Goal: Task Accomplishment & Management: Manage account settings

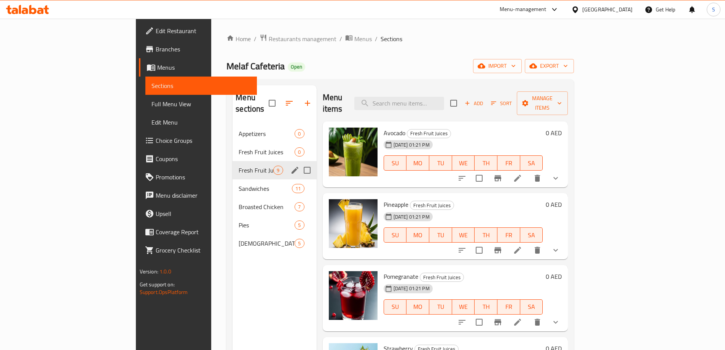
click at [258, 165] on div "Fresh Fruit Juices 9" at bounding box center [274, 170] width 84 height 18
click at [290, 166] on icon "edit" at bounding box center [294, 170] width 9 height 9
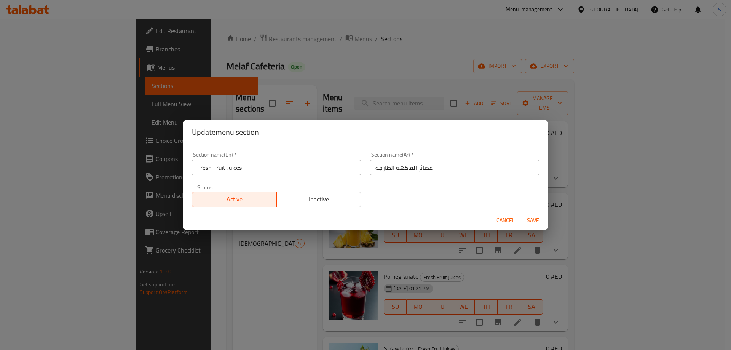
click at [236, 171] on input "Fresh Fruit Juices" at bounding box center [276, 167] width 169 height 15
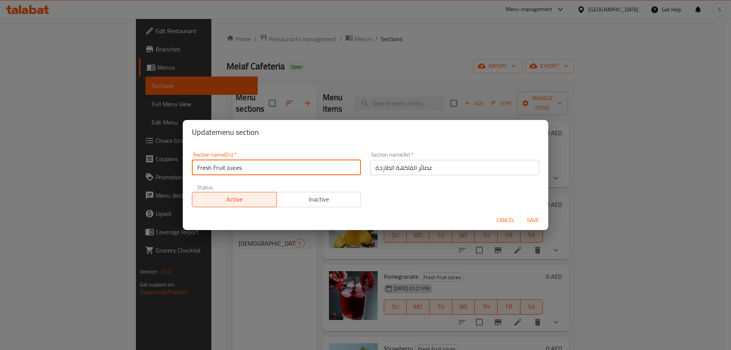
drag, startPoint x: 250, startPoint y: 163, endPoint x: 111, endPoint y: 164, distance: 139.3
click at [111, 164] on div "Update menu section Section name(En)   * Fresh Fruit Juices Section name(En) * …" at bounding box center [365, 175] width 731 height 350
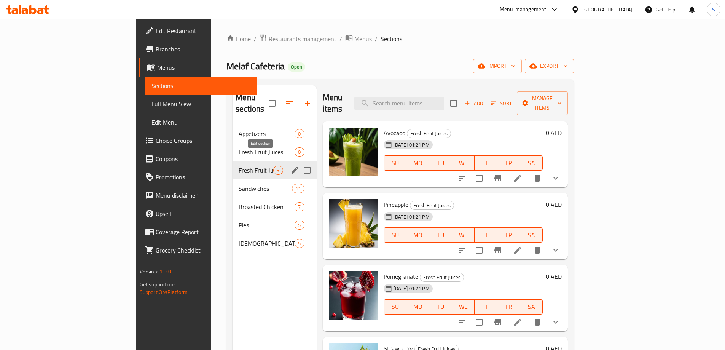
click at [290, 166] on icon "edit" at bounding box center [294, 170] width 9 height 9
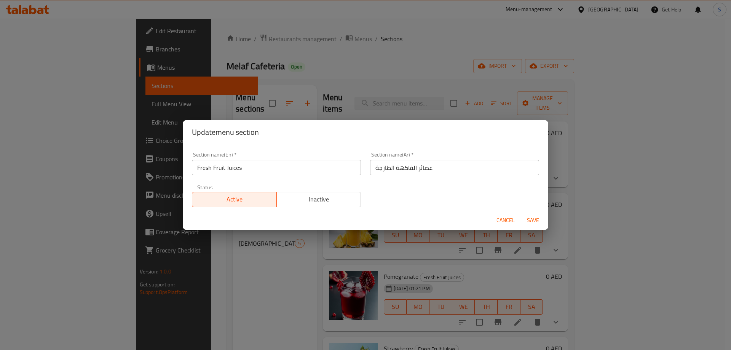
click at [430, 167] on input "عصائر الفاكهة الطازجة" at bounding box center [454, 167] width 169 height 15
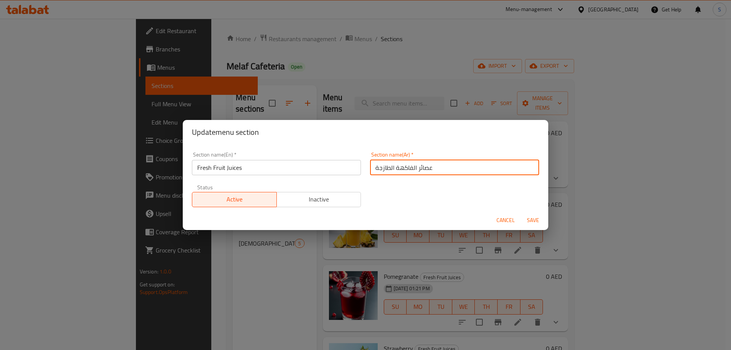
click at [470, 55] on div "Update menu section Section name(En)   * Fresh Fruit Juices Section name(En) * …" at bounding box center [365, 175] width 731 height 350
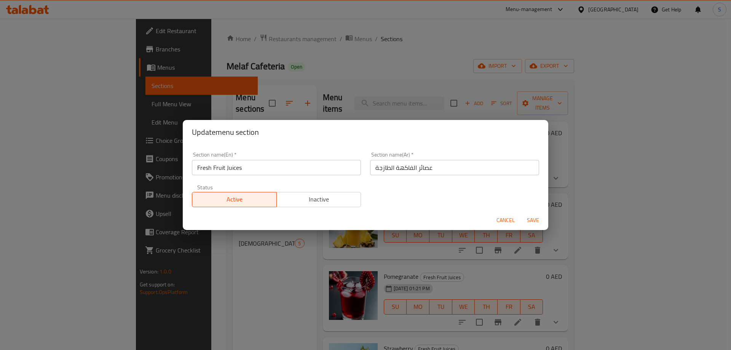
click at [298, 35] on div "Update menu section Section name(En)   * Fresh Fruit Juices Section name(En) * …" at bounding box center [365, 175] width 731 height 350
click at [506, 229] on div "Cancel Save" at bounding box center [365, 220] width 365 height 20
click at [506, 217] on span "Cancel" at bounding box center [505, 220] width 18 height 10
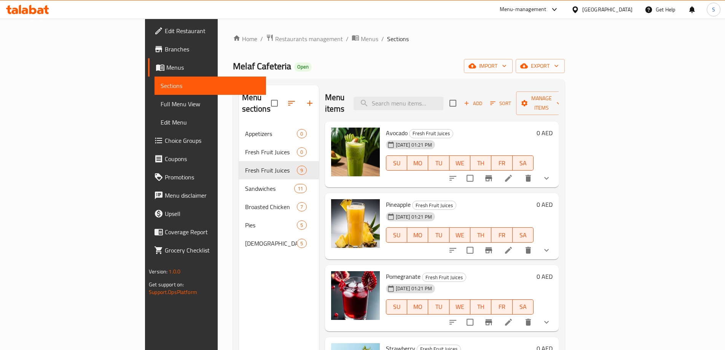
click at [483, 99] on span "Add" at bounding box center [473, 103] width 21 height 9
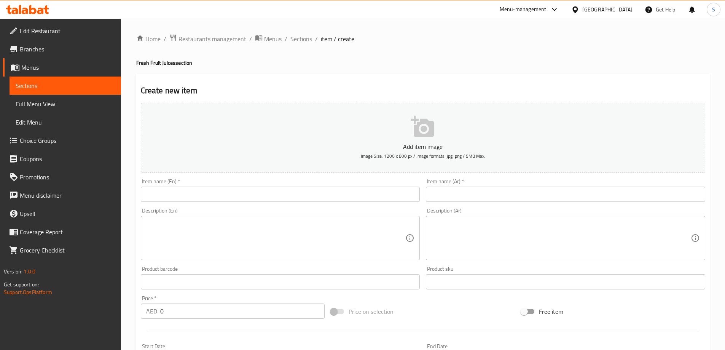
click at [221, 191] on input "text" at bounding box center [280, 193] width 279 height 15
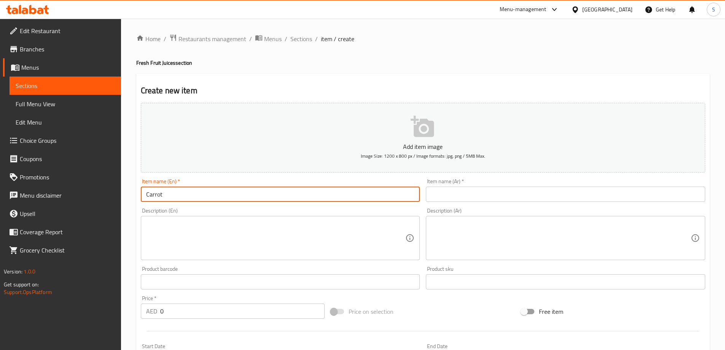
type input "Carrot"
click at [487, 198] on input "text" at bounding box center [565, 193] width 279 height 15
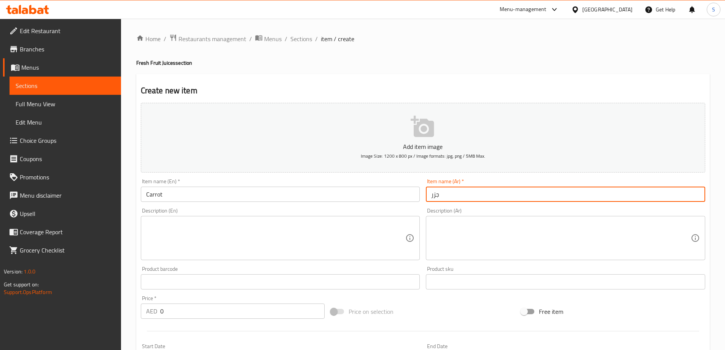
type input "جزر"
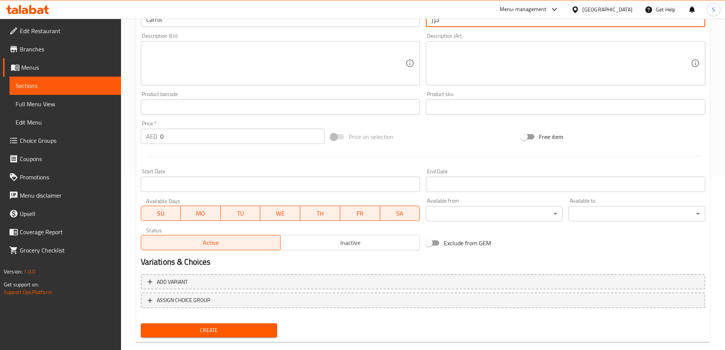
scroll to position [188, 0]
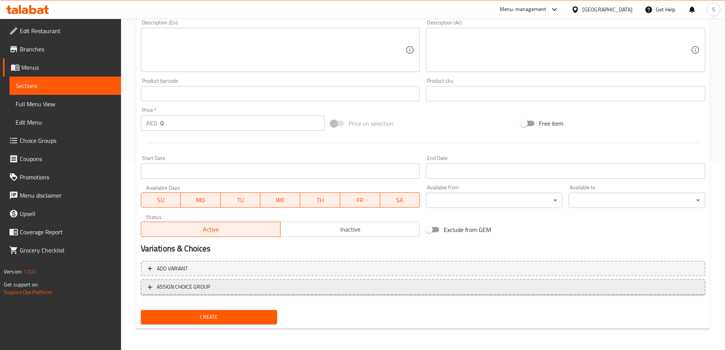
click at [232, 287] on span "ASSIGN CHOICE GROUP" at bounding box center [423, 287] width 551 height 10
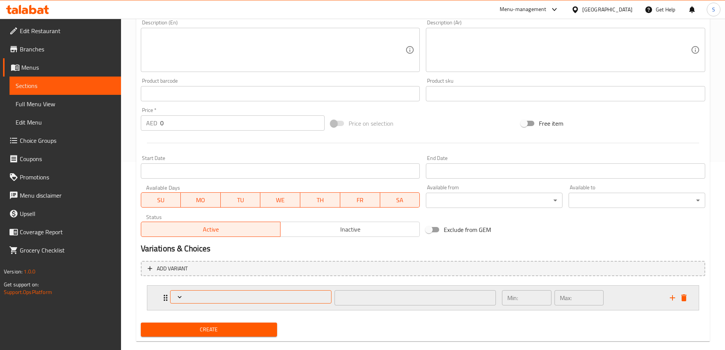
click at [204, 302] on button "Expand" at bounding box center [250, 296] width 161 height 13
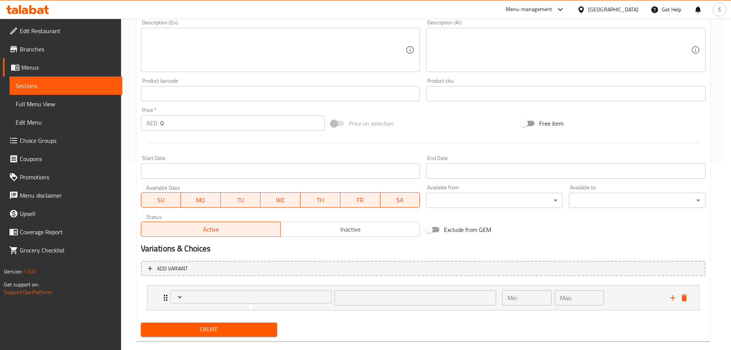
click at [188, 297] on div at bounding box center [365, 175] width 731 height 350
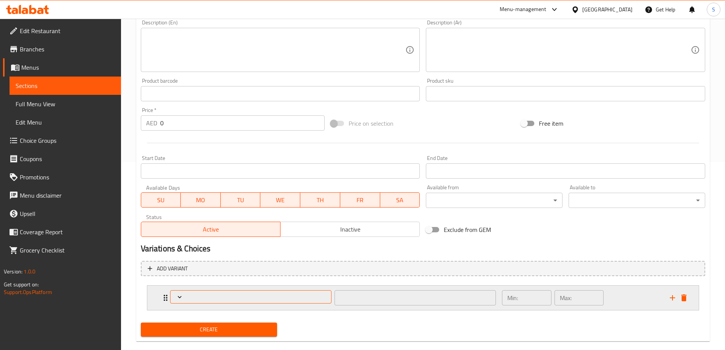
click at [234, 290] on button "Expand" at bounding box center [250, 296] width 161 height 13
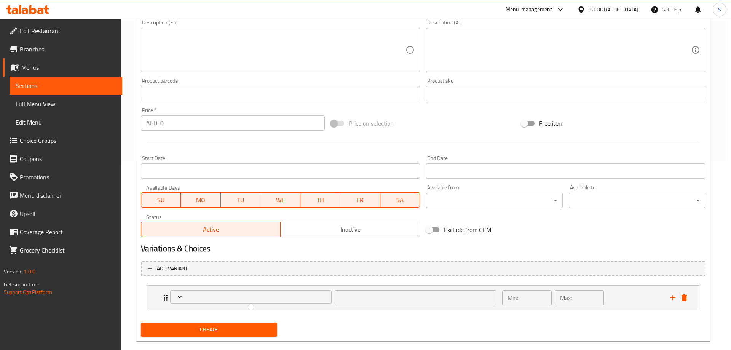
click at [184, 295] on div at bounding box center [365, 175] width 731 height 350
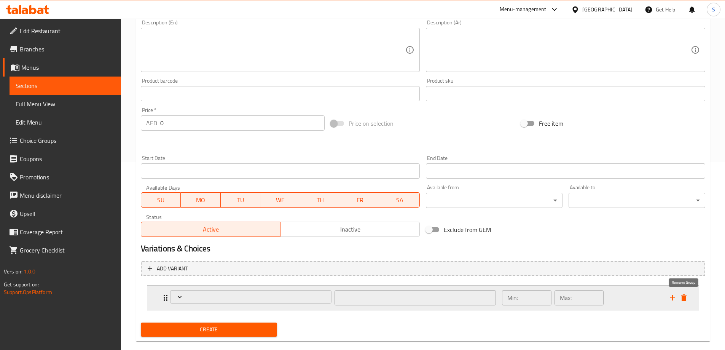
click at [684, 297] on icon "delete" at bounding box center [683, 297] width 5 height 7
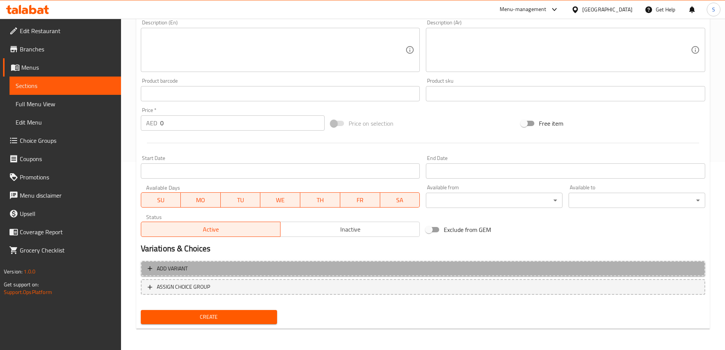
click at [228, 272] on span "Add variant" at bounding box center [423, 269] width 551 height 10
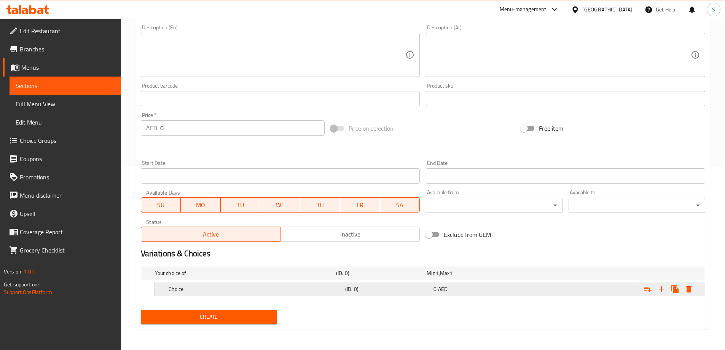
click at [288, 277] on h5 "Choice" at bounding box center [244, 273] width 178 height 8
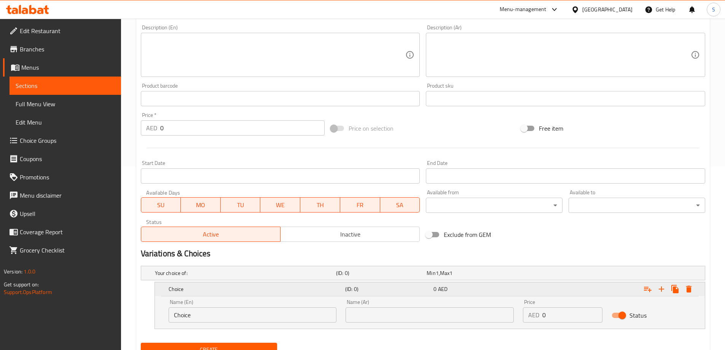
scroll to position [216, 0]
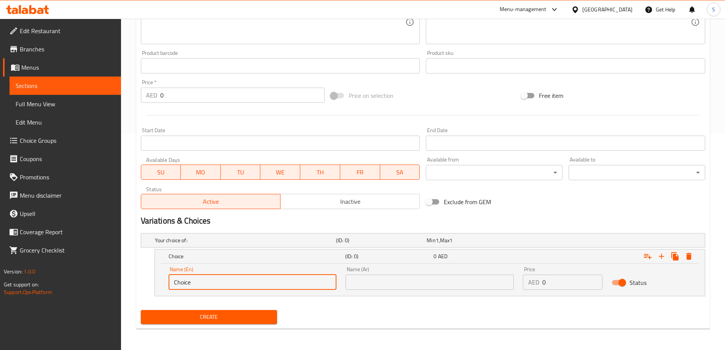
drag, startPoint x: 252, startPoint y: 285, endPoint x: 142, endPoint y: 284, distance: 109.6
click at [142, 284] on div "Choice (ID: 0) 0 AED Name (En) Choice Name (En) Name (Ar) Name (Ar) Price AED 0…" at bounding box center [423, 272] width 564 height 47
type input "Small"
click at [386, 284] on input "text" at bounding box center [430, 281] width 168 height 15
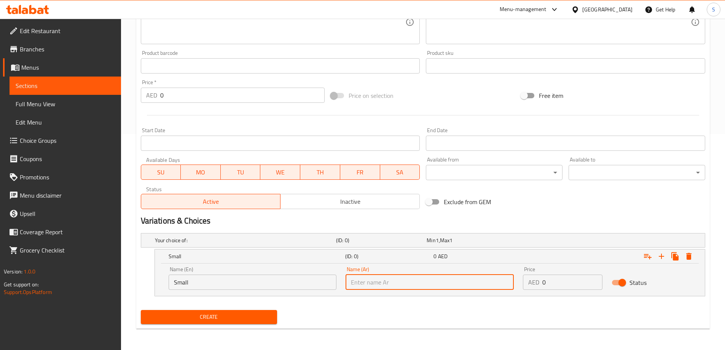
type input "w"
type input "صغير"
drag, startPoint x: 555, startPoint y: 287, endPoint x: 497, endPoint y: 286, distance: 58.6
click at [497, 286] on div "Name (En) Small Name (En) Name (Ar) صغير Name (Ar) Price AED 0 Price Status" at bounding box center [430, 278] width 532 height 32
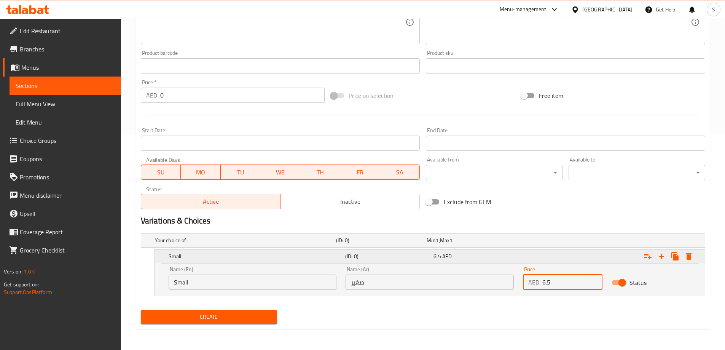
type input "6.5"
click at [141, 310] on button "Create" at bounding box center [209, 317] width 137 height 14
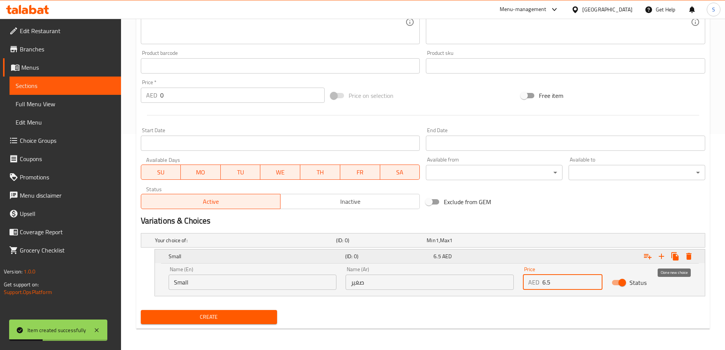
click at [675, 257] on icon "Expand" at bounding box center [674, 256] width 7 height 8
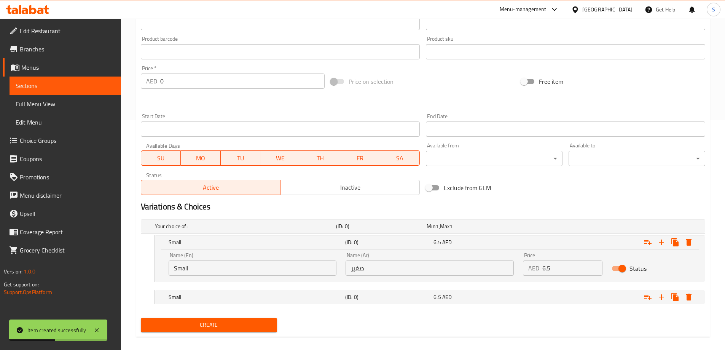
scroll to position [238, 0]
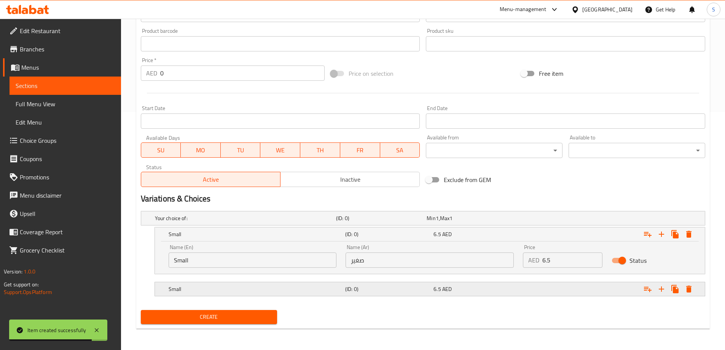
click at [489, 222] on div "6.5 AED" at bounding box center [471, 218] width 88 height 8
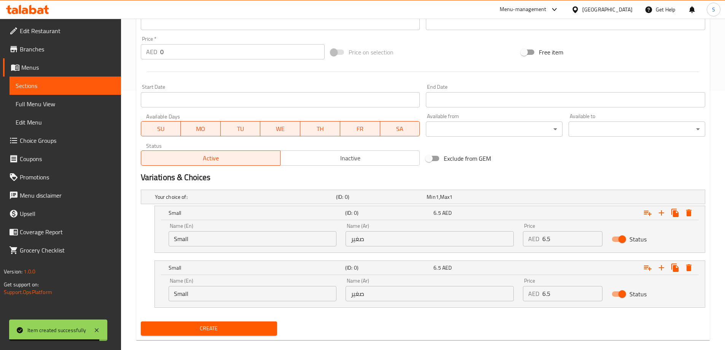
scroll to position [271, 0]
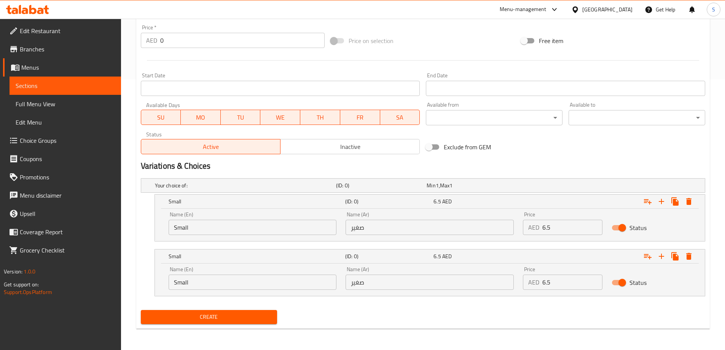
click at [258, 285] on input "Small" at bounding box center [253, 281] width 168 height 15
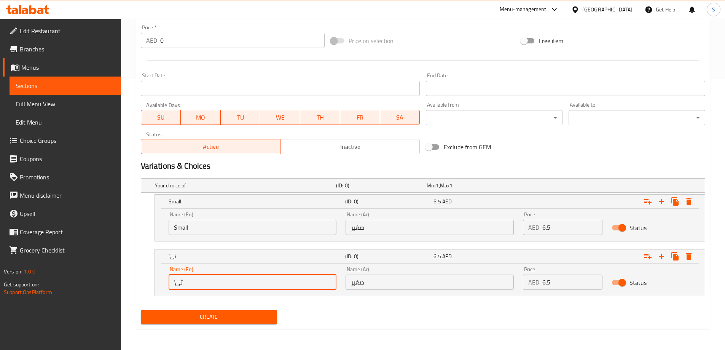
type input "’ثيه"
type input "\"
type input "Medium"
click at [427, 283] on input "صغير" at bounding box center [430, 281] width 168 height 15
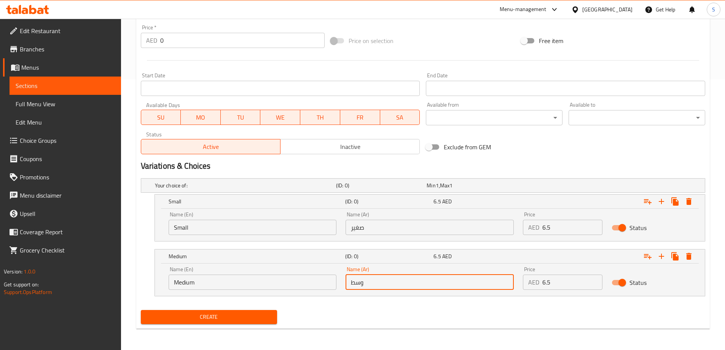
type input "وسط"
drag, startPoint x: 575, startPoint y: 282, endPoint x: 491, endPoint y: 283, distance: 83.7
click at [491, 283] on div "Name (En) Medium Name (En) Name (Ar) وسط Name (Ar) Price AED 6.5 Price Status" at bounding box center [430, 278] width 532 height 32
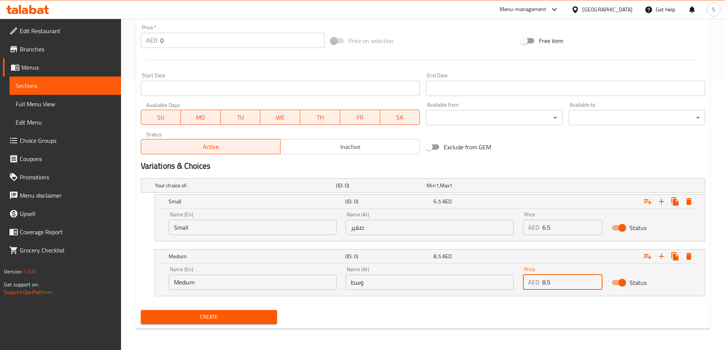
type input "8.5"
click at [141, 310] on button "Create" at bounding box center [209, 317] width 137 height 14
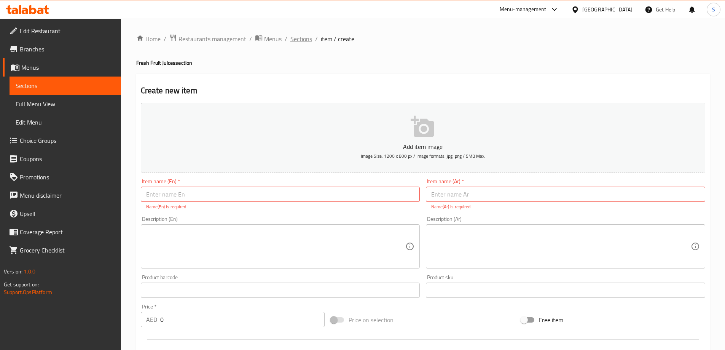
click at [302, 40] on span "Sections" at bounding box center [301, 38] width 22 height 9
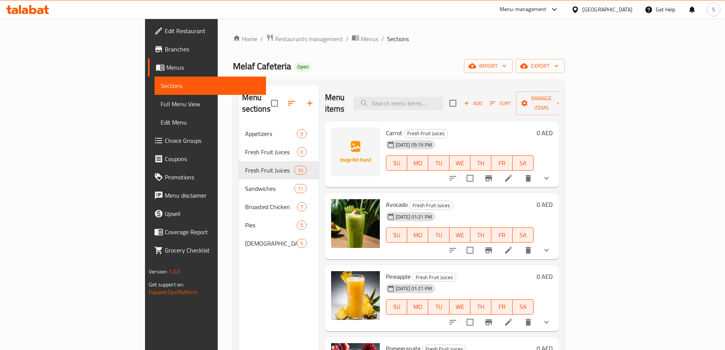
click at [551, 174] on icon "show more" at bounding box center [546, 178] width 9 height 9
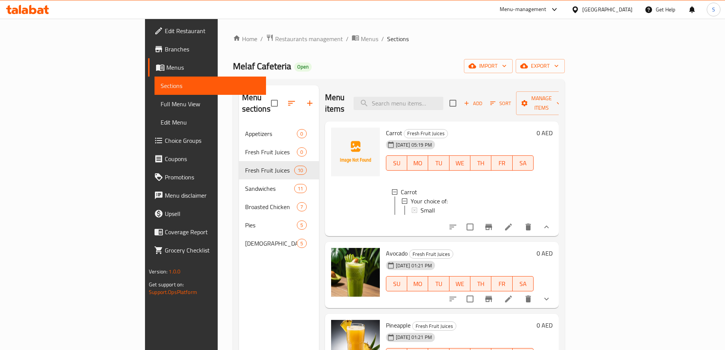
scroll to position [1, 0]
click at [519, 220] on li at bounding box center [508, 227] width 21 height 14
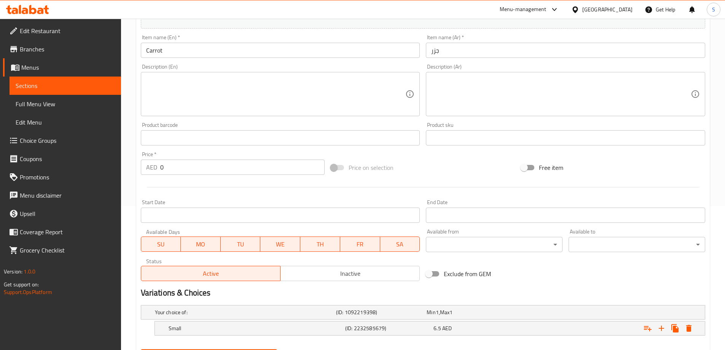
scroll to position [183, 0]
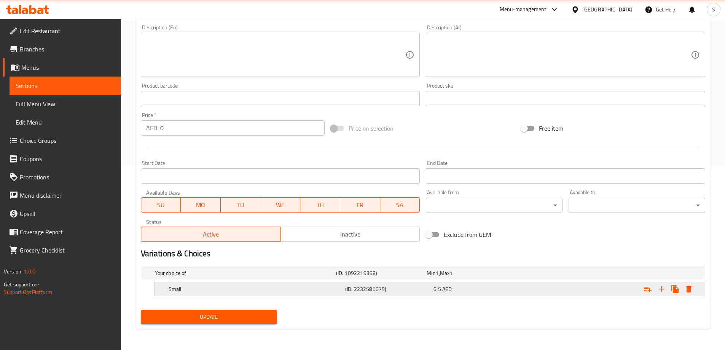
click at [661, 289] on icon "Expand" at bounding box center [661, 288] width 5 height 5
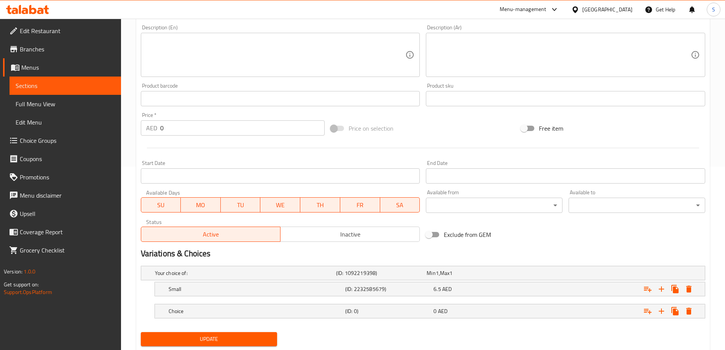
scroll to position [205, 0]
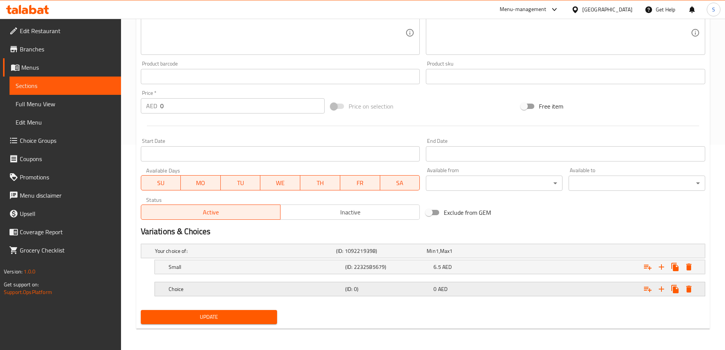
click at [205, 255] on h5 "Choice" at bounding box center [244, 251] width 178 height 8
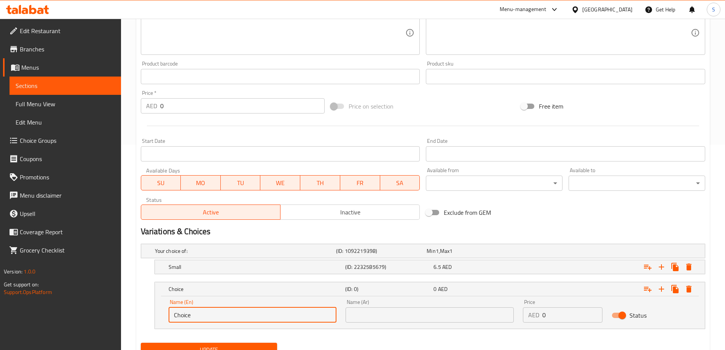
drag, startPoint x: 193, startPoint y: 318, endPoint x: 134, endPoint y: 321, distance: 59.8
click at [134, 321] on div "Home / Restaurants management / Menus / Sections / item / update Fresh Fruit Ju…" at bounding box center [423, 98] width 604 height 569
type input "’ثي"
type input "\"
type input "Medium"
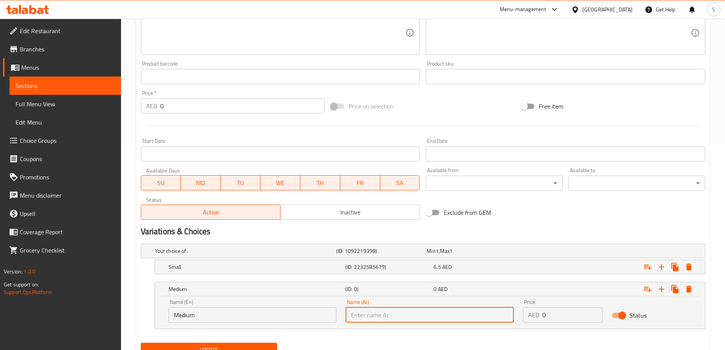
click at [379, 315] on input "text" at bounding box center [430, 314] width 168 height 15
type input ","
type input "وسط"
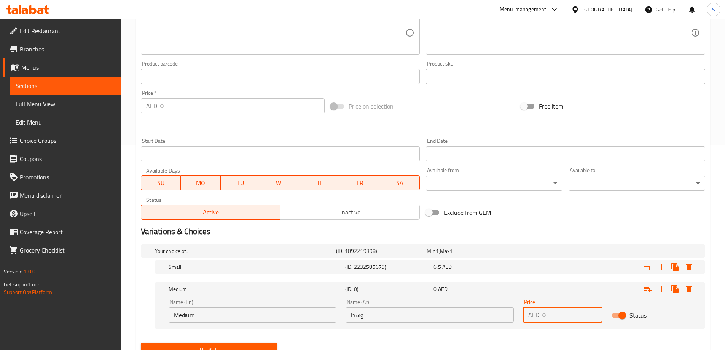
drag, startPoint x: 570, startPoint y: 308, endPoint x: 336, endPoint y: 316, distance: 233.4
click at [426, 307] on div "Name (En) Medium Name (En) Name (Ar) وسط Name (Ar) Price AED 0 Price Status" at bounding box center [430, 311] width 532 height 32
type input "8.5"
click at [141, 342] on button "Update" at bounding box center [209, 349] width 137 height 14
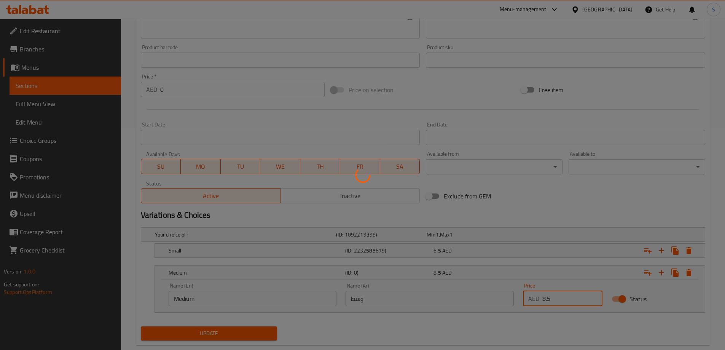
scroll to position [238, 0]
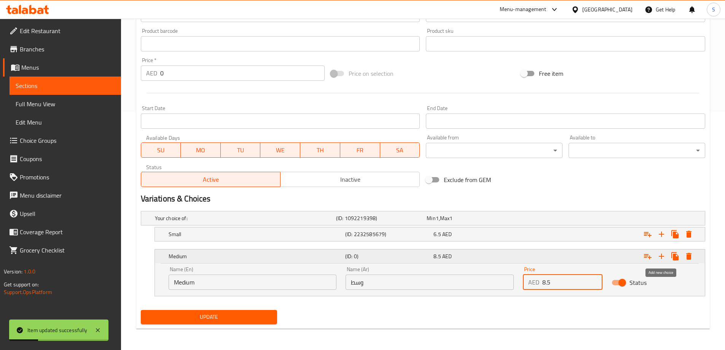
click at [659, 261] on button "Expand" at bounding box center [661, 256] width 14 height 14
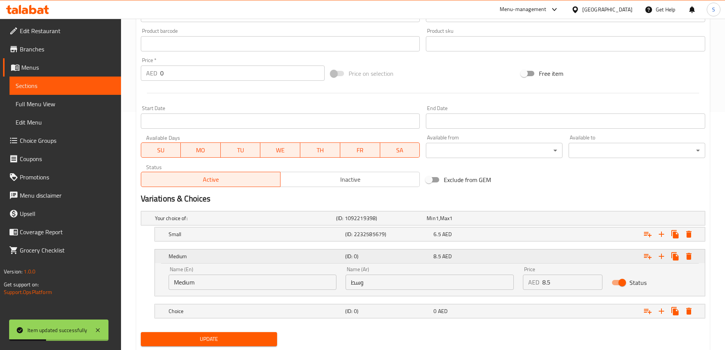
scroll to position [260, 0]
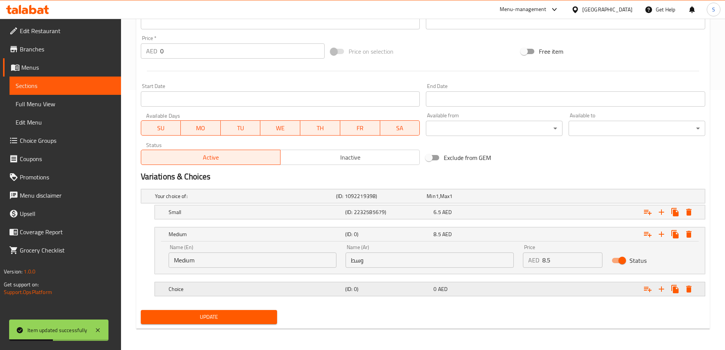
click at [543, 197] on div "Expand" at bounding box center [606, 195] width 181 height 3
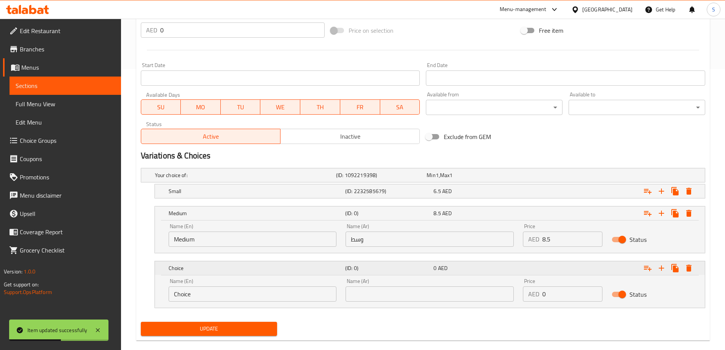
scroll to position [293, 0]
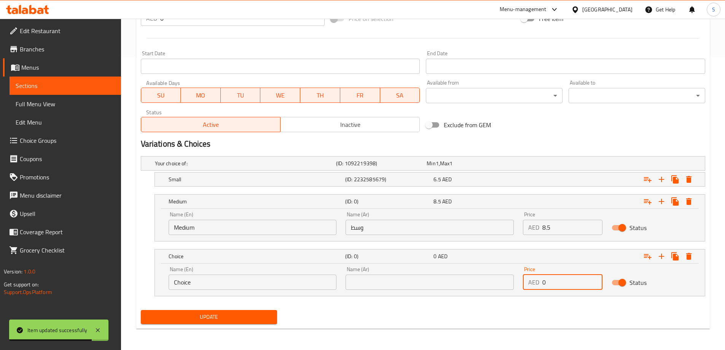
drag, startPoint x: 562, startPoint y: 278, endPoint x: 507, endPoint y: 276, distance: 54.4
click at [508, 276] on div "Name (En) Choice Name (En) Name (Ar) Name (Ar) Price AED 0 Price Status" at bounding box center [430, 278] width 532 height 32
type input "10.5"
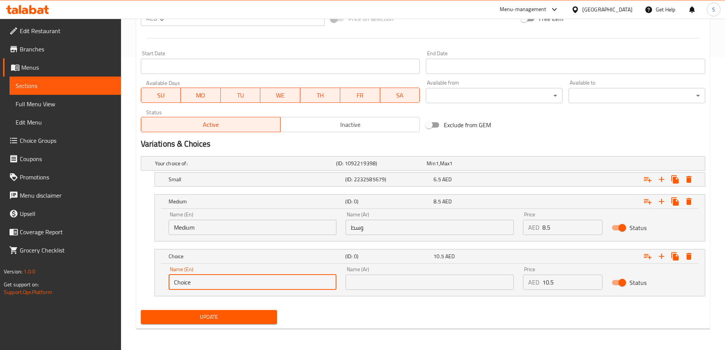
drag, startPoint x: 204, startPoint y: 283, endPoint x: 126, endPoint y: 279, distance: 78.5
click at [126, 279] on div "Home / Restaurants management / Menus / Sections / item / update Fresh Fruit Ju…" at bounding box center [423, 38] width 604 height 624
type input "/شقلث"
type input "Large"
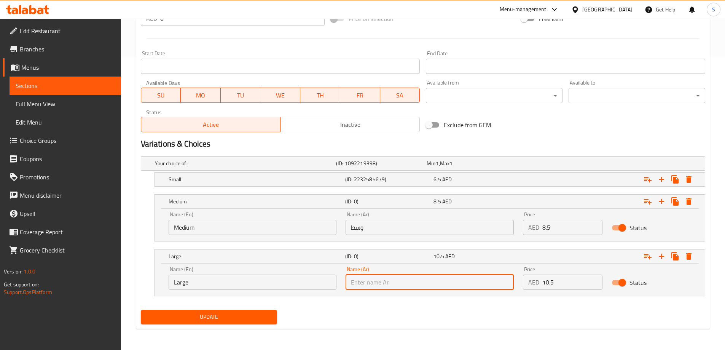
click at [412, 288] on input "text" at bounding box center [430, 281] width 168 height 15
type input "كبير"
click at [218, 317] on span "Update" at bounding box center [209, 317] width 124 height 10
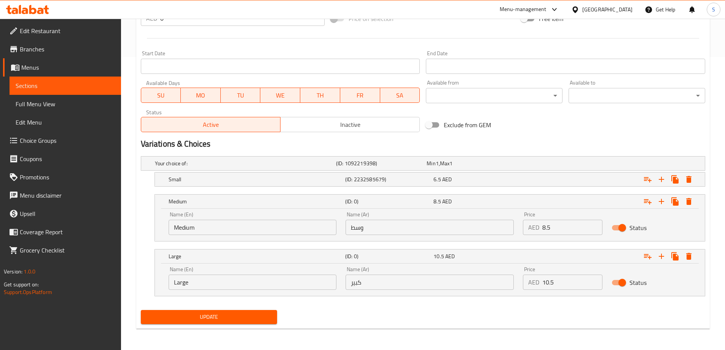
click at [255, 310] on button "Update" at bounding box center [209, 317] width 137 height 14
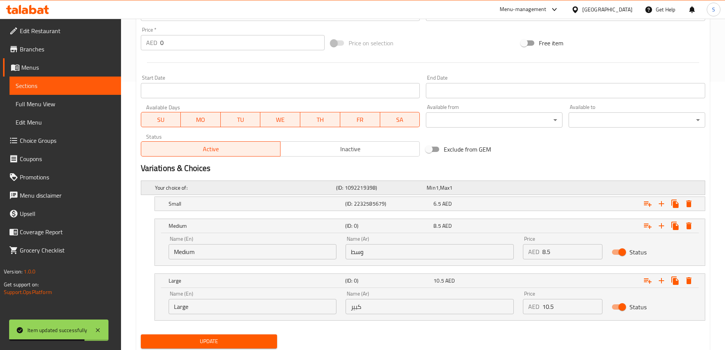
scroll to position [0, 0]
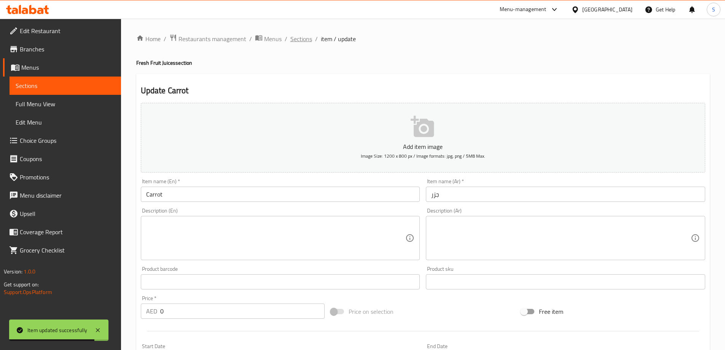
click at [303, 38] on span "Sections" at bounding box center [301, 38] width 22 height 9
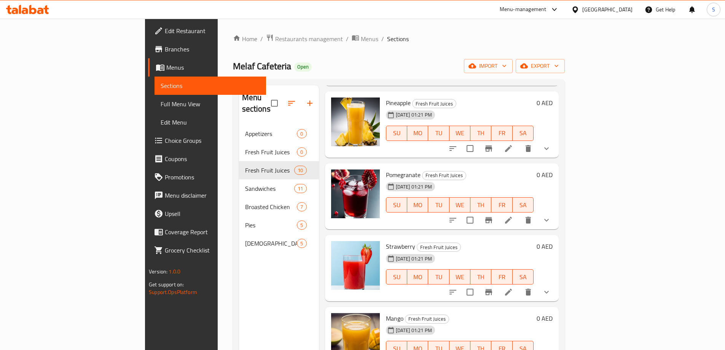
scroll to position [190, 0]
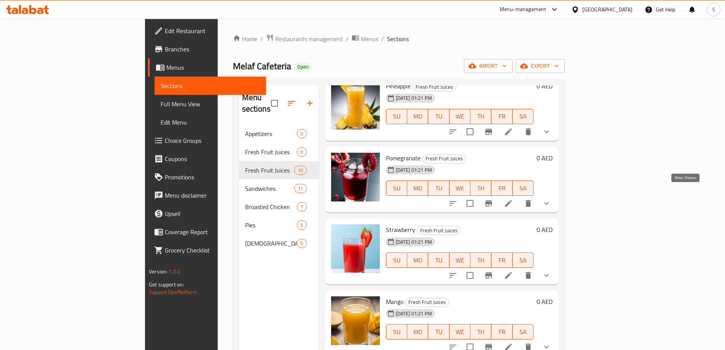
click at [551, 199] on icon "show more" at bounding box center [546, 203] width 9 height 9
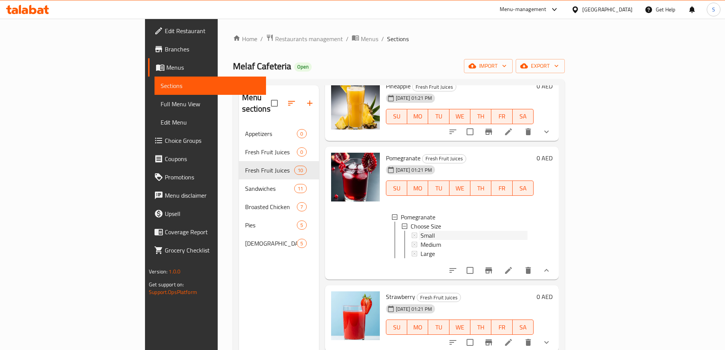
click at [420, 231] on div "Small" at bounding box center [473, 235] width 107 height 9
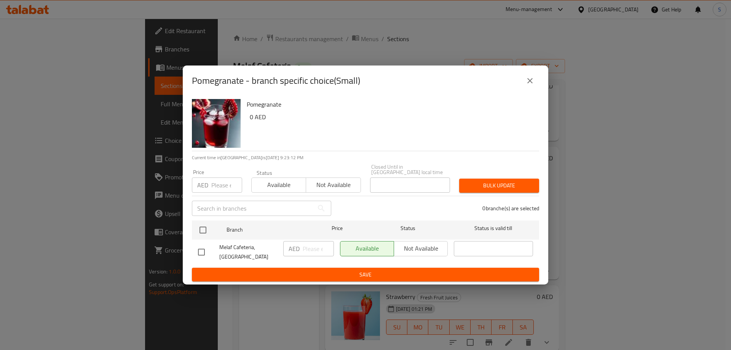
click at [534, 78] on icon "close" at bounding box center [529, 80] width 9 height 9
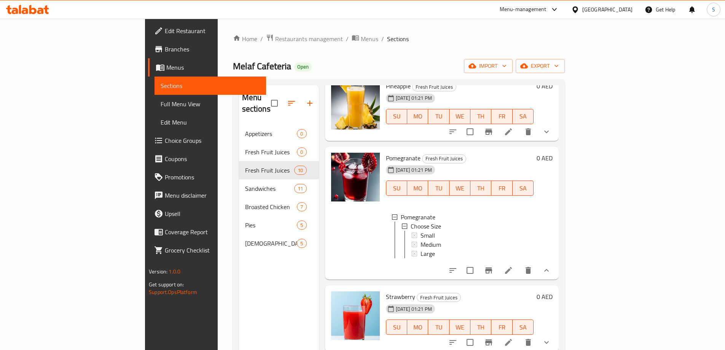
scroll to position [0, 0]
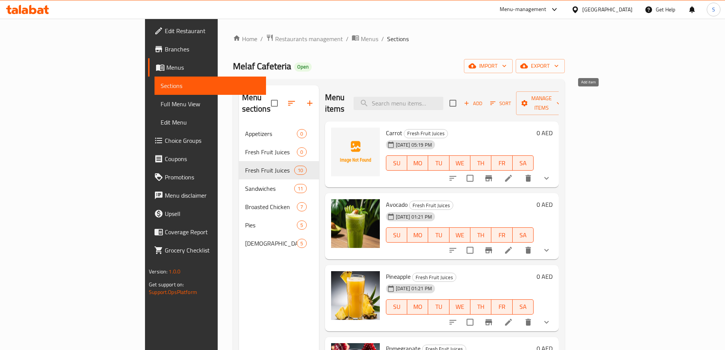
click at [483, 99] on span "Add" at bounding box center [473, 103] width 21 height 9
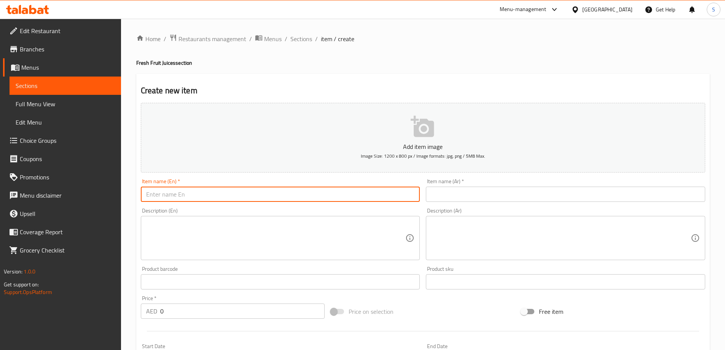
click at [295, 198] on input "text" at bounding box center [280, 193] width 279 height 15
click at [502, 194] on input "text" at bounding box center [565, 193] width 279 height 15
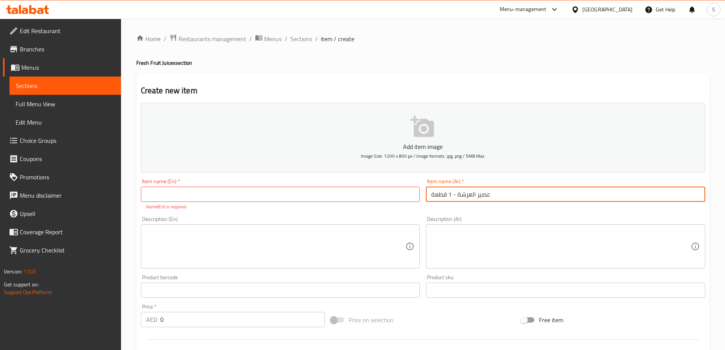
type input "عصير العرشة - 1 قطعة"
click at [201, 194] on input "text" at bounding box center [280, 193] width 279 height 15
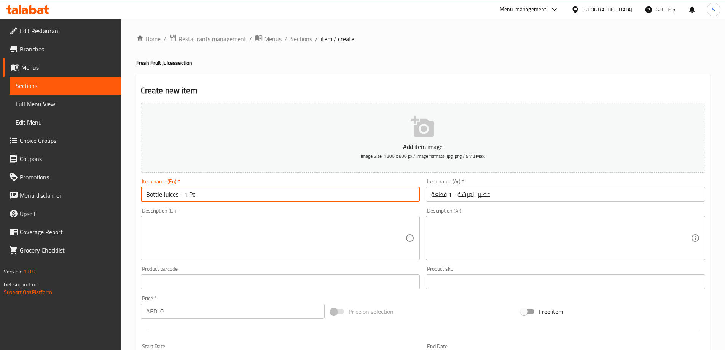
type input "Bottle Juices - 1 Pc."
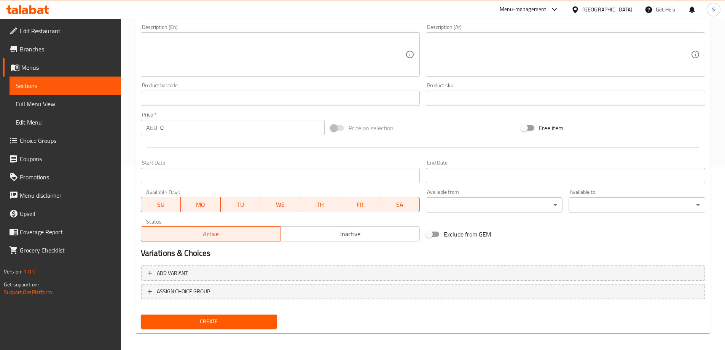
scroll to position [188, 0]
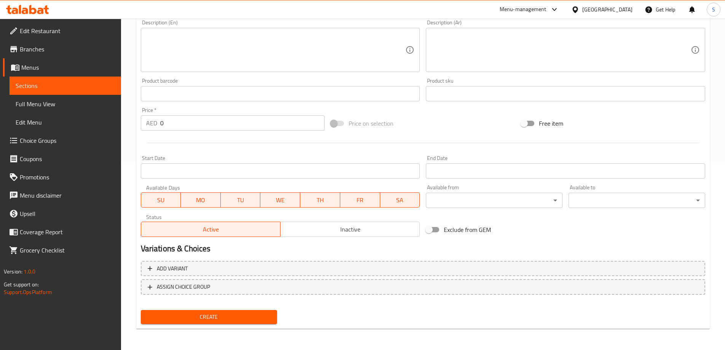
click at [175, 107] on div "Price   * AED 0 Price *" at bounding box center [233, 118] width 184 height 23
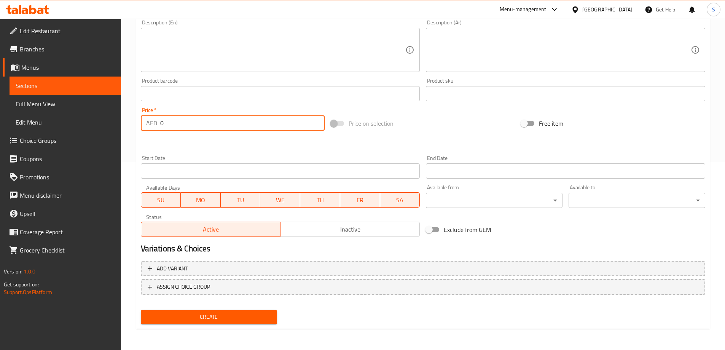
drag, startPoint x: 174, startPoint y: 129, endPoint x: 141, endPoint y: 127, distance: 33.5
click at [141, 127] on div "AED 0 Price *" at bounding box center [233, 122] width 184 height 15
type input "13"
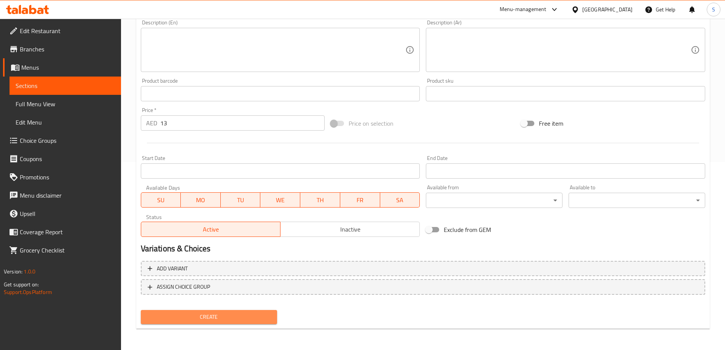
click at [236, 318] on span "Create" at bounding box center [209, 317] width 124 height 10
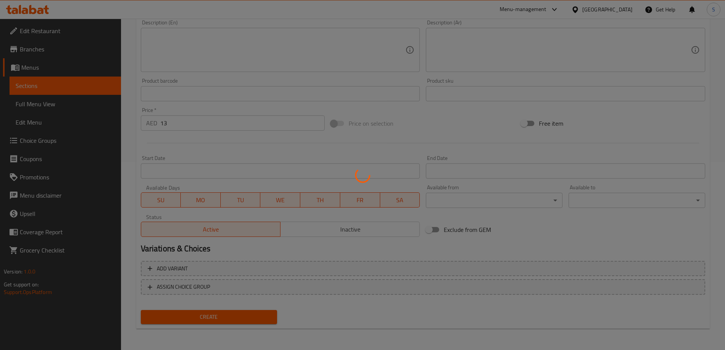
type input "0"
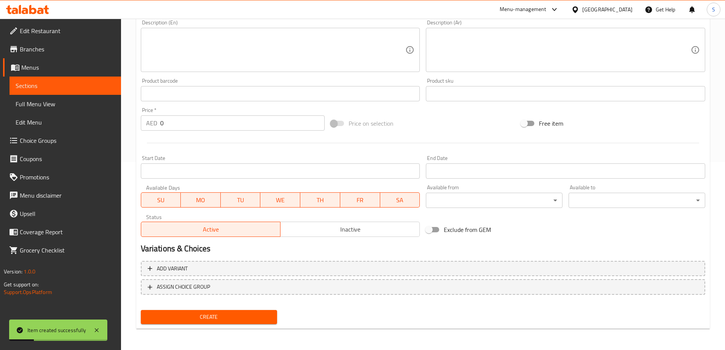
scroll to position [0, 0]
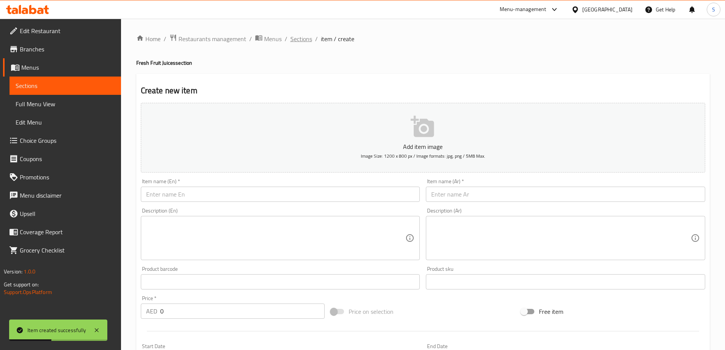
click at [296, 42] on span "Sections" at bounding box center [301, 38] width 22 height 9
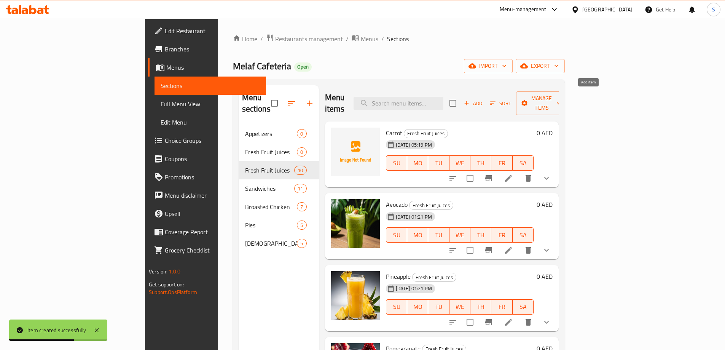
click at [483, 99] on span "Add" at bounding box center [473, 103] width 21 height 9
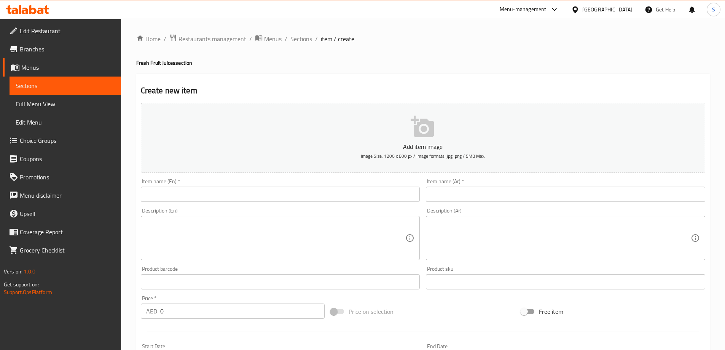
click at [199, 185] on div "Item name (En)   * Item name (En) *" at bounding box center [280, 189] width 279 height 23
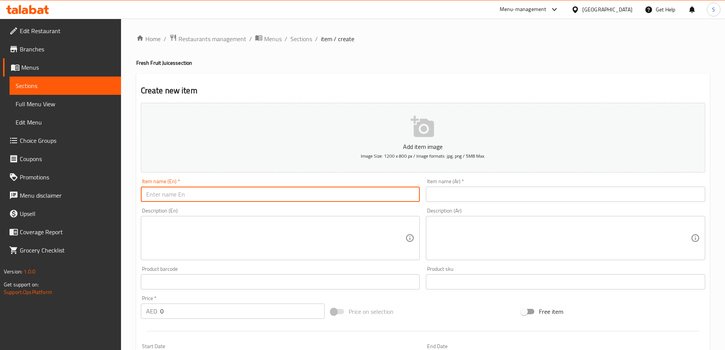
click at [183, 192] on input "text" at bounding box center [280, 193] width 279 height 15
type input "5 Bottle"
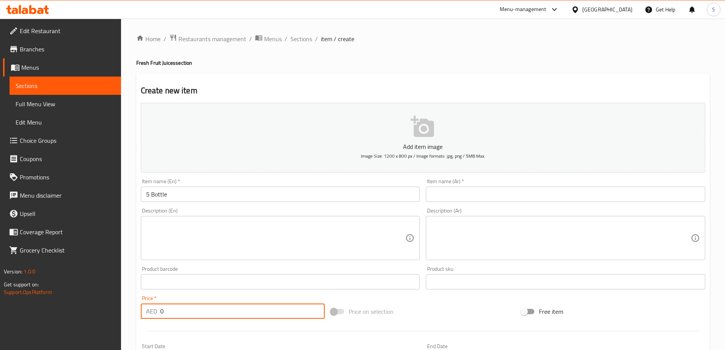
drag, startPoint x: 194, startPoint y: 312, endPoint x: 132, endPoint y: 305, distance: 62.1
click at [132, 305] on div "Home / Restaurants management / Menus / Sections / item / create Fresh Fruit Ju…" at bounding box center [423, 278] width 604 height 519
type input "65"
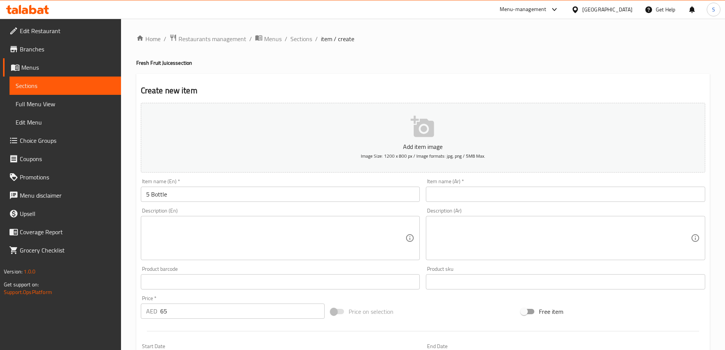
click at [159, 184] on div "Item name (En)   * 5 Bottle Item name (En) *" at bounding box center [280, 189] width 279 height 23
click at [177, 191] on input "5 Bottle" at bounding box center [280, 193] width 279 height 15
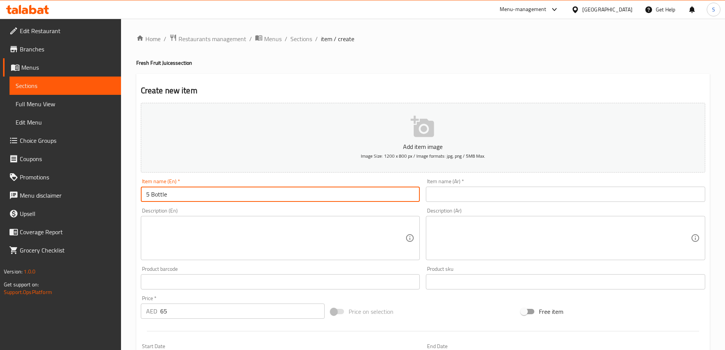
click at [453, 194] on input "text" at bounding box center [565, 193] width 279 height 15
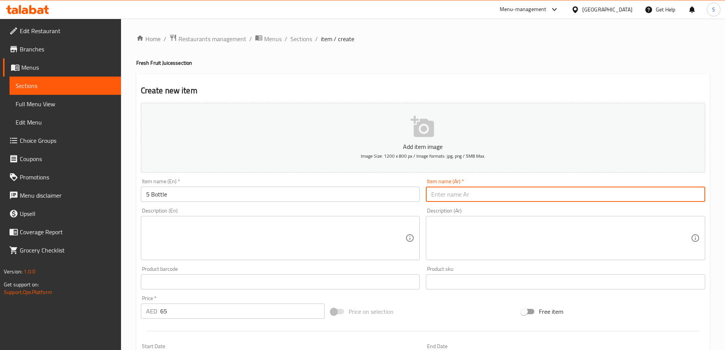
paste input "5 زجاجات"
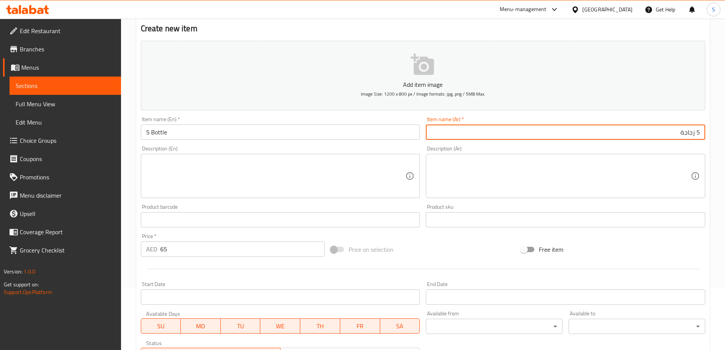
scroll to position [188, 0]
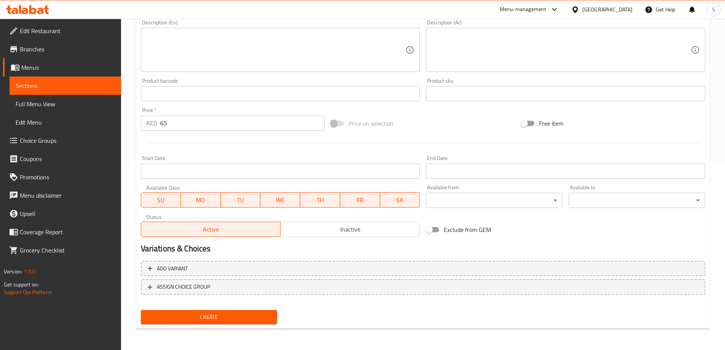
type input "5 زجاجة"
click at [266, 314] on span "Create" at bounding box center [209, 317] width 124 height 10
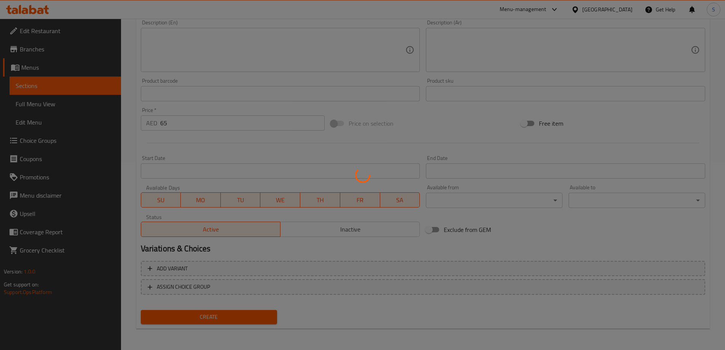
type input "0"
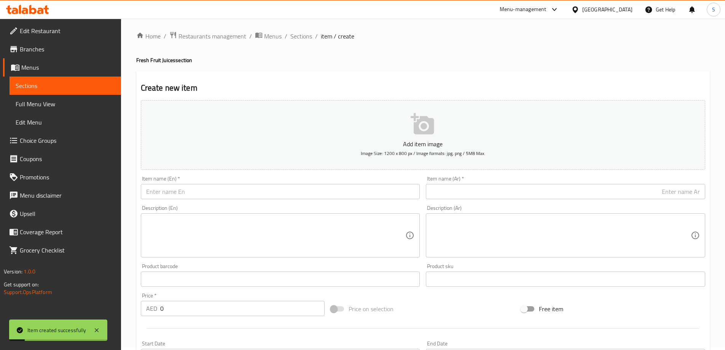
scroll to position [0, 0]
click at [304, 41] on span "Sections" at bounding box center [301, 38] width 22 height 9
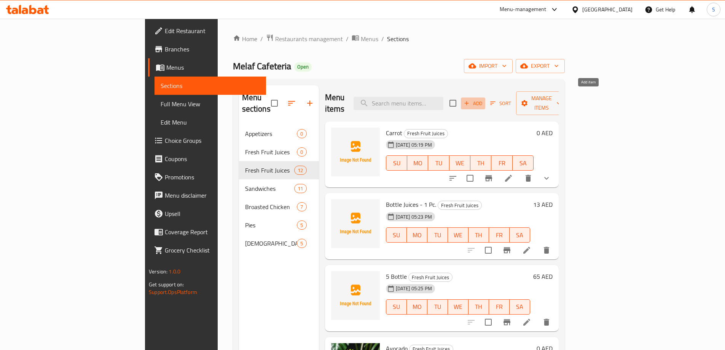
click at [485, 97] on button "Add" at bounding box center [473, 103] width 24 height 12
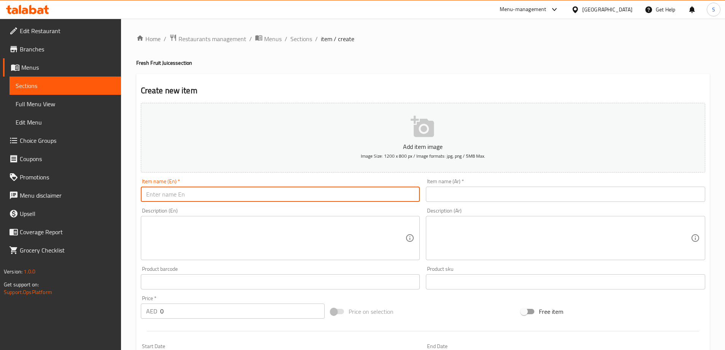
click at [197, 190] on input "text" at bounding box center [280, 193] width 279 height 15
type input "لأقش"
type input "Grape"
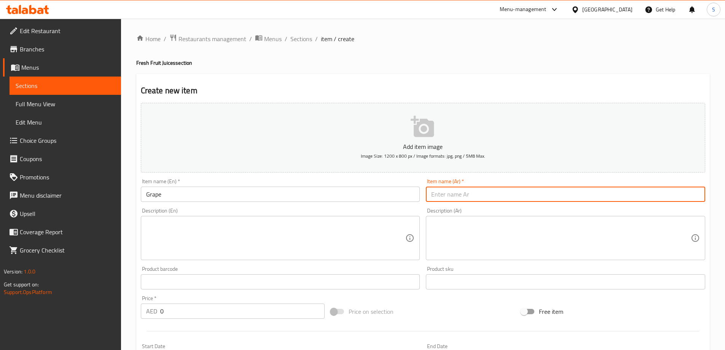
click at [463, 196] on input "text" at bounding box center [565, 193] width 279 height 15
type input "عنب"
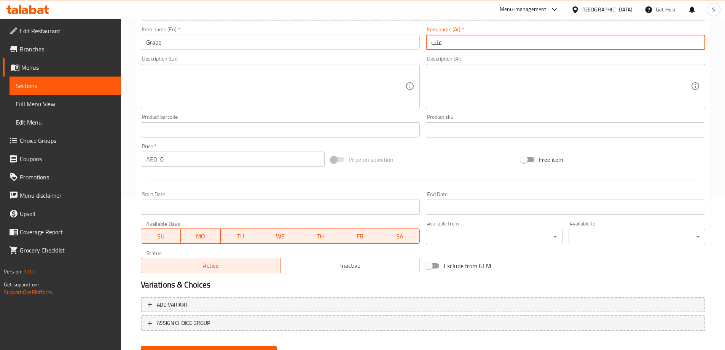
scroll to position [188, 0]
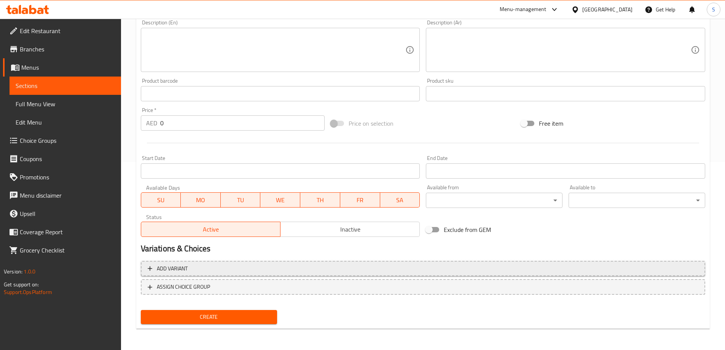
click at [242, 264] on span "Add variant" at bounding box center [423, 269] width 551 height 10
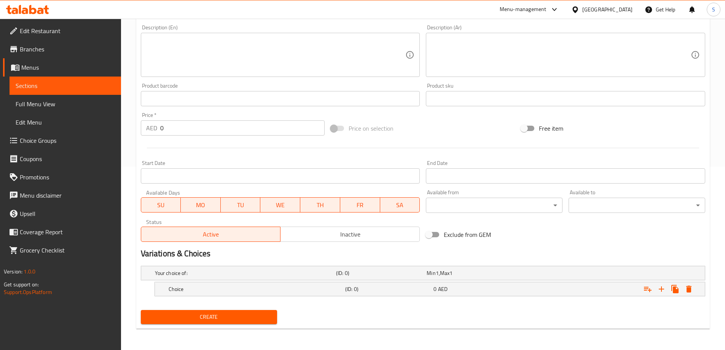
scroll to position [183, 0]
click at [663, 288] on icon "Expand" at bounding box center [661, 288] width 9 height 9
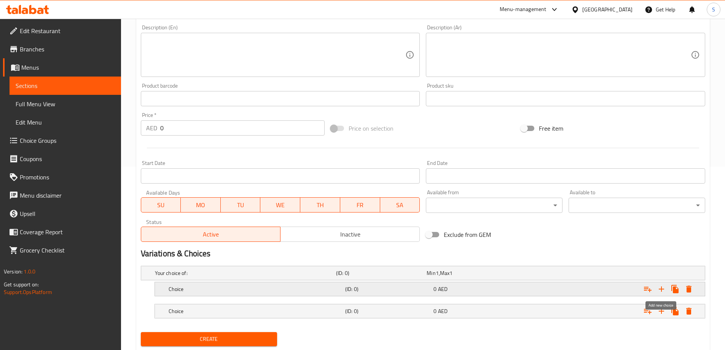
click at [663, 288] on icon "Expand" at bounding box center [661, 288] width 9 height 9
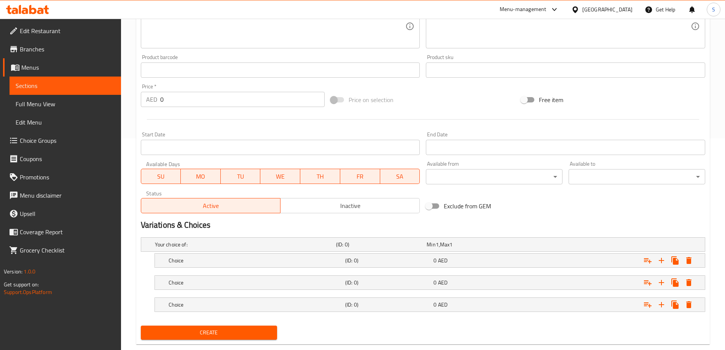
scroll to position [227, 0]
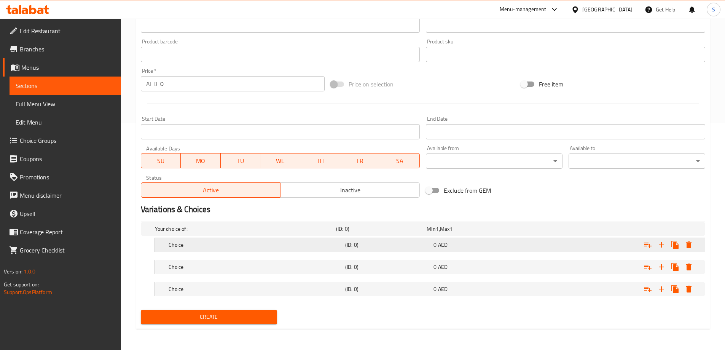
click at [193, 232] on h5 "Choice" at bounding box center [244, 229] width 178 height 8
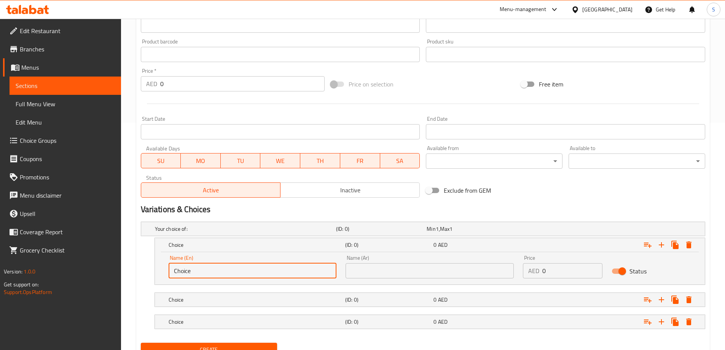
click at [213, 269] on input "Choice" at bounding box center [253, 270] width 168 height 15
drag, startPoint x: 213, startPoint y: 269, endPoint x: 172, endPoint y: 267, distance: 41.5
click at [172, 267] on input "Choice" at bounding box center [253, 270] width 168 height 15
type input "ٍ"
type input "Small"
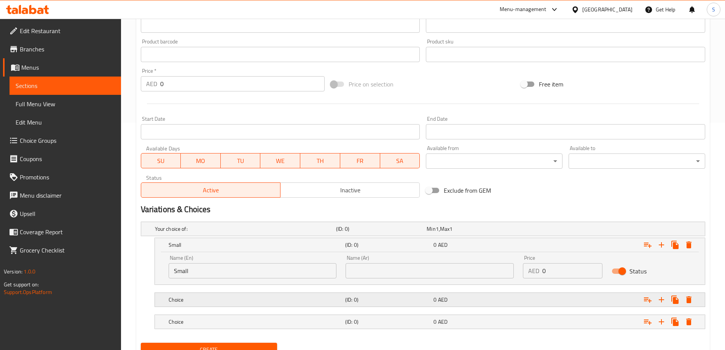
click at [247, 232] on h5 "Choice" at bounding box center [244, 229] width 178 height 8
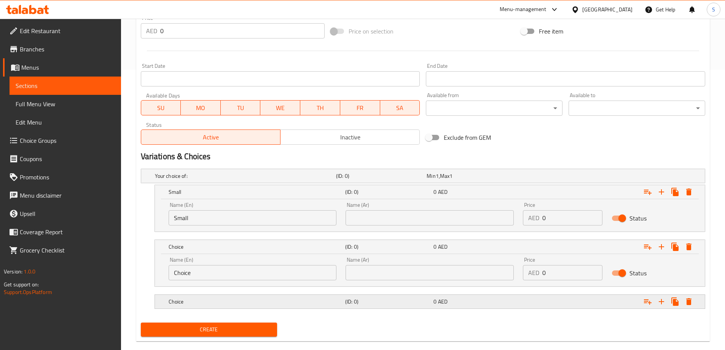
scroll to position [291, 0]
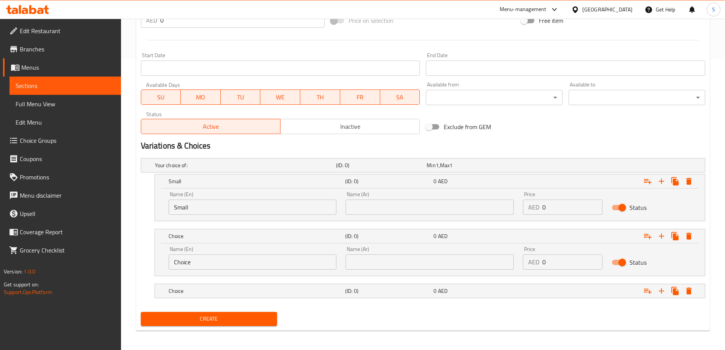
click at [201, 267] on input "Choice" at bounding box center [253, 261] width 168 height 15
type input "Medium"
click at [256, 174] on div "Choice (ID: 0) 0 AED" at bounding box center [425, 165] width 544 height 17
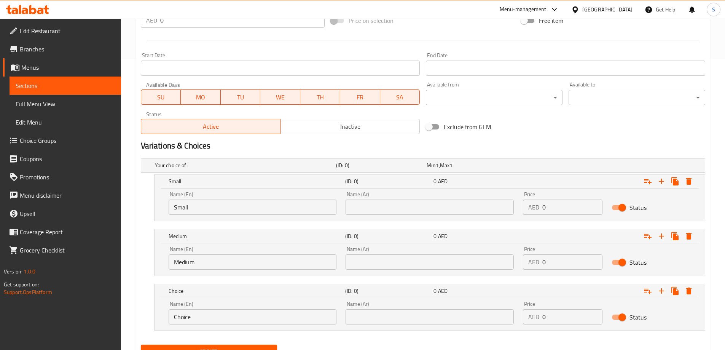
click at [223, 316] on input "Choice" at bounding box center [253, 316] width 168 height 15
type input "Large"
click at [413, 200] on input "text" at bounding box center [430, 206] width 168 height 15
type input "صغير"
click at [390, 259] on input "text" at bounding box center [430, 261] width 168 height 15
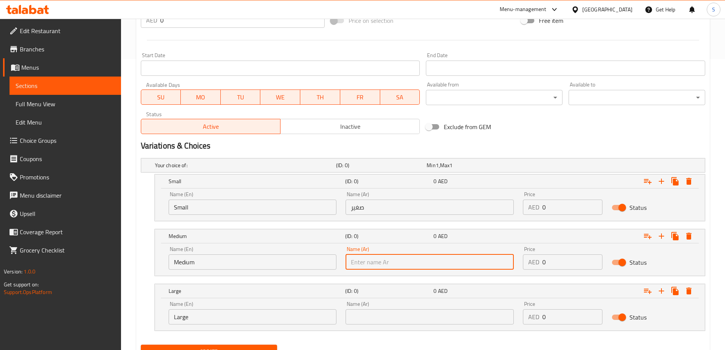
type input "وسط"
click at [396, 317] on input "text" at bounding box center [430, 316] width 168 height 15
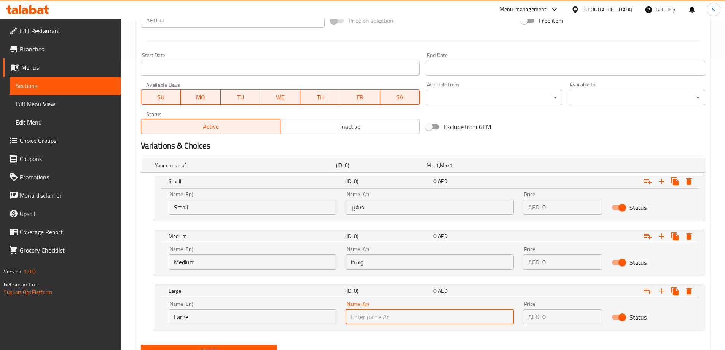
type input "كبير"
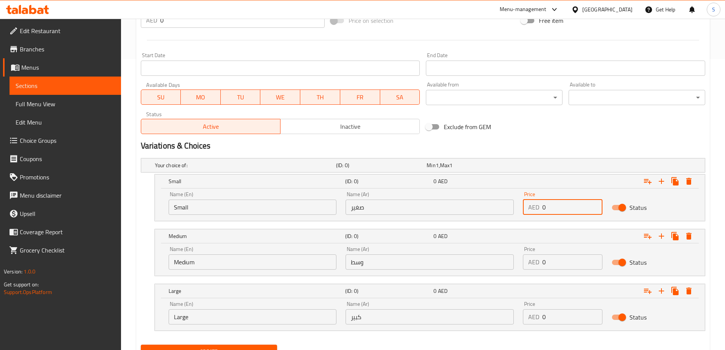
drag, startPoint x: 559, startPoint y: 213, endPoint x: 490, endPoint y: 212, distance: 68.9
click at [501, 213] on div "Name (En) Small Name (En) Name (Ar) صغير Name (Ar) Price AED 0 Price Status" at bounding box center [430, 203] width 532 height 32
type input "6.5"
drag, startPoint x: 572, startPoint y: 260, endPoint x: 508, endPoint y: 261, distance: 63.9
click at [508, 261] on div "Name (En) Medium Name (En) Name (Ar) وسط Name (Ar) Price AED 0 Price Status" at bounding box center [430, 258] width 532 height 32
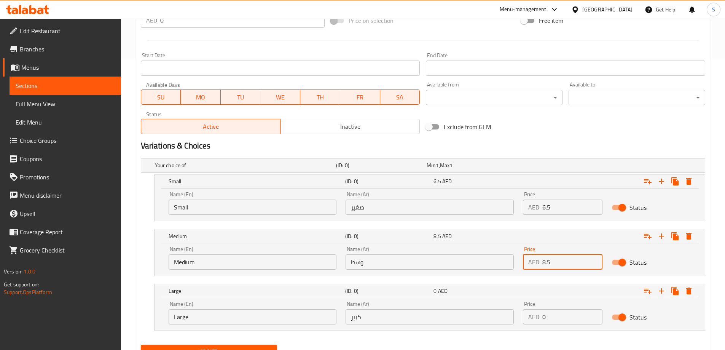
type input "8.5"
drag, startPoint x: 566, startPoint y: 316, endPoint x: 450, endPoint y: 321, distance: 116.2
click at [454, 321] on div "Name (En) Large Name (En) Name (Ar) كبير Name (Ar) Price AED 0 Price Status" at bounding box center [430, 312] width 532 height 32
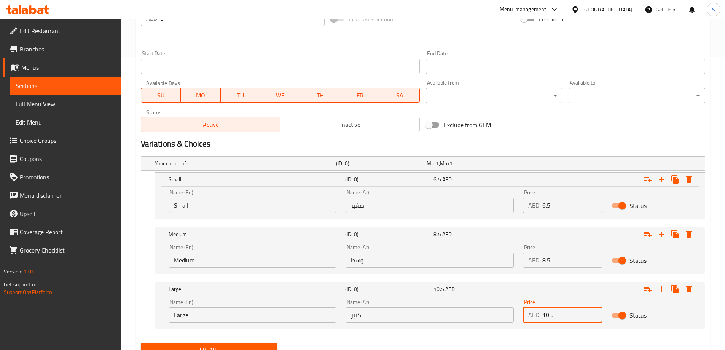
scroll to position [325, 0]
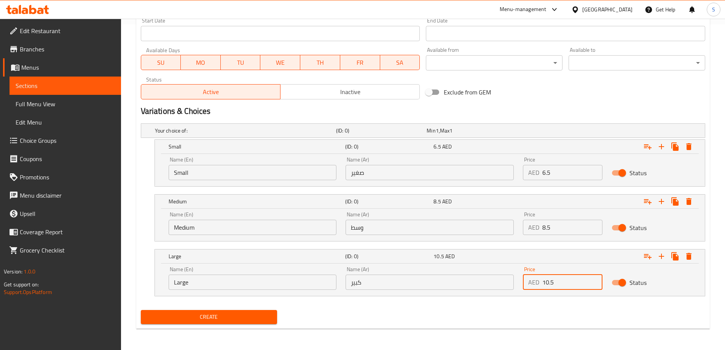
type input "10.5"
click at [243, 315] on span "Create" at bounding box center [209, 317] width 124 height 10
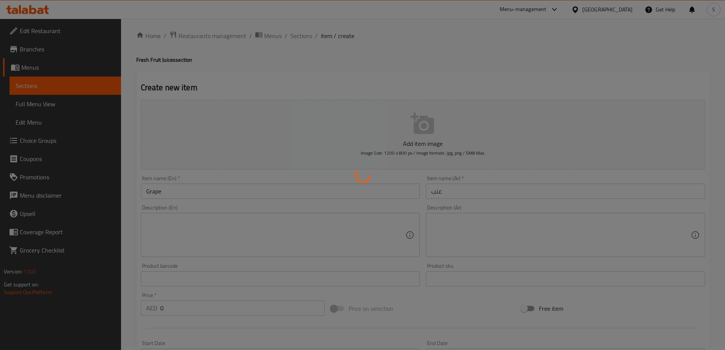
scroll to position [0, 0]
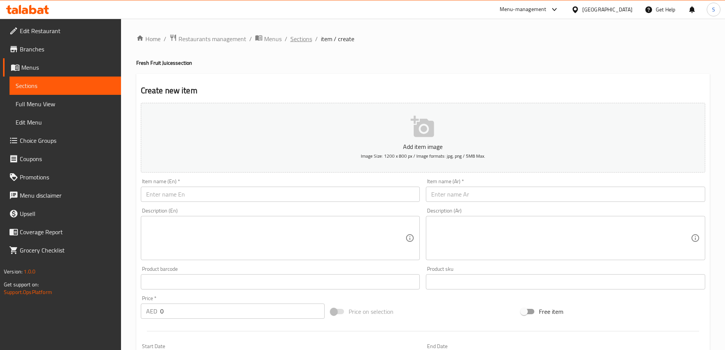
click at [291, 34] on span "Sections" at bounding box center [301, 38] width 22 height 9
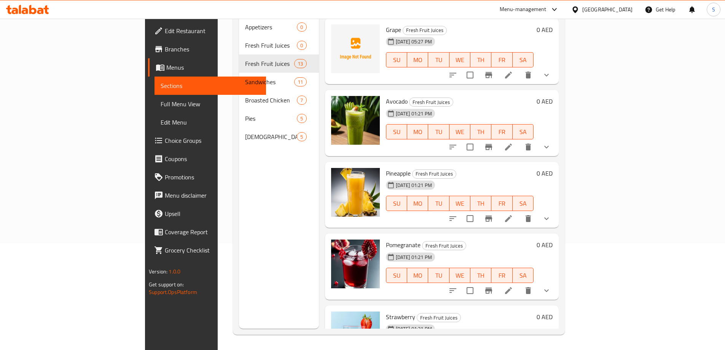
scroll to position [213, 0]
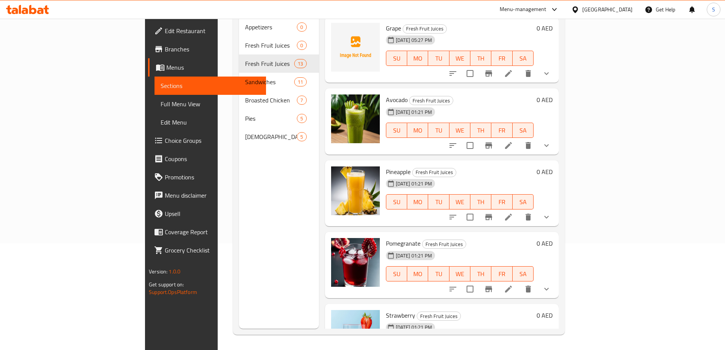
click at [386, 166] on span "Pineapple" at bounding box center [398, 171] width 25 height 11
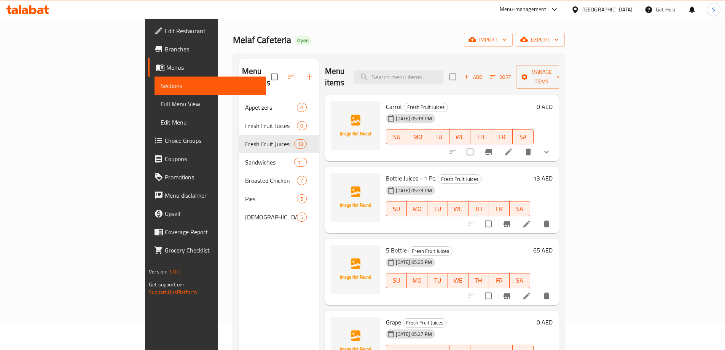
scroll to position [0, 0]
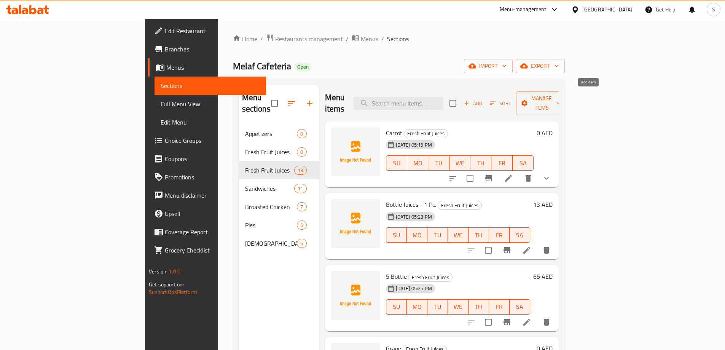
click at [470, 100] on icon "button" at bounding box center [466, 103] width 7 height 7
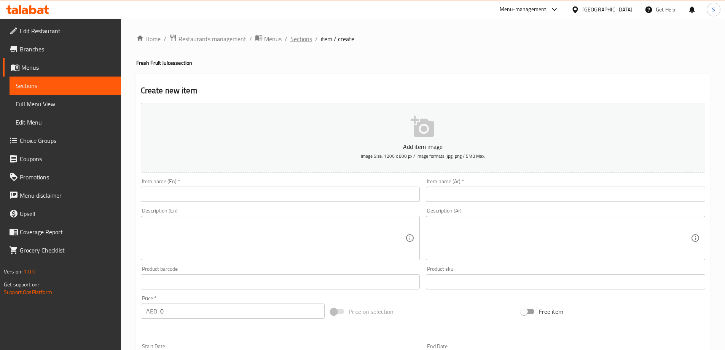
click at [299, 34] on span "Sections" at bounding box center [301, 38] width 22 height 9
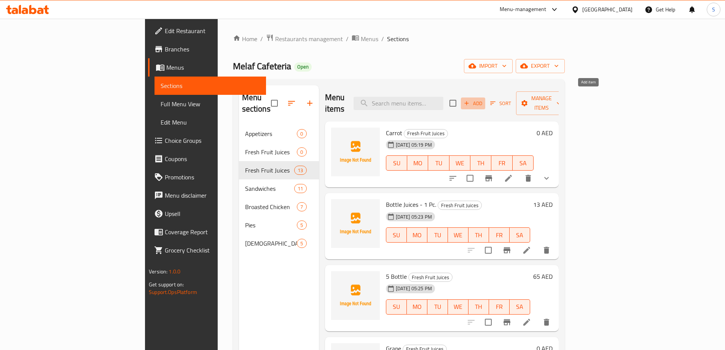
click at [483, 99] on span "Add" at bounding box center [473, 103] width 21 height 9
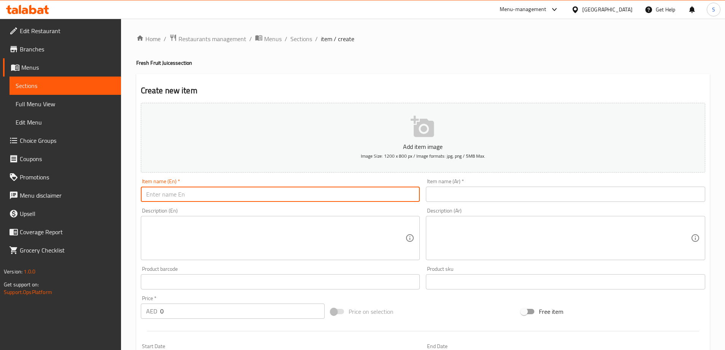
click at [183, 199] on input "text" at bounding box center [280, 193] width 279 height 15
type input "Chickoo"
click at [495, 188] on input "text" at bounding box center [565, 193] width 279 height 15
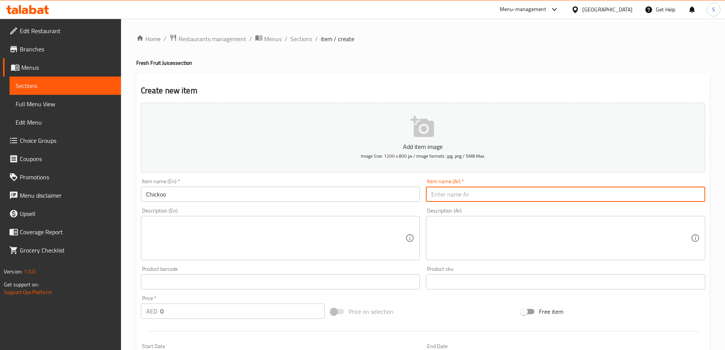
type input "a"
type input "شيكو"
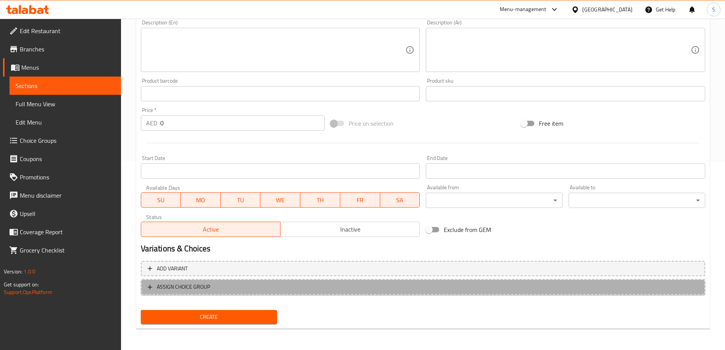
click at [214, 285] on span "ASSIGN CHOICE GROUP" at bounding box center [423, 287] width 551 height 10
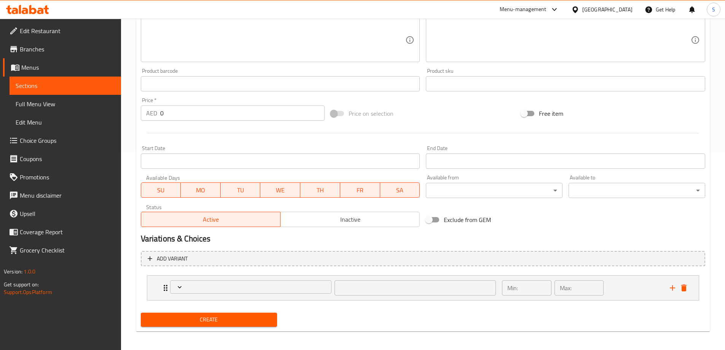
scroll to position [201, 0]
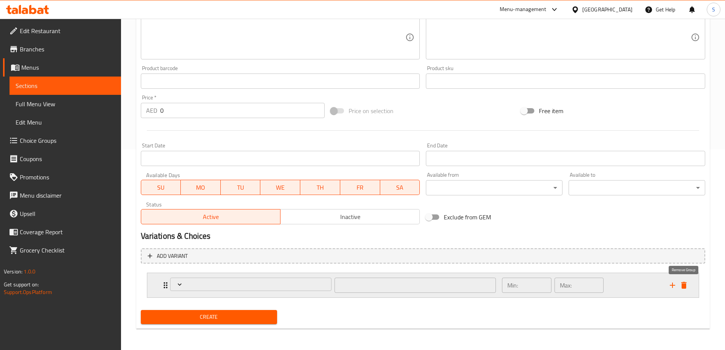
click at [685, 289] on icon "delete" at bounding box center [683, 284] width 9 height 9
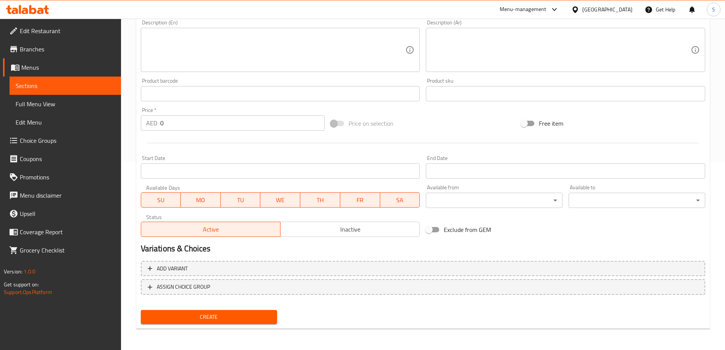
scroll to position [188, 0]
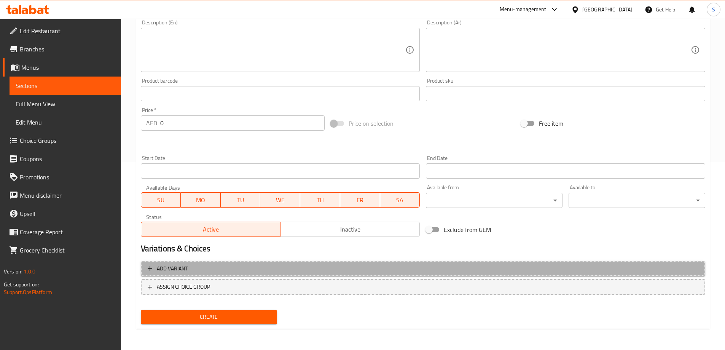
click at [213, 274] on button "Add variant" at bounding box center [423, 269] width 564 height 16
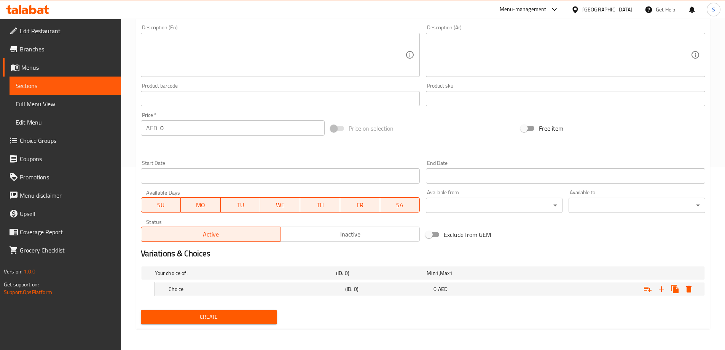
scroll to position [183, 0]
click at [270, 277] on h5 "Choice" at bounding box center [244, 273] width 178 height 8
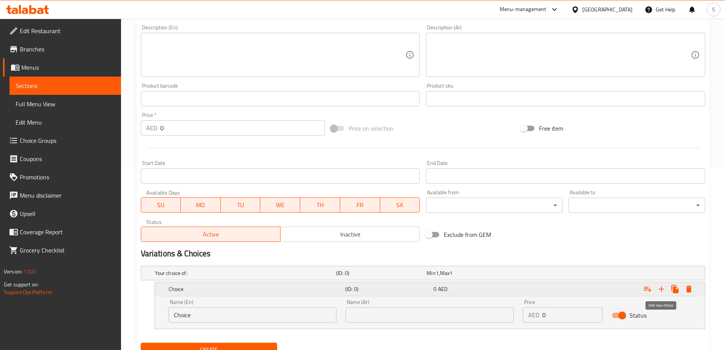
click at [661, 290] on icon "Expand" at bounding box center [661, 288] width 5 height 5
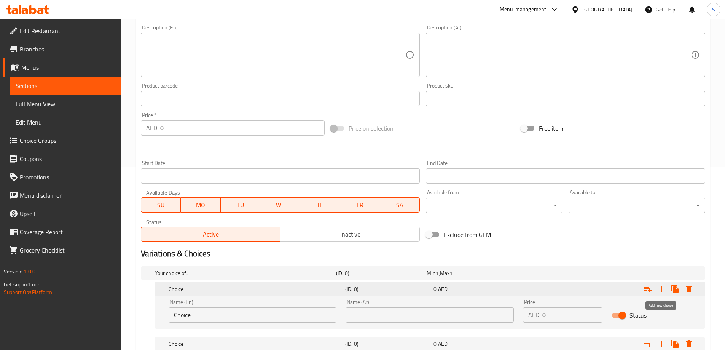
click at [661, 290] on icon "Expand" at bounding box center [661, 288] width 5 height 5
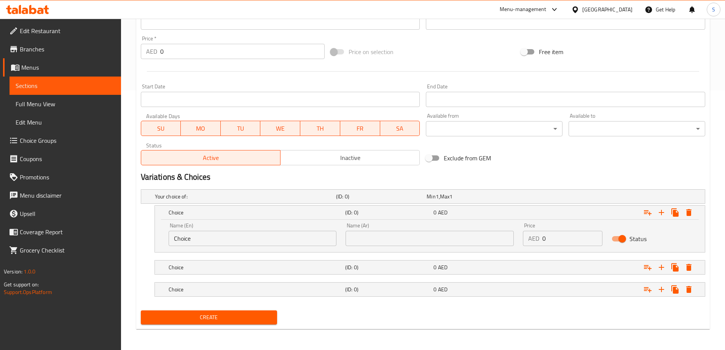
scroll to position [260, 0]
click at [258, 239] on input "Choice" at bounding box center [253, 237] width 168 height 15
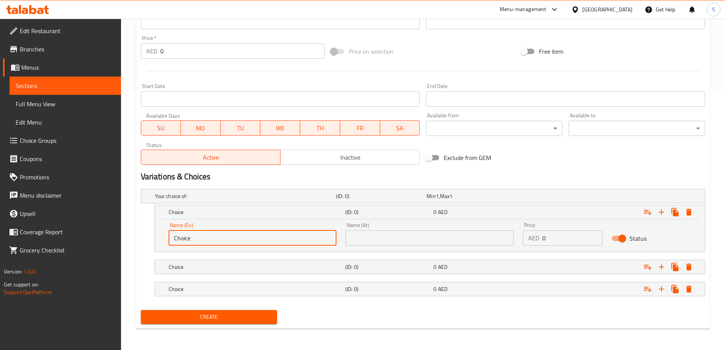
type input "ٍ"
type input "Small"
click at [232, 200] on h5 "Choice" at bounding box center [244, 196] width 178 height 8
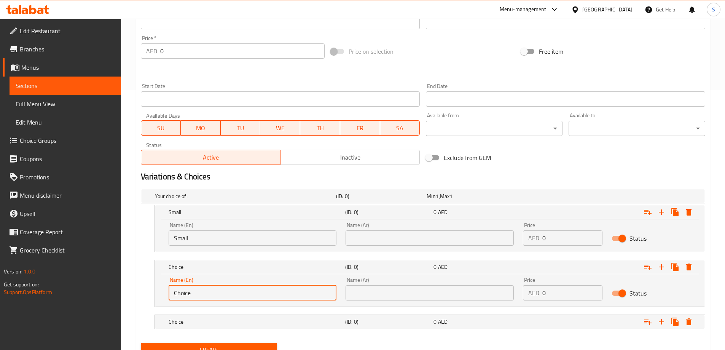
click at [215, 297] on input "Choice" at bounding box center [253, 292] width 168 height 15
type input "Medium"
click at [231, 201] on div "Choice" at bounding box center [243, 196] width 181 height 11
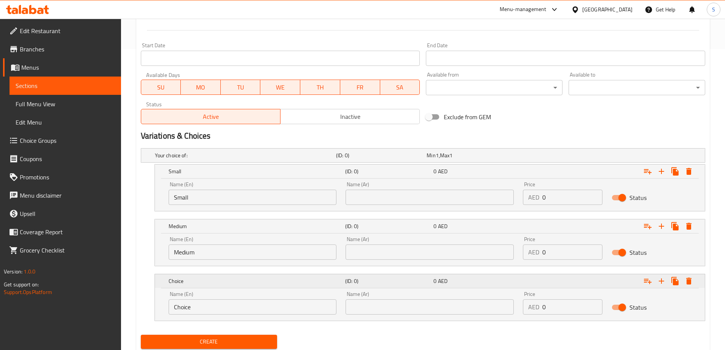
scroll to position [325, 0]
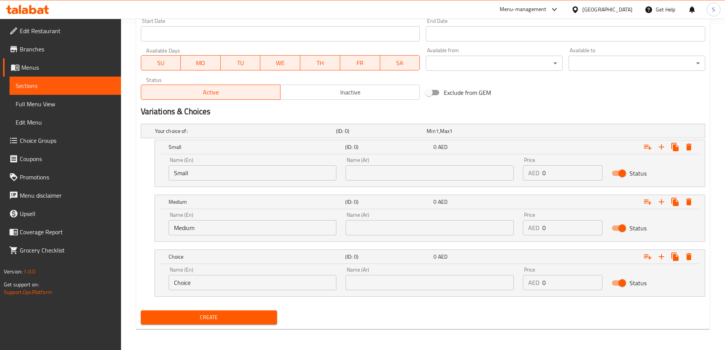
click at [222, 284] on input "Choice" at bounding box center [253, 282] width 168 height 15
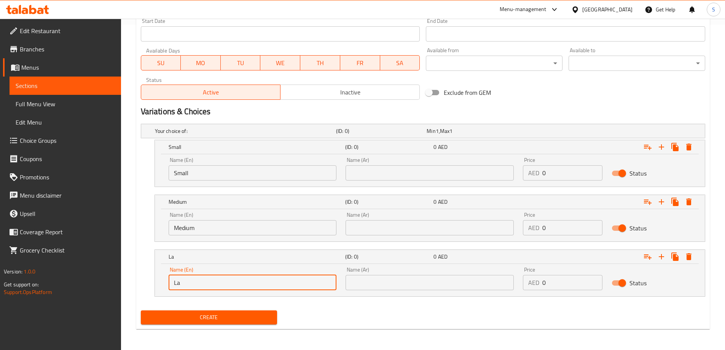
type input "Large"
click at [385, 172] on input "text" at bounding box center [430, 172] width 168 height 15
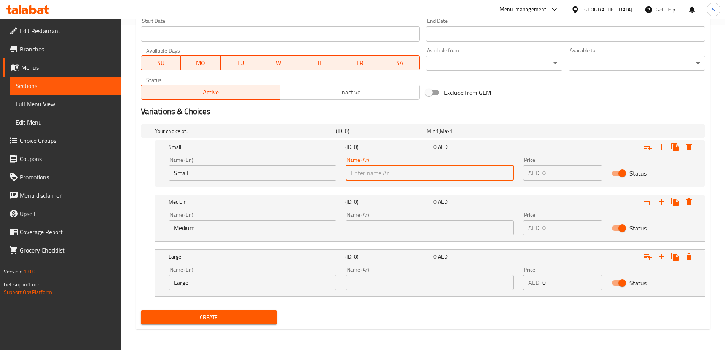
type input "صغير"
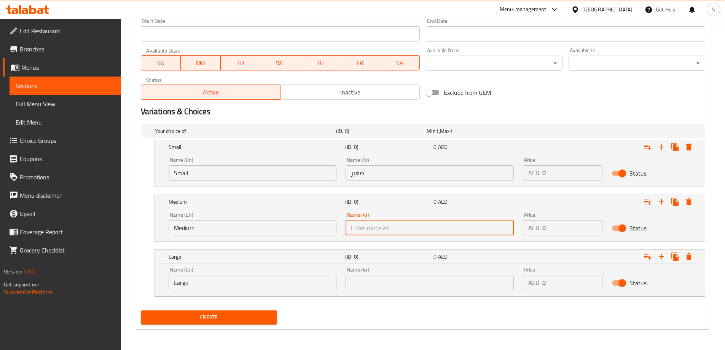
click at [390, 228] on input "text" at bounding box center [430, 227] width 168 height 15
type input "وسط"
click at [403, 279] on input "text" at bounding box center [430, 282] width 168 height 15
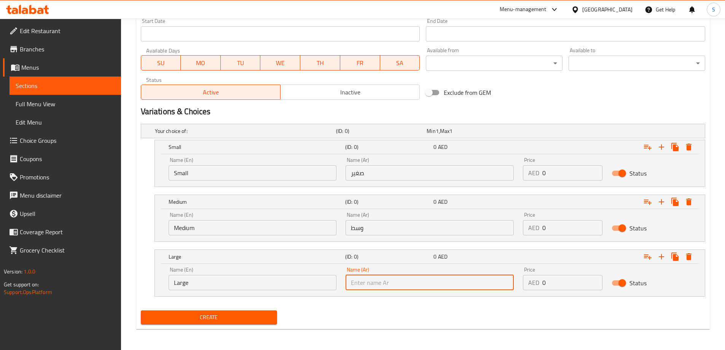
type input "كبير"
drag, startPoint x: 569, startPoint y: 175, endPoint x: 493, endPoint y: 176, distance: 76.1
click at [498, 176] on div "Name (En) Small Name (En) Name (Ar) صغير Name (Ar) Price AED 0 Price Status" at bounding box center [430, 169] width 532 height 32
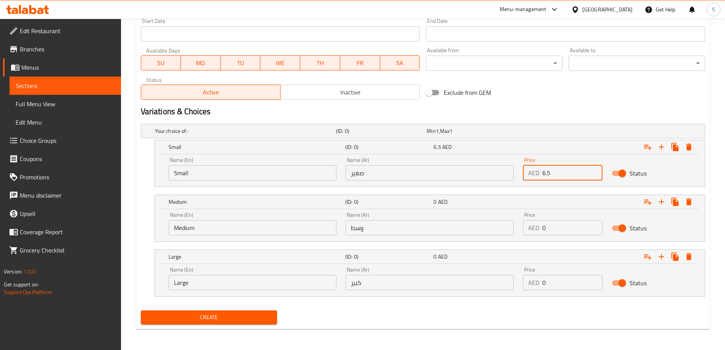
type input "6.5"
click at [555, 234] on input "0" at bounding box center [572, 227] width 60 height 15
drag, startPoint x: 561, startPoint y: 223, endPoint x: 493, endPoint y: 223, distance: 67.7
click at [495, 223] on div "Name (En) Medium Name (En) Name (Ar) وسط Name (Ar) Price AED 0 Price Status" at bounding box center [430, 223] width 532 height 32
type input "8.5"
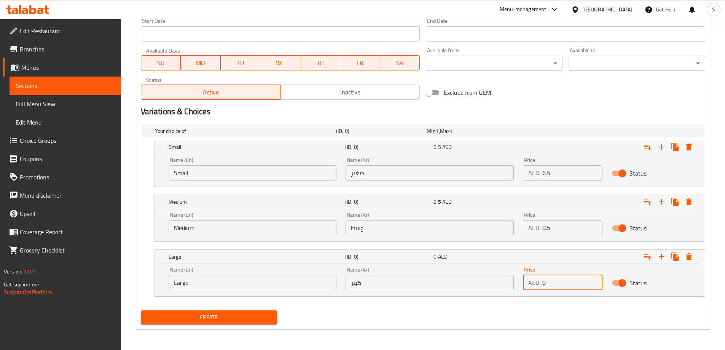
drag, startPoint x: 581, startPoint y: 276, endPoint x: 534, endPoint y: 279, distance: 47.6
click at [534, 279] on div "AED 0 Price" at bounding box center [563, 282] width 80 height 15
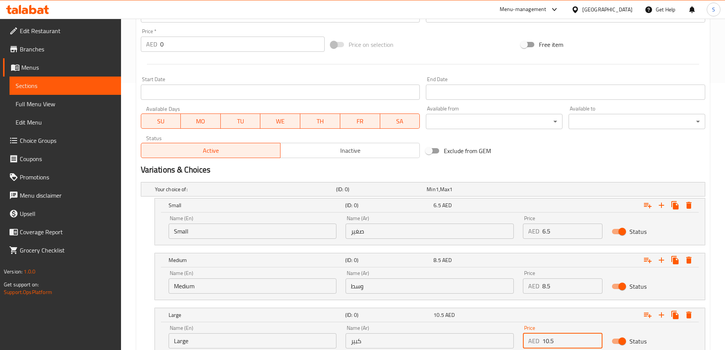
scroll to position [325, 0]
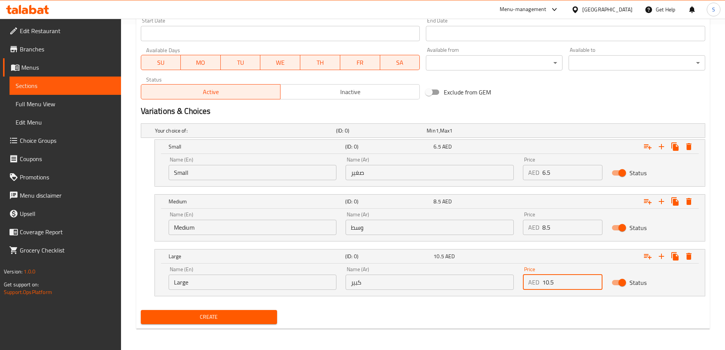
type input "10.5"
click at [223, 323] on button "Create" at bounding box center [209, 317] width 137 height 14
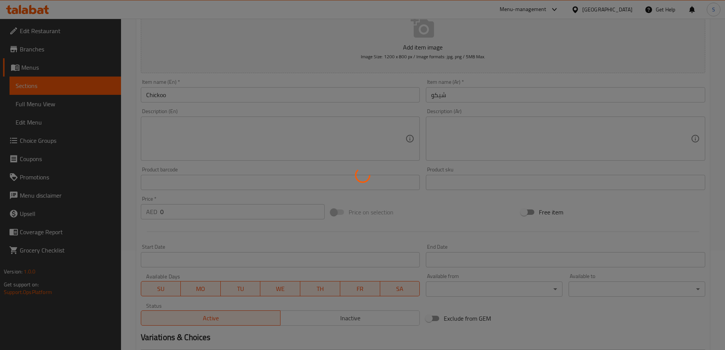
scroll to position [0, 0]
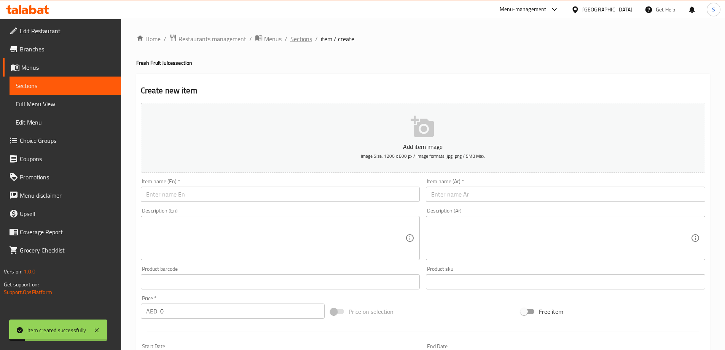
click at [294, 42] on span "Sections" at bounding box center [301, 38] width 22 height 9
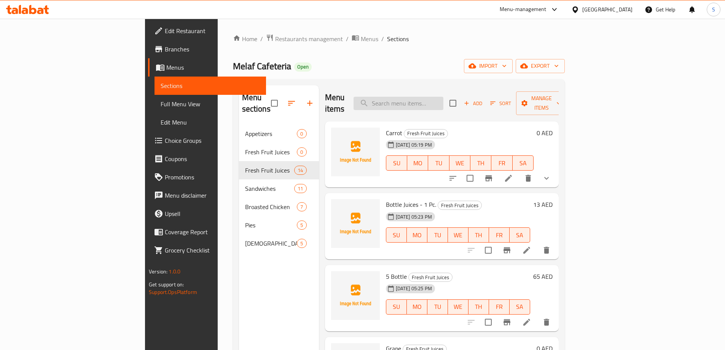
click at [428, 97] on input "search" at bounding box center [399, 103] width 90 height 13
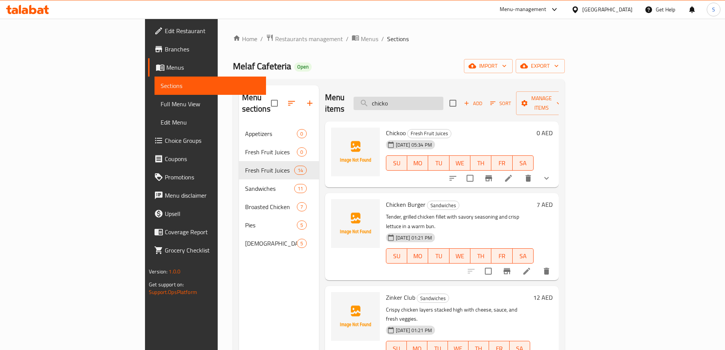
type input "chickoo"
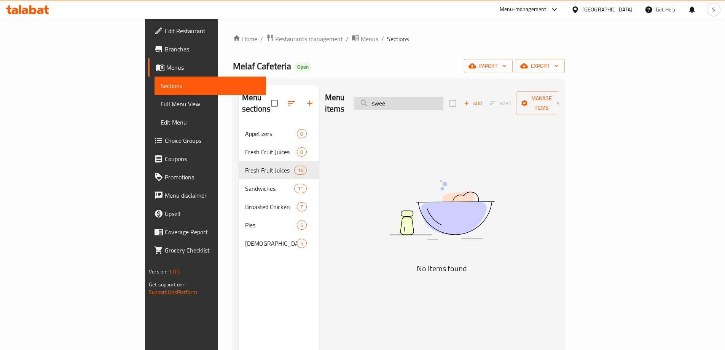
type input "sweet"
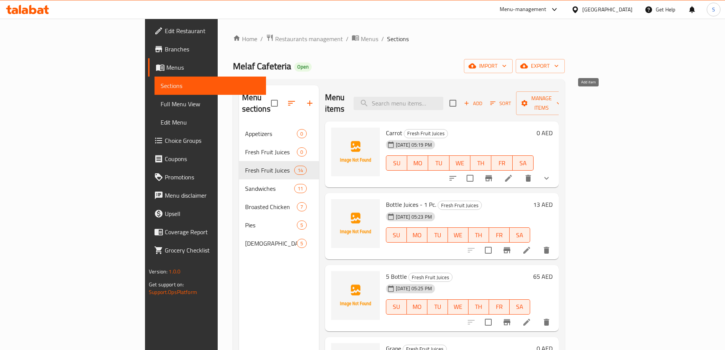
click at [469, 101] on icon "button" at bounding box center [467, 103] width 4 height 4
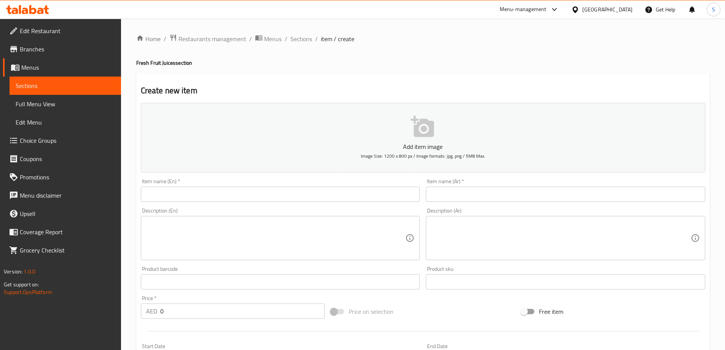
click at [253, 189] on input "text" at bounding box center [280, 193] width 279 height 15
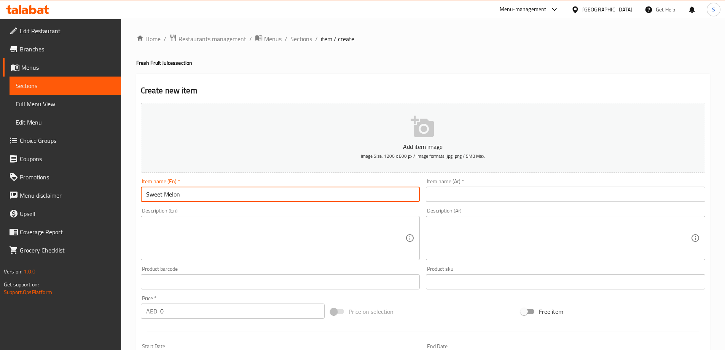
type input "Sweet Melon"
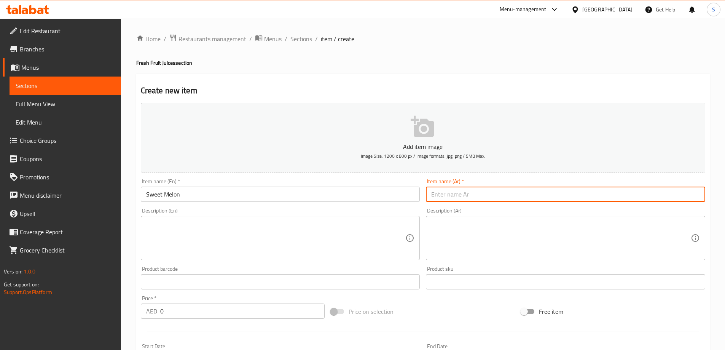
click at [457, 200] on input "text" at bounding box center [565, 193] width 279 height 15
type input "شمام"
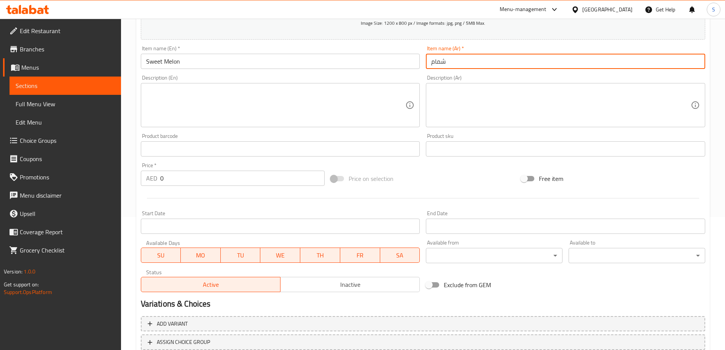
scroll to position [188, 0]
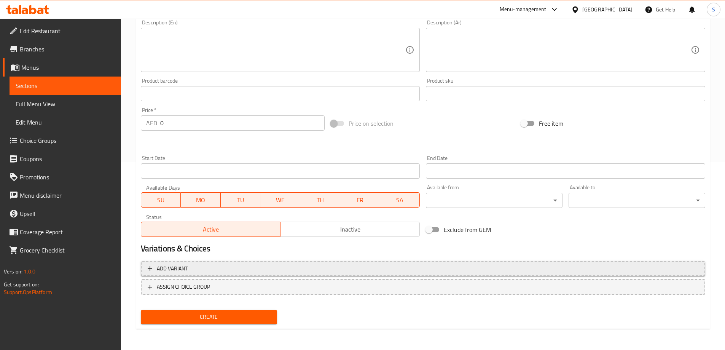
click at [169, 270] on span "Add variant" at bounding box center [172, 269] width 31 height 10
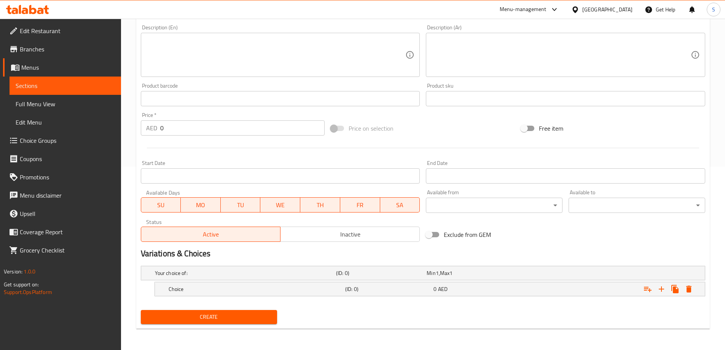
scroll to position [183, 0]
click at [664, 290] on icon "Expand" at bounding box center [661, 288] width 9 height 9
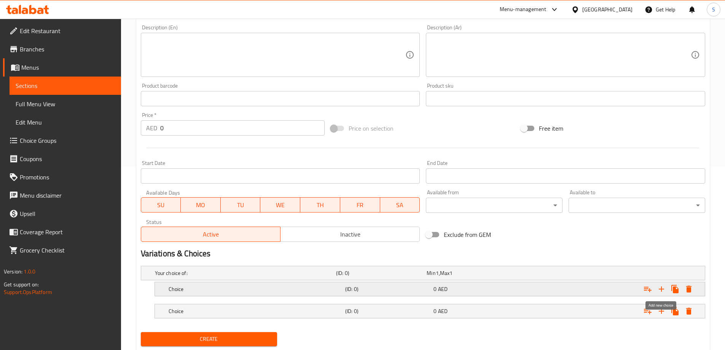
click at [664, 290] on icon "Expand" at bounding box center [661, 288] width 9 height 9
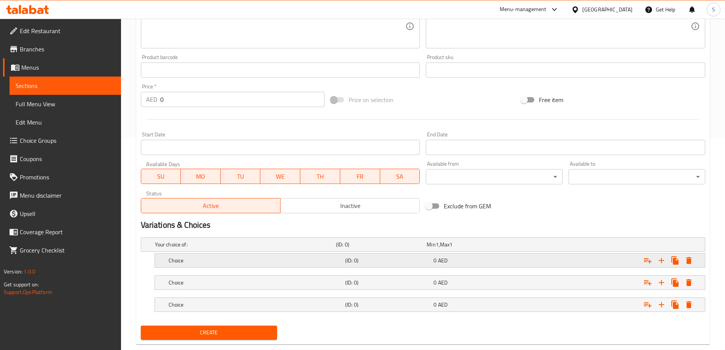
scroll to position [227, 0]
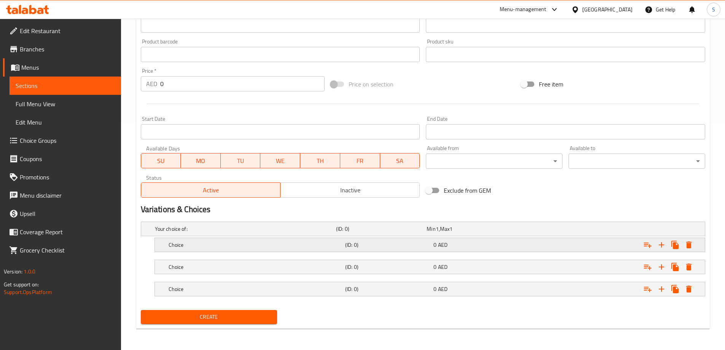
click at [204, 234] on div "Choice" at bounding box center [243, 228] width 181 height 11
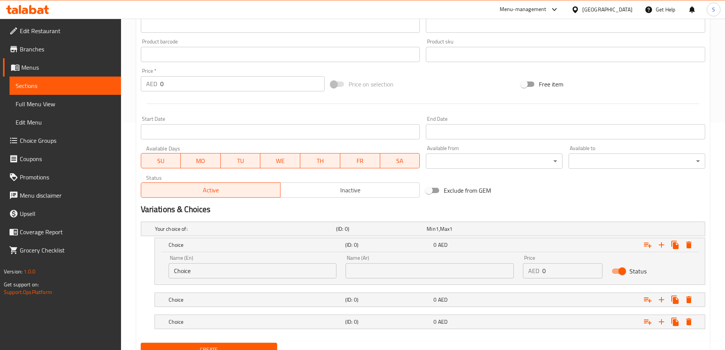
drag, startPoint x: 212, startPoint y: 274, endPoint x: 150, endPoint y: 274, distance: 62.0
click at [150, 274] on div "Choice (ID: 0) 0 AED Name (En) Choice Name (En) Name (Ar) Name (Ar) Price AED 0…" at bounding box center [423, 260] width 564 height 47
type input "ٍ"
type input "Small"
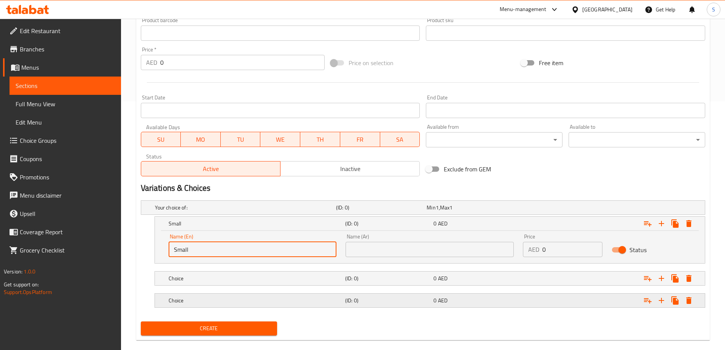
scroll to position [260, 0]
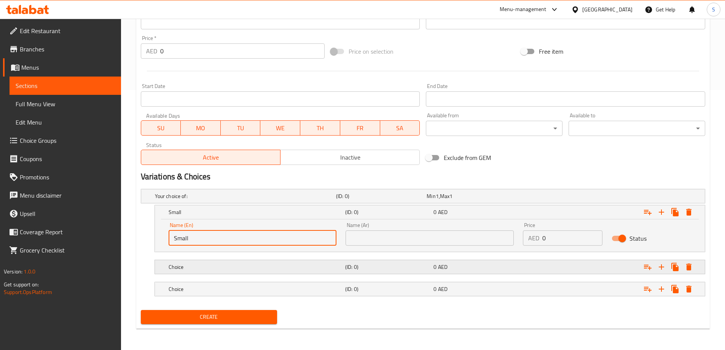
click at [192, 200] on h5 "Choice" at bounding box center [244, 196] width 178 height 8
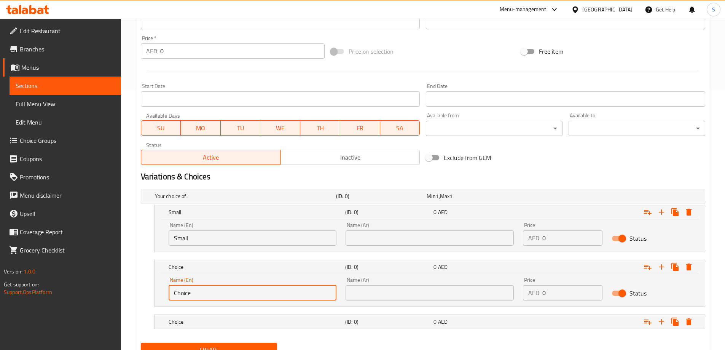
click at [210, 291] on input "Choice" at bounding box center [253, 292] width 168 height 15
type input "Medium"
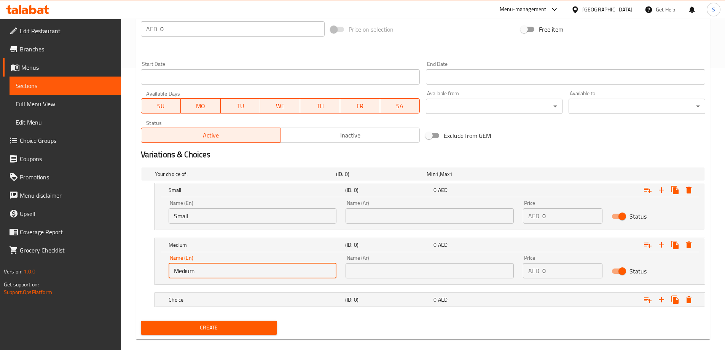
scroll to position [293, 0]
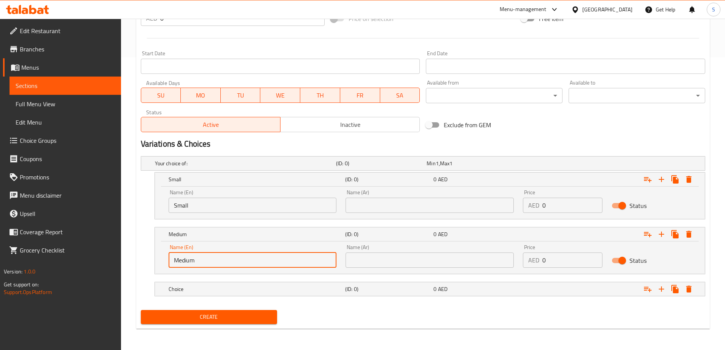
click at [210, 167] on h5 "Choice" at bounding box center [244, 163] width 178 height 8
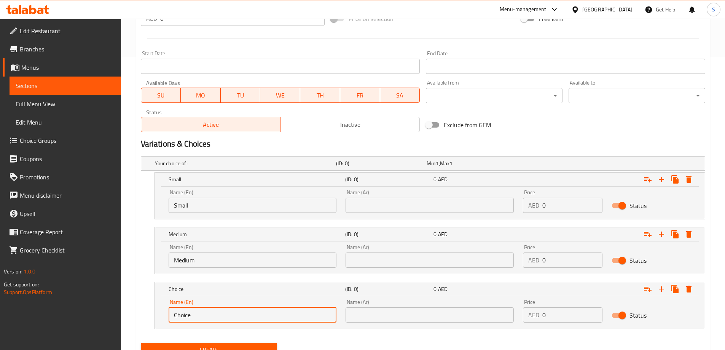
click at [218, 319] on input "Choice" at bounding box center [253, 314] width 168 height 15
type input "Large"
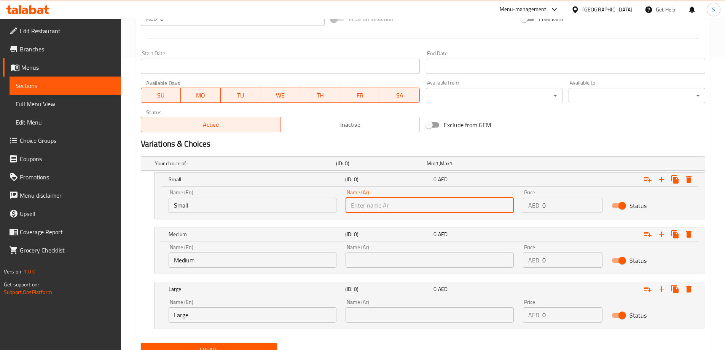
click at [392, 198] on input "text" at bounding box center [430, 204] width 168 height 15
type input "صوص الفلفل الأسود"
click at [401, 206] on input "صوص الفلفل الأسود" at bounding box center [430, 204] width 168 height 15
click at [401, 206] on input "text" at bounding box center [430, 204] width 168 height 15
type input "صغير"
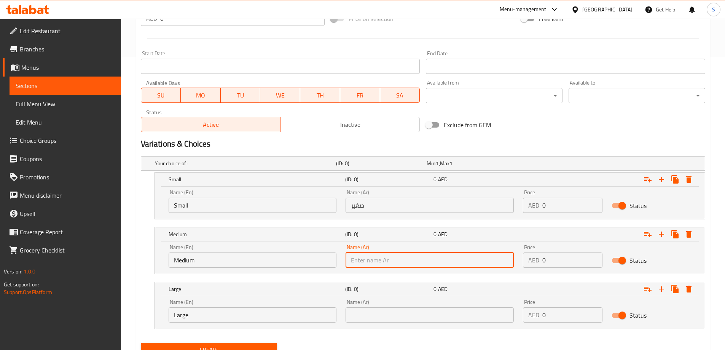
click at [392, 257] on input "text" at bounding box center [430, 259] width 168 height 15
type input "وسط"
click at [371, 311] on input "text" at bounding box center [430, 314] width 168 height 15
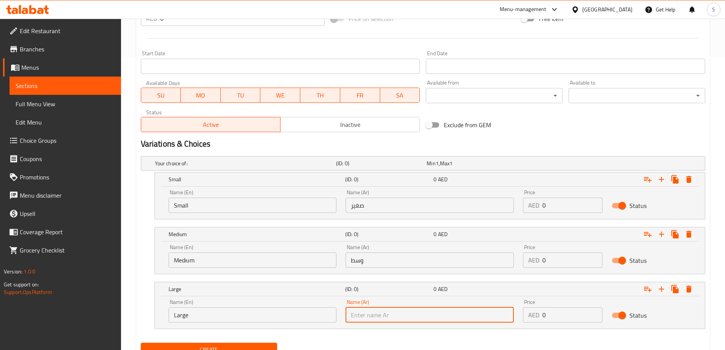
type input "كبير"
drag, startPoint x: 573, startPoint y: 205, endPoint x: 508, endPoint y: 205, distance: 65.4
click at [508, 205] on div "Name (En) Small Name (En) Name (Ar) صغير Name (Ar) Price AED 0 Price Status" at bounding box center [430, 201] width 532 height 32
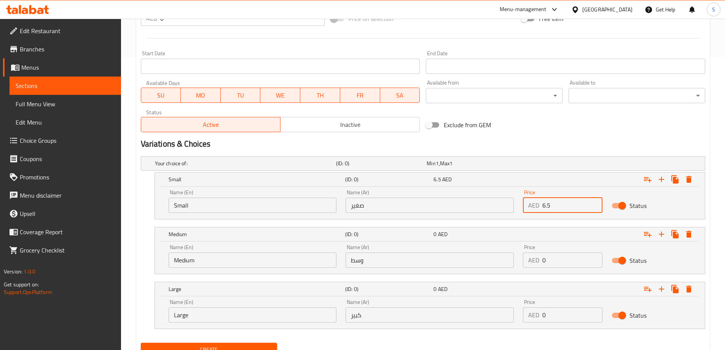
type input "6.5"
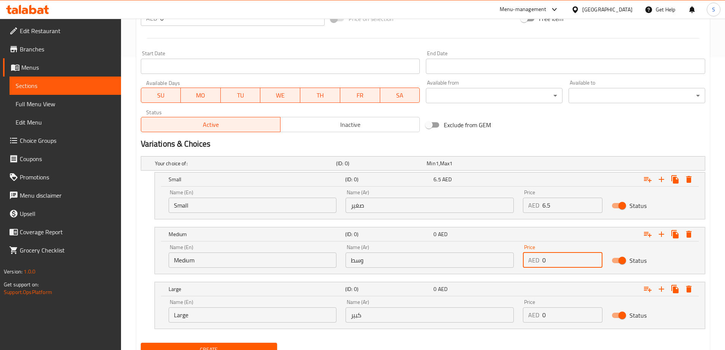
drag, startPoint x: 574, startPoint y: 257, endPoint x: 541, endPoint y: 255, distance: 32.8
click at [541, 255] on div "AED 0 Price" at bounding box center [563, 259] width 80 height 15
type input "8.5"
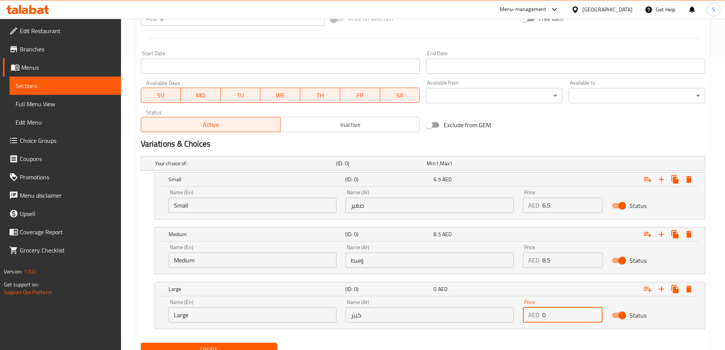
drag, startPoint x: 552, startPoint y: 316, endPoint x: 525, endPoint y: 307, distance: 28.4
click at [525, 307] on div "AED 0 Price" at bounding box center [563, 314] width 80 height 15
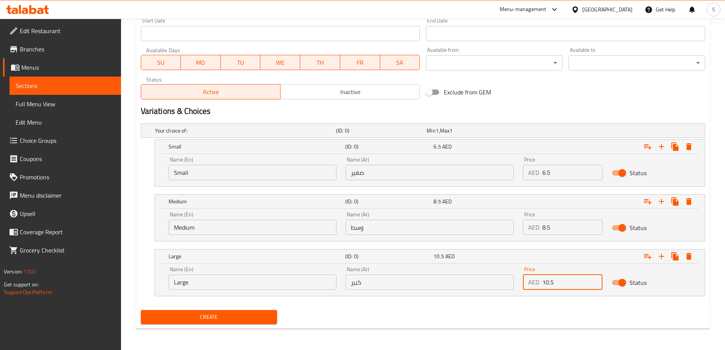
type input "10.5"
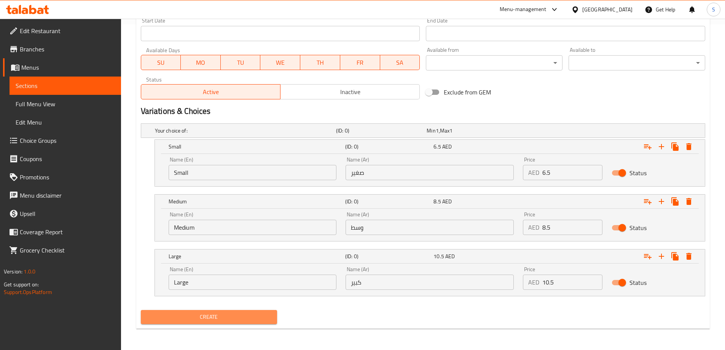
click at [245, 314] on span "Create" at bounding box center [209, 317] width 124 height 10
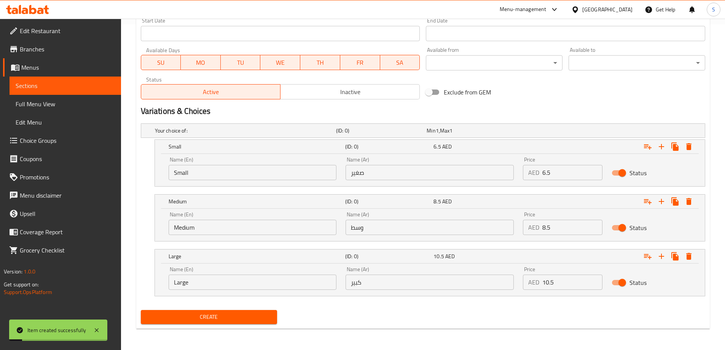
scroll to position [0, 0]
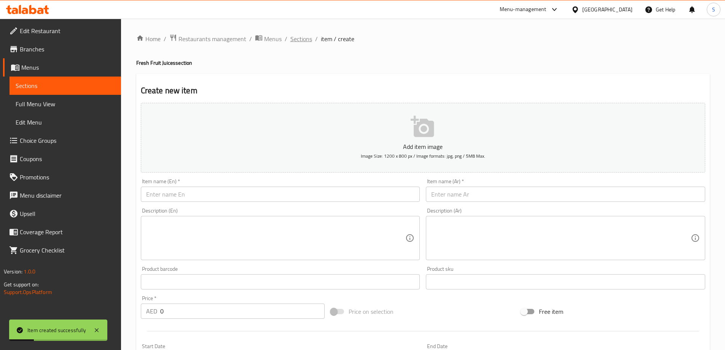
click at [304, 43] on span "Sections" at bounding box center [301, 38] width 22 height 9
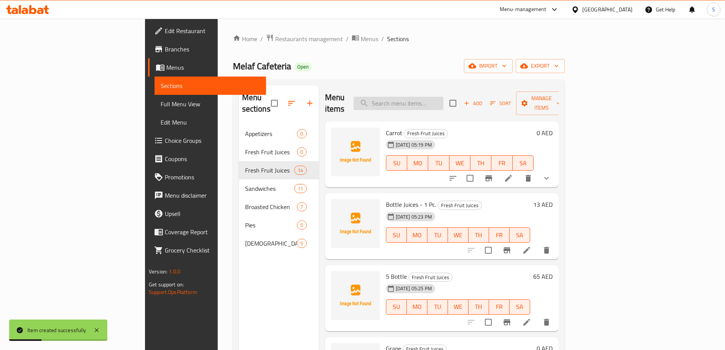
click at [433, 97] on input "search" at bounding box center [399, 103] width 90 height 13
type input "lem"
click at [483, 99] on span "Add" at bounding box center [473, 103] width 21 height 9
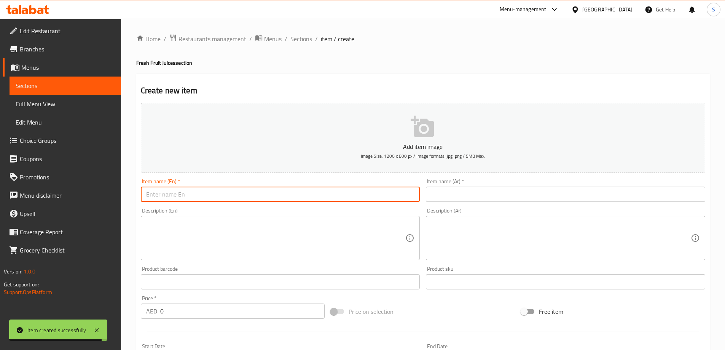
click at [200, 193] on input "text" at bounding box center [280, 193] width 279 height 15
type input "Lemon"
click at [498, 195] on input "text" at bounding box center [565, 193] width 279 height 15
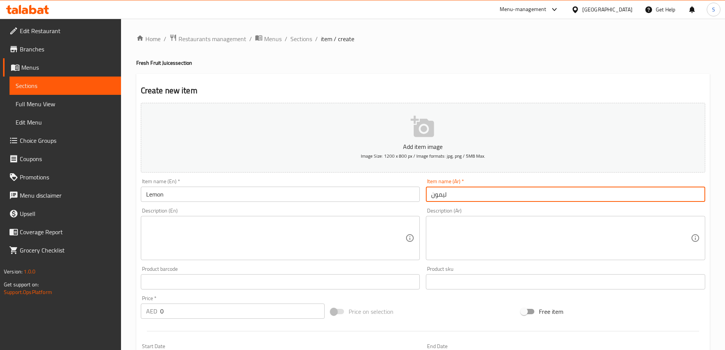
type input "ليمون"
click at [333, 131] on button "Add item image Image Size: 1200 x 800 px / Image formats: jpg, png / 5MB Max." at bounding box center [423, 138] width 564 height 70
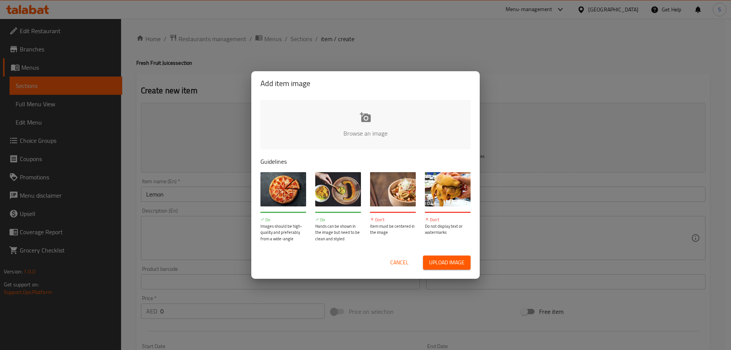
click at [490, 35] on div "Add item image Browse an image Guidelines Do Images should be high-quality and …" at bounding box center [365, 175] width 731 height 350
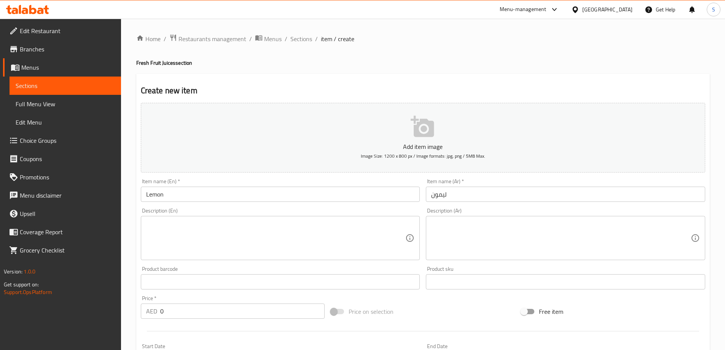
scroll to position [188, 0]
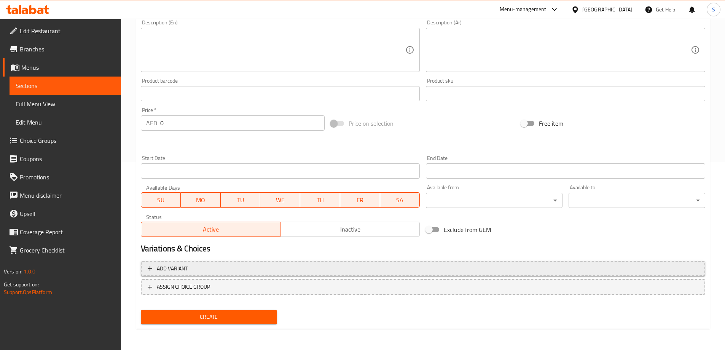
click at [234, 270] on span "Add variant" at bounding box center [423, 269] width 551 height 10
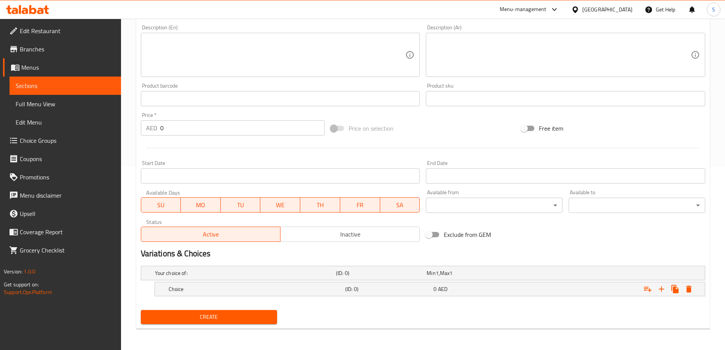
scroll to position [183, 0]
click at [661, 286] on icon "Expand" at bounding box center [661, 288] width 5 height 5
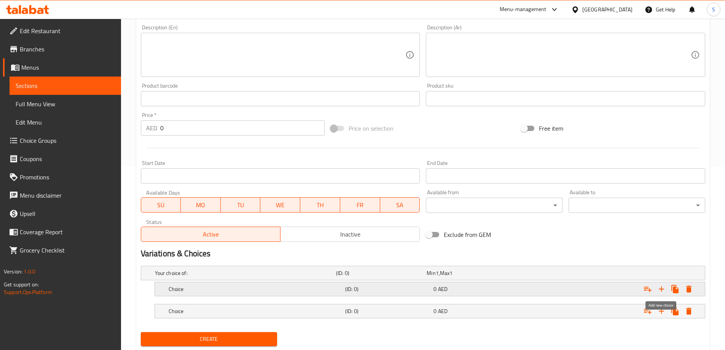
click at [661, 286] on icon "Expand" at bounding box center [661, 288] width 5 height 5
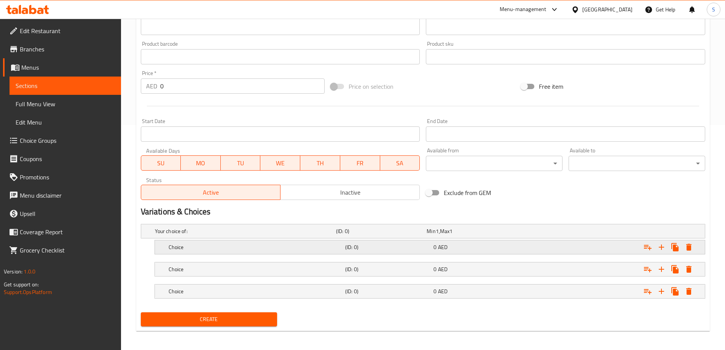
scroll to position [227, 0]
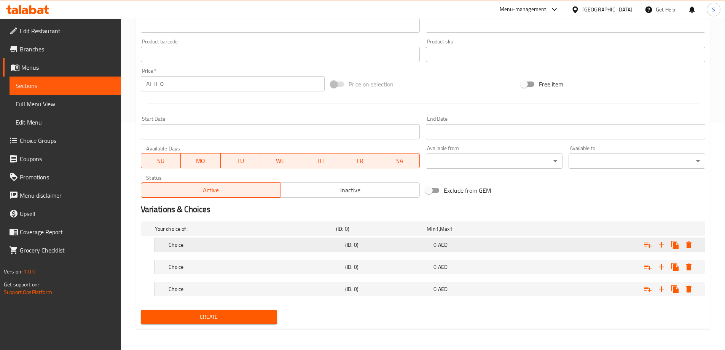
click at [223, 232] on h5 "Choice" at bounding box center [244, 229] width 178 height 8
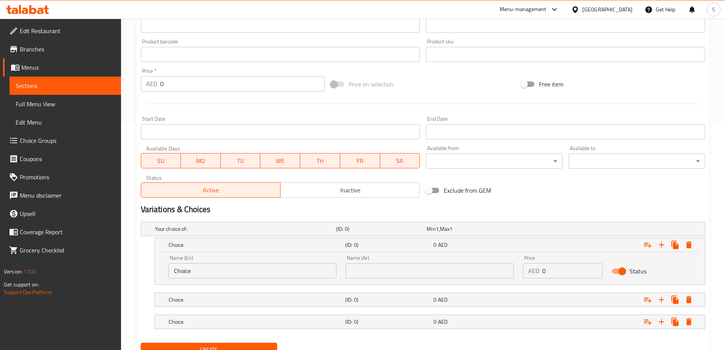
drag, startPoint x: 235, startPoint y: 264, endPoint x: 62, endPoint y: 266, distance: 173.2
click at [62, 266] on div "Edit Restaurant Branches Menus Sections Full Menu View Edit Menu Choice Groups …" at bounding box center [362, 86] width 725 height 591
type input "ٍ"
type input "Small"
click at [237, 290] on nav at bounding box center [423, 289] width 564 height 6
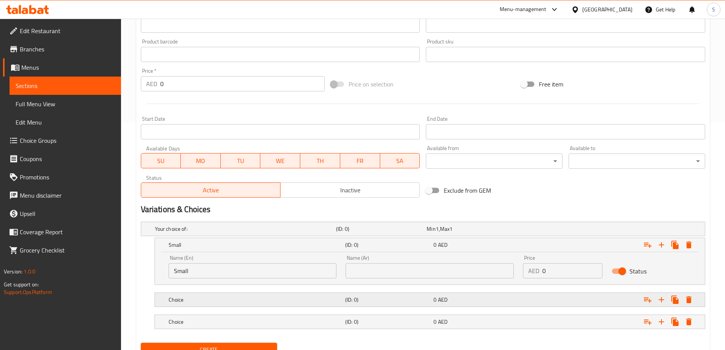
click at [240, 237] on div "Choice (ID: 0) 0 AED" at bounding box center [425, 228] width 544 height 17
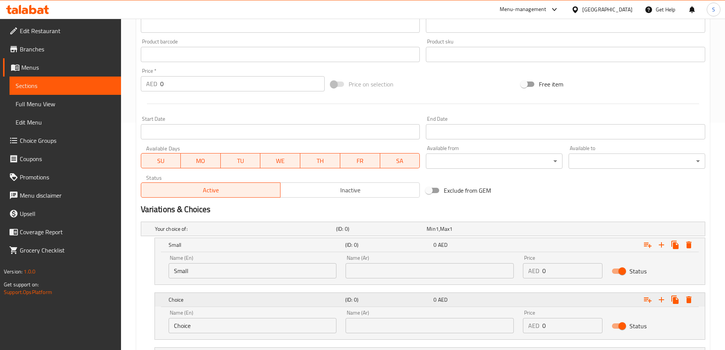
click at [250, 248] on h5 "Choice" at bounding box center [256, 245] width 174 height 8
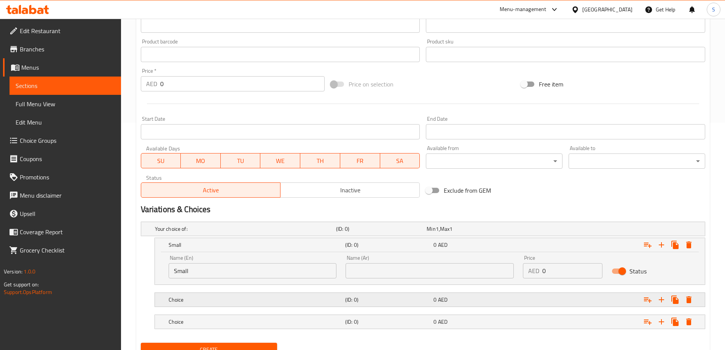
click at [250, 232] on h5 "Choice" at bounding box center [244, 229] width 178 height 8
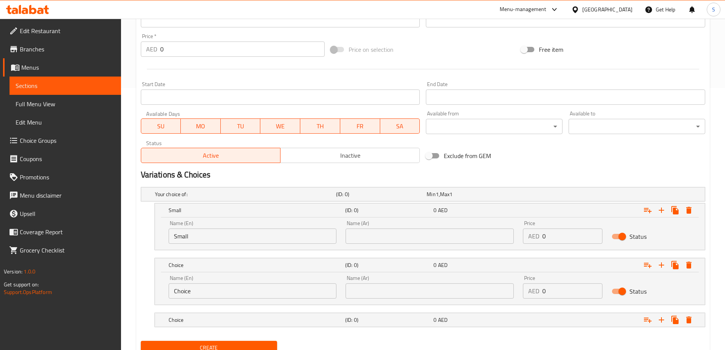
scroll to position [292, 0]
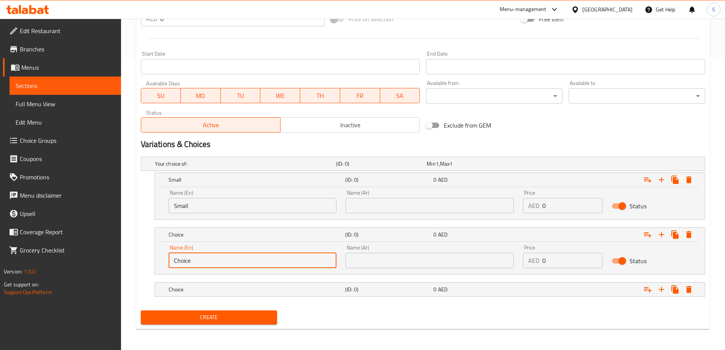
drag, startPoint x: 207, startPoint y: 262, endPoint x: 144, endPoint y: 262, distance: 63.2
click at [144, 262] on div "Choice (ID: 0) 0 AED Name (En) Choice Name (En) Name (Ar) Name (Ar) Price AED 0…" at bounding box center [423, 250] width 564 height 47
type input "Medium"
click at [322, 167] on h5 "Choice" at bounding box center [244, 164] width 178 height 8
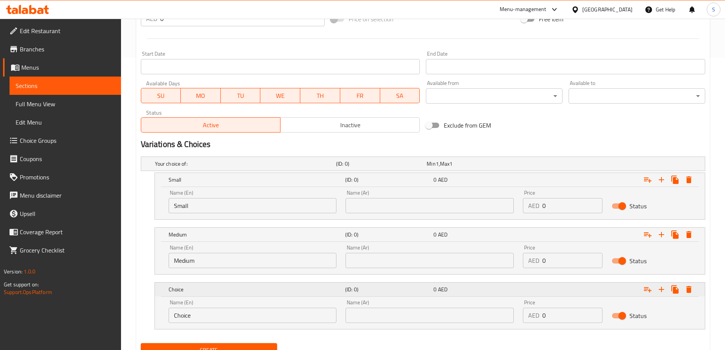
scroll to position [325, 0]
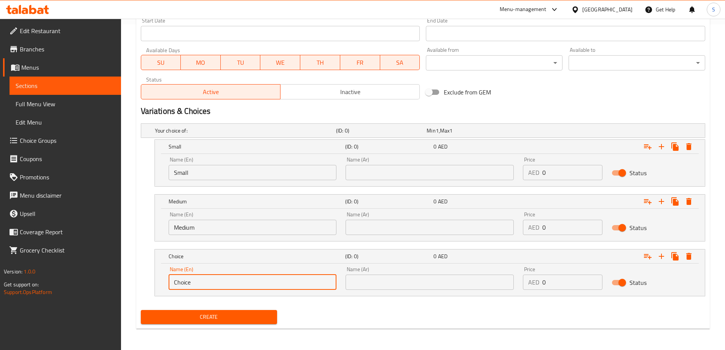
click at [227, 284] on input "Choice" at bounding box center [253, 281] width 168 height 15
type input "Large"
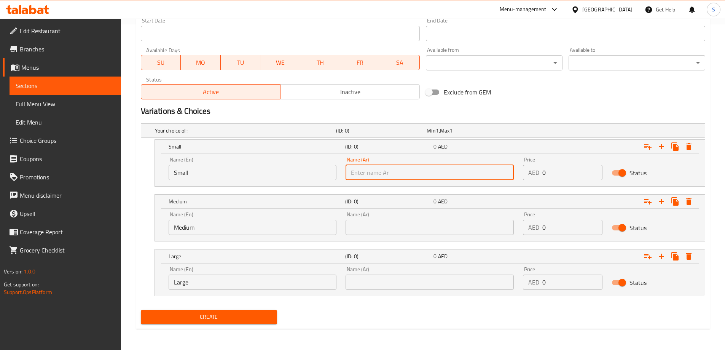
click at [406, 176] on input "text" at bounding box center [430, 172] width 168 height 15
type input "صغير"
click at [398, 223] on input "text" at bounding box center [430, 227] width 168 height 15
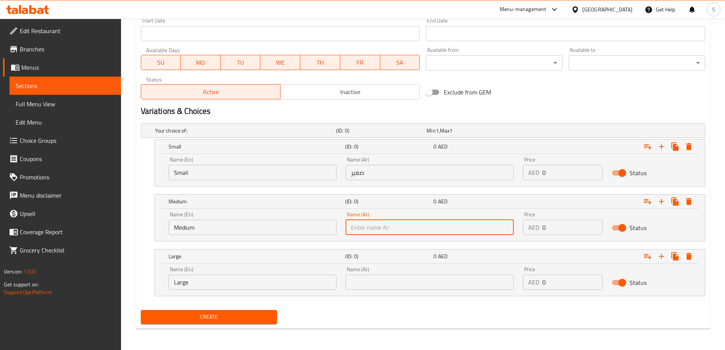
type input "وسط"
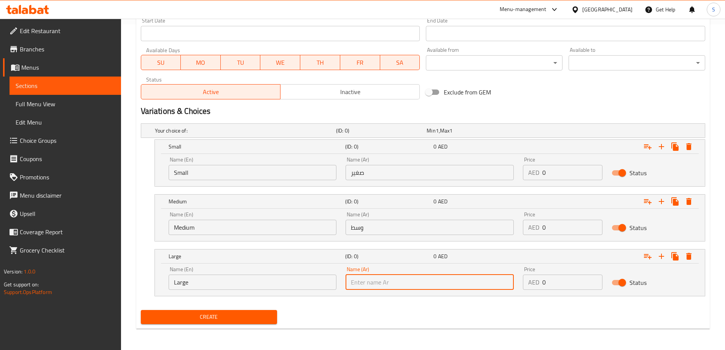
click at [374, 279] on input "text" at bounding box center [430, 281] width 168 height 15
type input "كبير"
drag, startPoint x: 559, startPoint y: 175, endPoint x: 512, endPoint y: 178, distance: 47.6
click at [512, 178] on div "Name (En) Small Name (En) Name (Ar) صغير Name (Ar) Price AED 0 Price Status" at bounding box center [430, 168] width 532 height 32
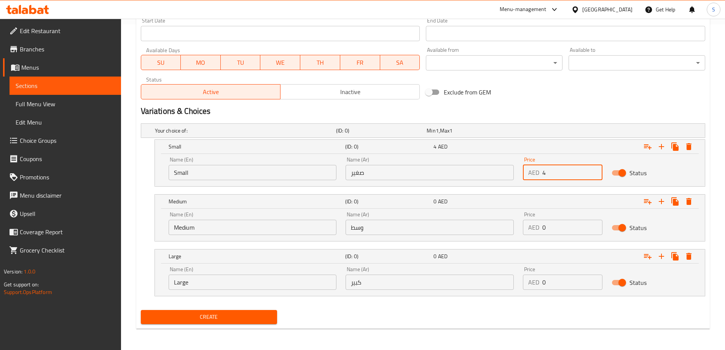
type input "4"
drag, startPoint x: 577, startPoint y: 232, endPoint x: 538, endPoint y: 232, distance: 39.6
click at [538, 232] on div "AED 0 Price" at bounding box center [563, 227] width 80 height 15
type input "6"
drag, startPoint x: 567, startPoint y: 286, endPoint x: 529, endPoint y: 286, distance: 37.7
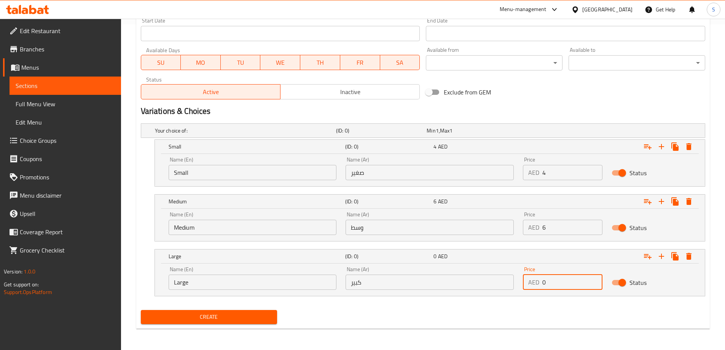
click at [529, 286] on div "AED 0 Price" at bounding box center [563, 281] width 80 height 15
type input "8"
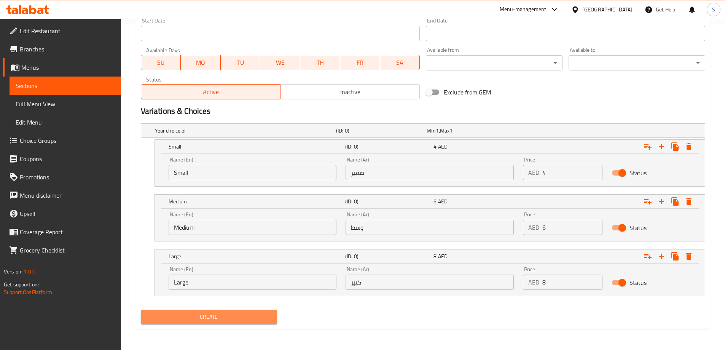
click at [250, 315] on span "Create" at bounding box center [209, 317] width 124 height 10
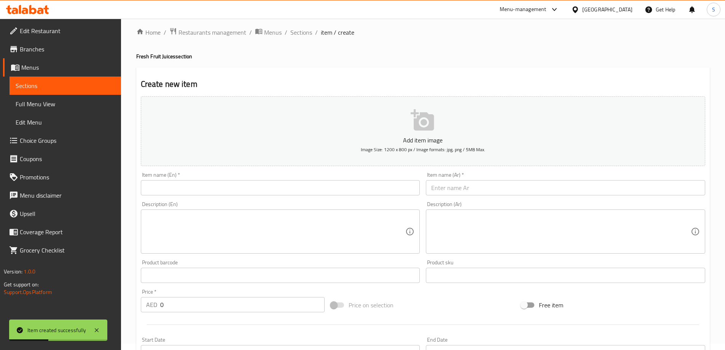
scroll to position [0, 0]
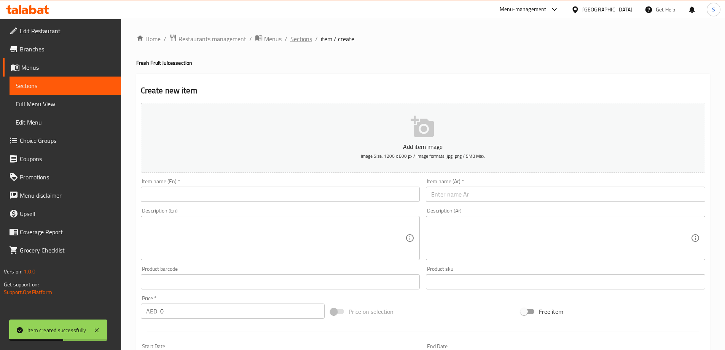
click at [302, 39] on span "Sections" at bounding box center [301, 38] width 22 height 9
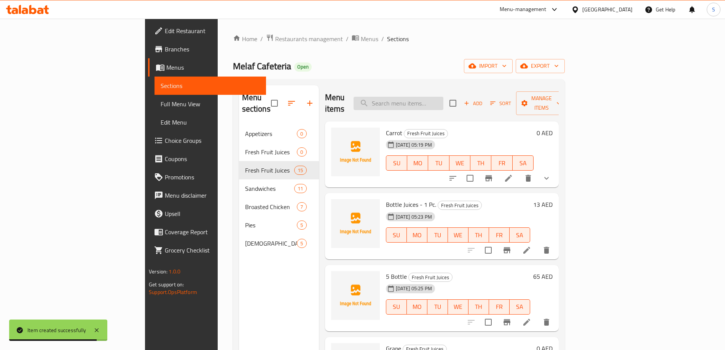
click at [443, 104] on input "search" at bounding box center [399, 103] width 90 height 13
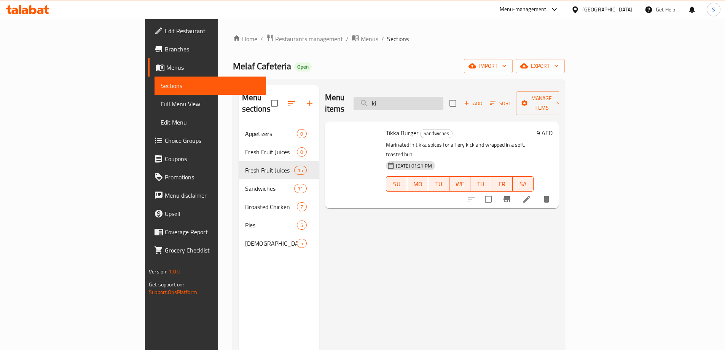
type input "kiw"
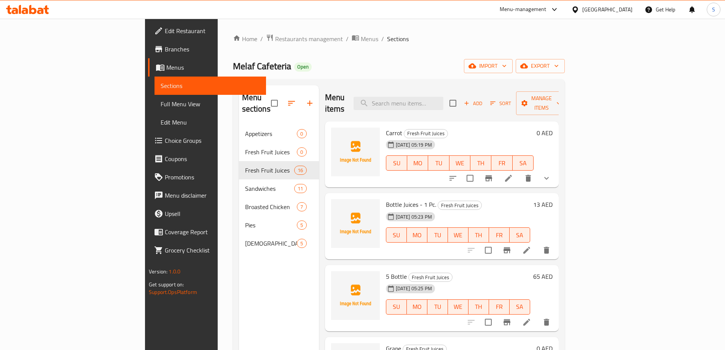
click at [483, 99] on span "Add" at bounding box center [473, 103] width 21 height 9
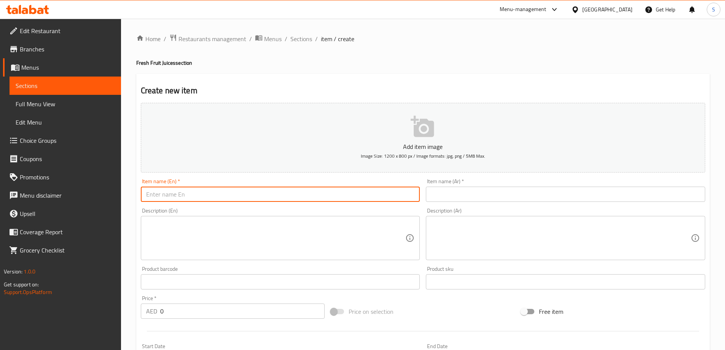
click at [222, 188] on input "text" at bounding box center [280, 193] width 279 height 15
type input "Kiwi"
click at [437, 199] on input "text" at bounding box center [565, 193] width 279 height 15
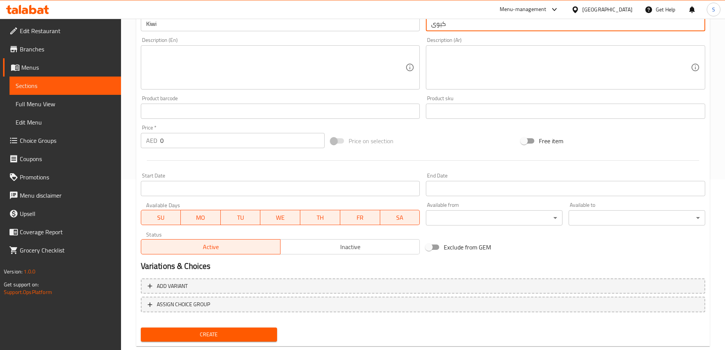
scroll to position [188, 0]
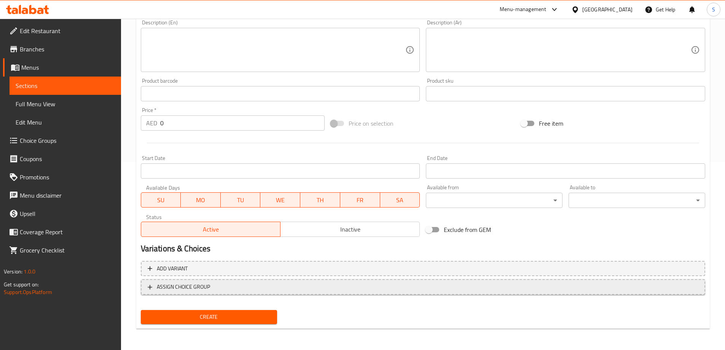
type input "كيوى"
click at [237, 284] on span "ASSIGN CHOICE GROUP" at bounding box center [423, 287] width 551 height 10
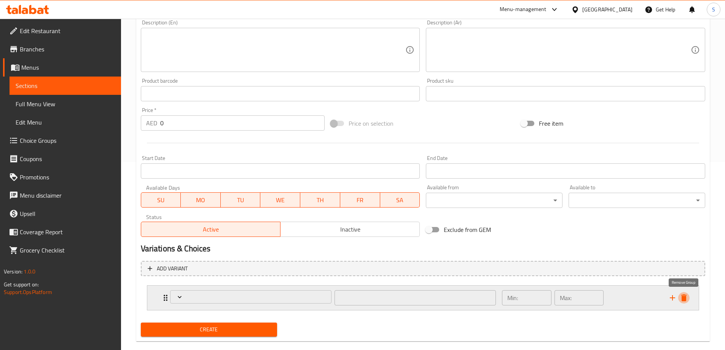
click at [689, 297] on button "delete" at bounding box center [683, 297] width 11 height 11
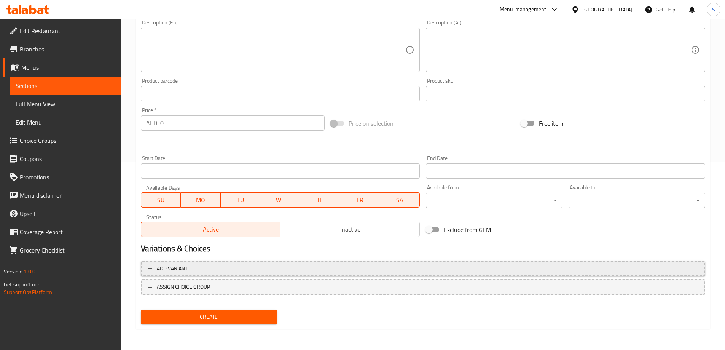
click at [615, 274] on button "Add variant" at bounding box center [423, 269] width 564 height 16
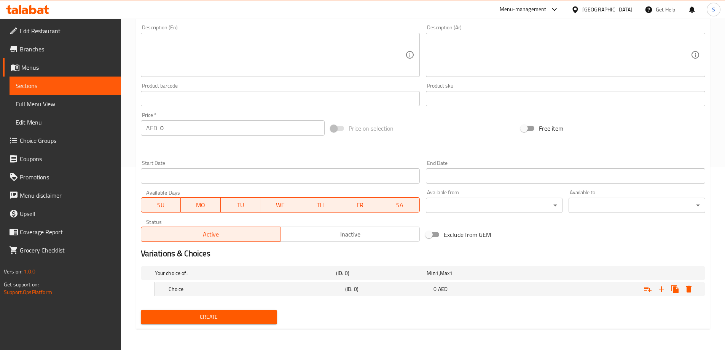
scroll to position [183, 0]
click at [659, 291] on icon "Expand" at bounding box center [661, 288] width 9 height 9
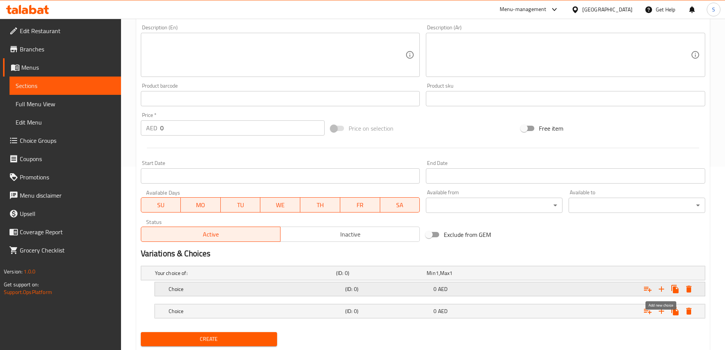
click at [659, 291] on icon "Expand" at bounding box center [661, 288] width 9 height 9
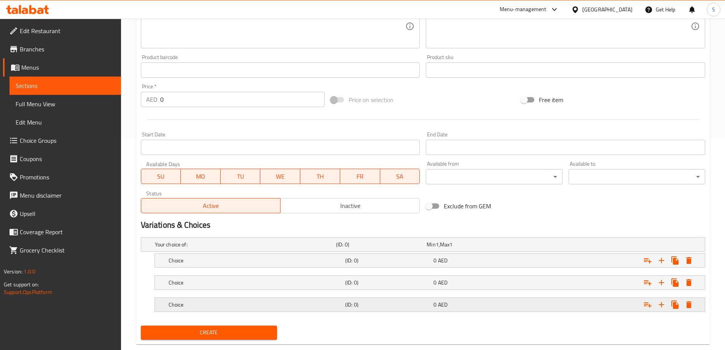
scroll to position [227, 0]
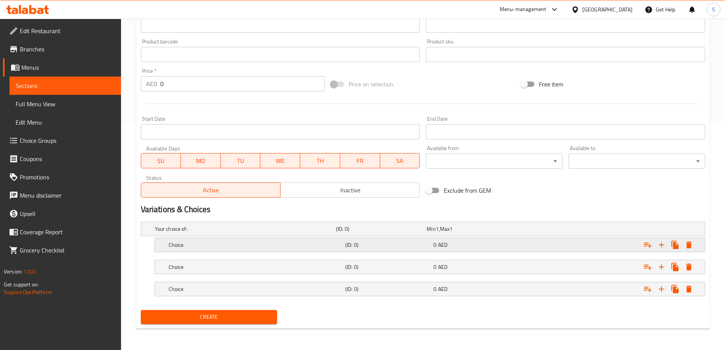
click at [170, 232] on h5 "Choice" at bounding box center [244, 229] width 178 height 8
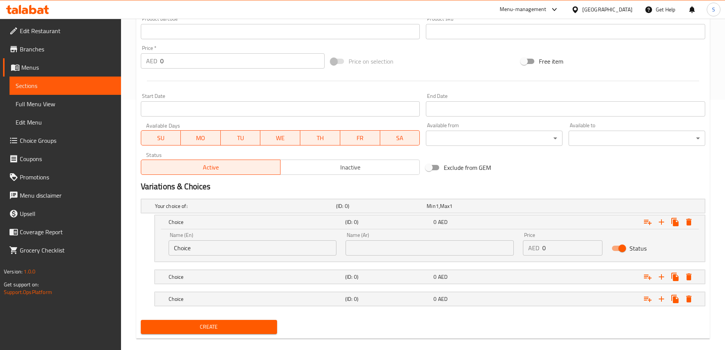
scroll to position [260, 0]
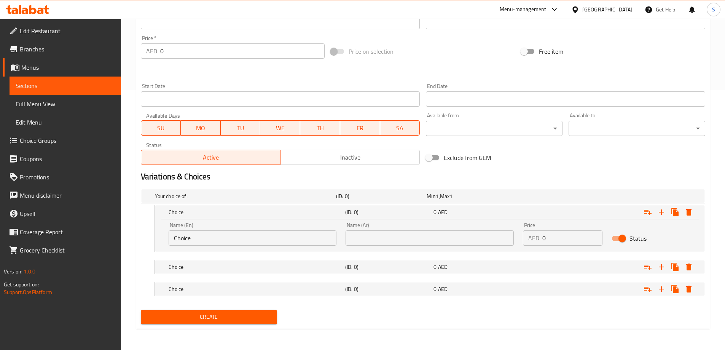
click at [199, 239] on input "Choice" at bounding box center [253, 237] width 168 height 15
type input "ٍةشم"
type input "Small"
click at [209, 200] on h5 "Choice" at bounding box center [244, 196] width 178 height 8
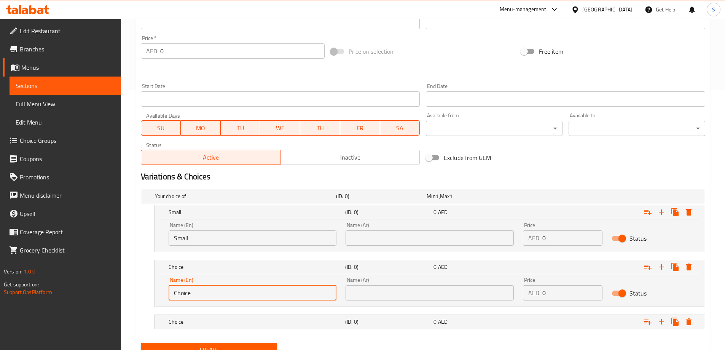
click at [208, 291] on input "Choice" at bounding box center [253, 292] width 168 height 15
type input "L"
click at [185, 200] on h5 "Choice" at bounding box center [244, 196] width 178 height 8
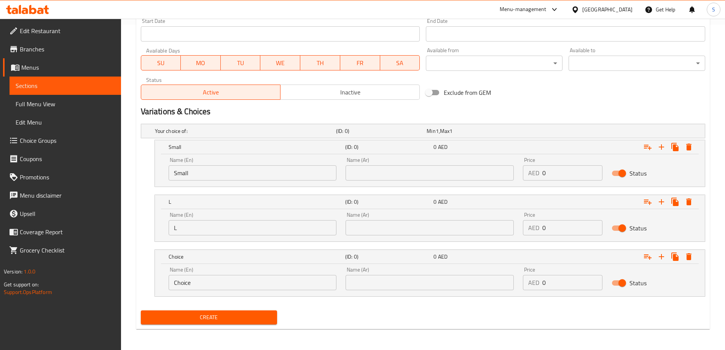
scroll to position [325, 0]
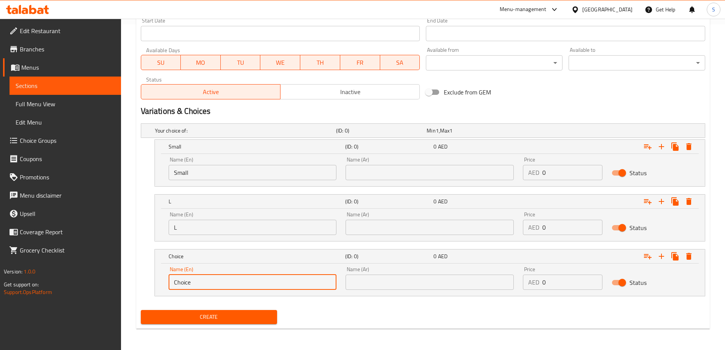
click at [198, 283] on input "Choice" at bounding box center [253, 281] width 168 height 15
type input "Large"
click at [187, 233] on input "L" at bounding box center [253, 227] width 168 height 15
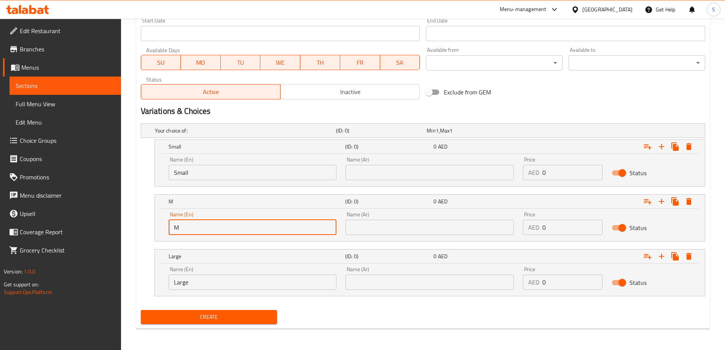
type input "Medium"
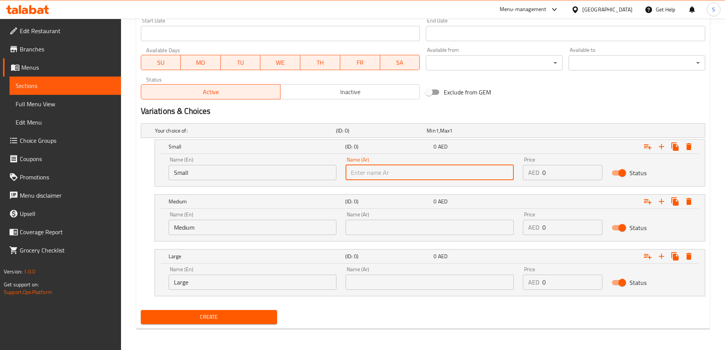
click at [388, 178] on input "text" at bounding box center [430, 172] width 168 height 15
type input "صغير"
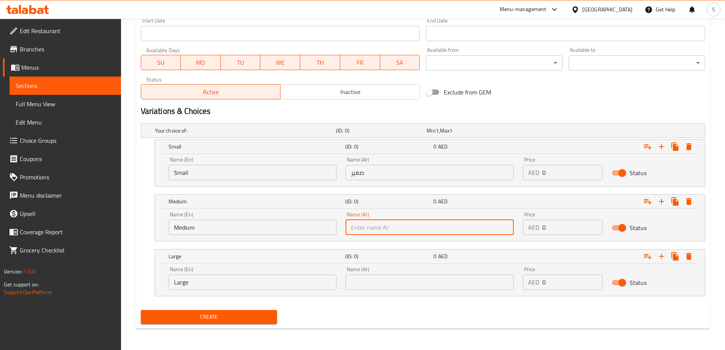
click at [382, 220] on input "text" at bounding box center [430, 227] width 168 height 15
type input "وسط"
click at [379, 279] on input "text" at bounding box center [430, 281] width 168 height 15
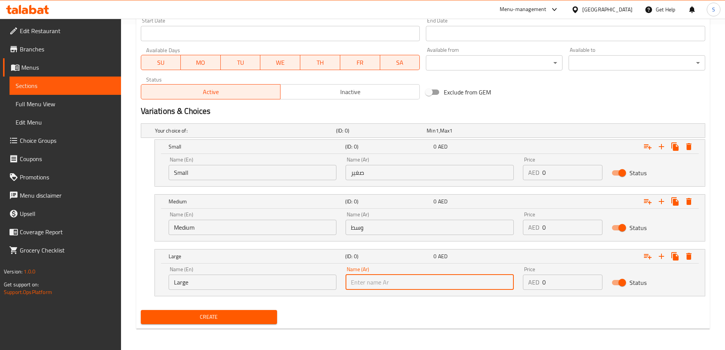
type input "كبير"
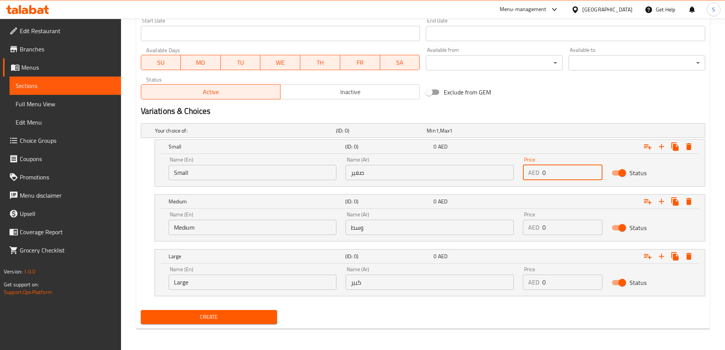
drag, startPoint x: 558, startPoint y: 172, endPoint x: 532, endPoint y: 170, distance: 26.3
click at [532, 170] on div "AED 0 Price" at bounding box center [563, 172] width 80 height 15
type input "6.5"
click at [576, 222] on input "0" at bounding box center [572, 227] width 60 height 15
type input "8.5"
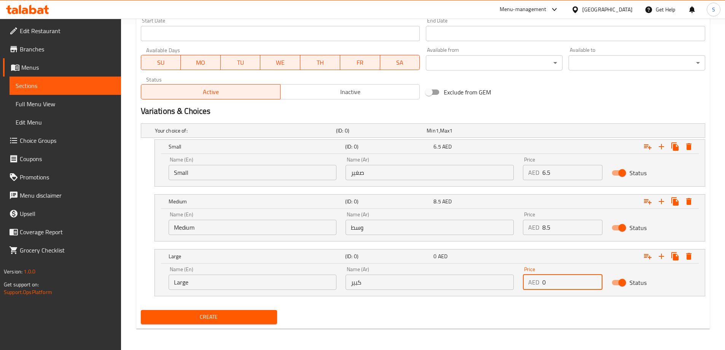
drag, startPoint x: 554, startPoint y: 288, endPoint x: 541, endPoint y: 290, distance: 13.5
click at [541, 290] on div "Price AED 0 Price" at bounding box center [562, 278] width 89 height 32
type input "10.5"
click at [240, 328] on div "Create new item Add item image Image Size: 1200 x 800 px / Image formats: jpg, …" at bounding box center [422, 38] width 573 height 580
click at [235, 309] on div "Create" at bounding box center [209, 317] width 143 height 20
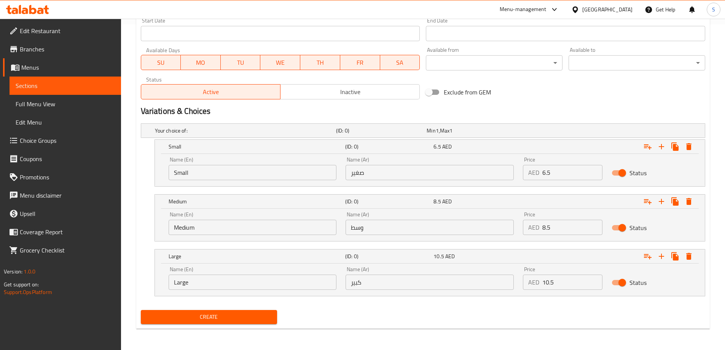
click at [252, 318] on span "Create" at bounding box center [209, 317] width 124 height 10
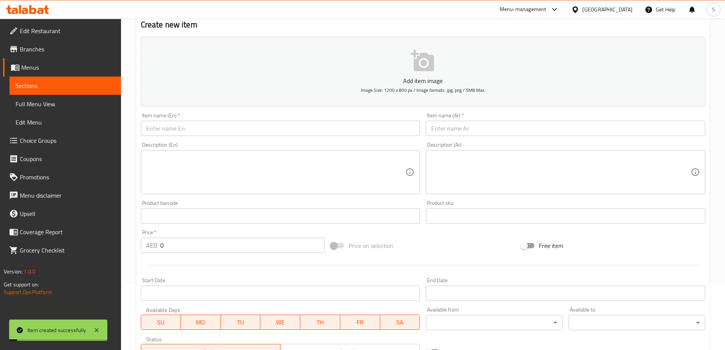
scroll to position [0, 0]
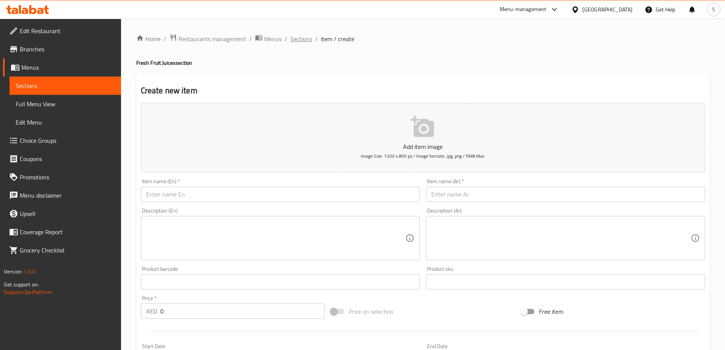
click at [304, 41] on span "Sections" at bounding box center [301, 38] width 22 height 9
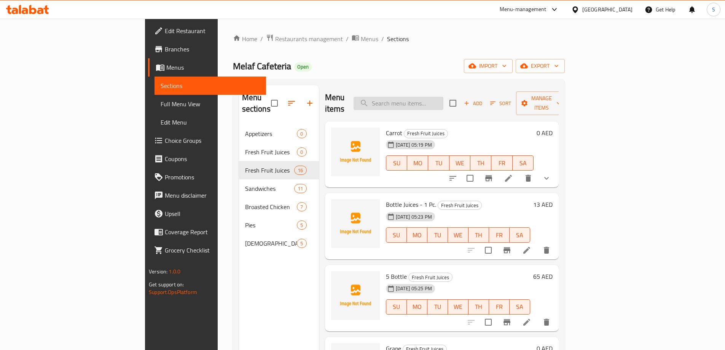
click at [435, 97] on input "search" at bounding box center [399, 103] width 90 height 13
click at [483, 100] on span "Add" at bounding box center [473, 103] width 21 height 9
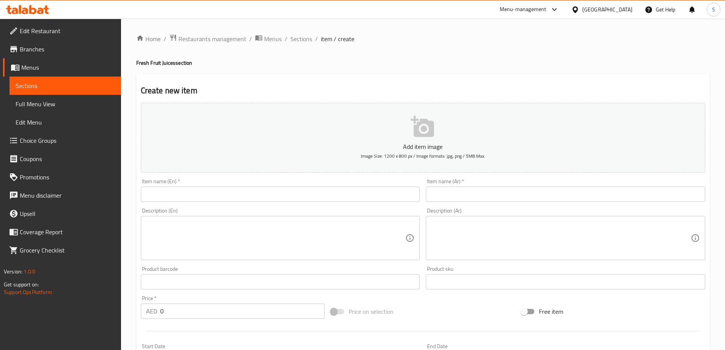
drag, startPoint x: 255, startPoint y: 202, endPoint x: 244, endPoint y: 197, distance: 12.4
click at [255, 202] on div "Item name (En)   * Item name (En) *" at bounding box center [280, 189] width 285 height 29
click at [244, 197] on input "text" at bounding box center [280, 193] width 279 height 15
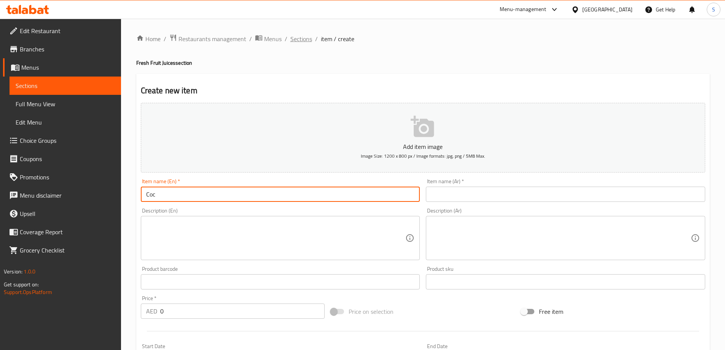
type input "Coc"
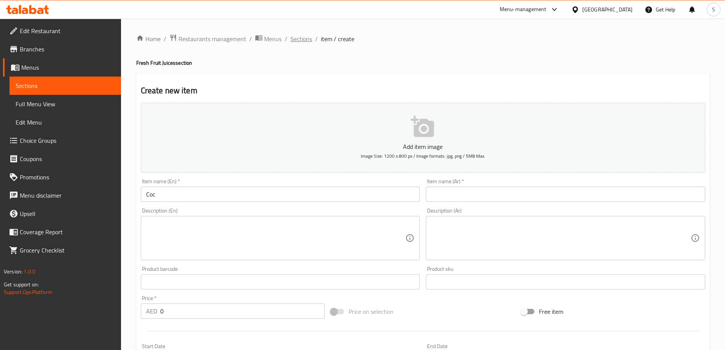
click at [305, 43] on span "Sections" at bounding box center [301, 38] width 22 height 9
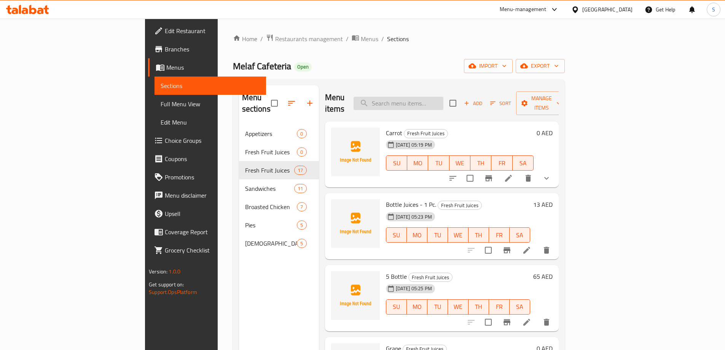
click at [441, 97] on input "search" at bounding box center [399, 103] width 90 height 13
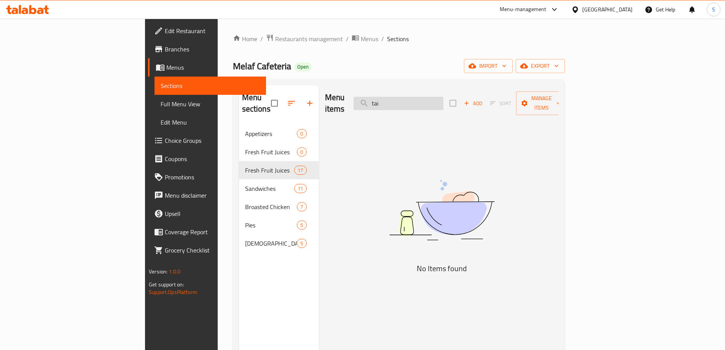
type input "tail"
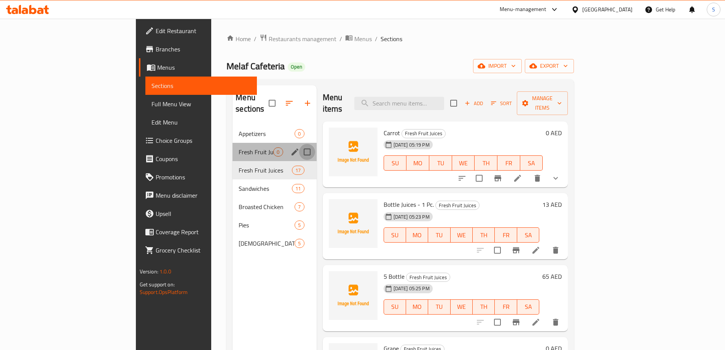
click at [299, 144] on input "Menu sections" at bounding box center [307, 152] width 16 height 16
checkbox input "true"
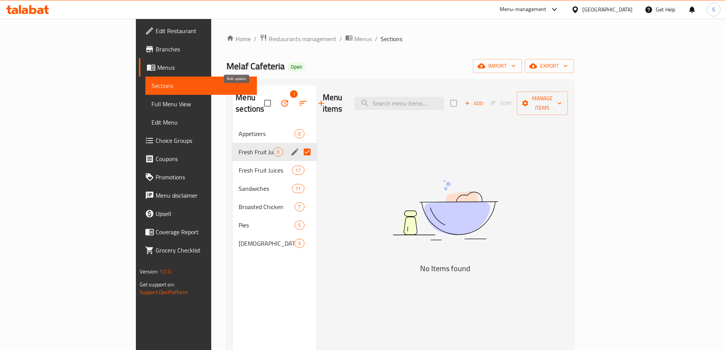
click at [281, 100] on icon "button" at bounding box center [284, 103] width 7 height 7
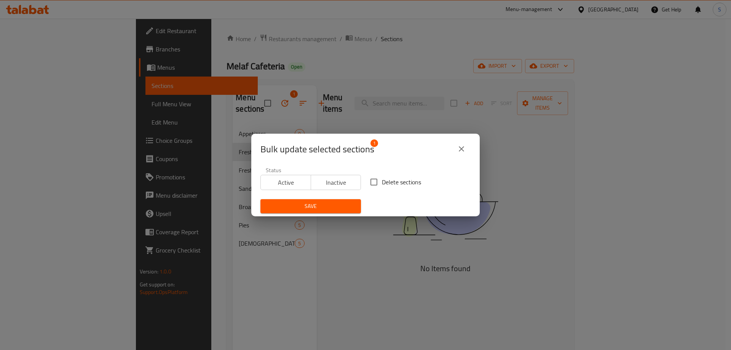
click at [377, 183] on input "Delete sections" at bounding box center [374, 182] width 16 height 16
checkbox input "true"
click at [334, 201] on button "Save" at bounding box center [310, 206] width 100 height 14
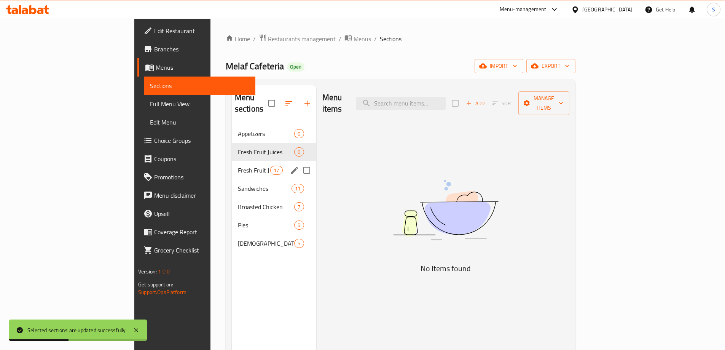
click at [232, 164] on div "Fresh Fruit Juices 17" at bounding box center [274, 170] width 84 height 18
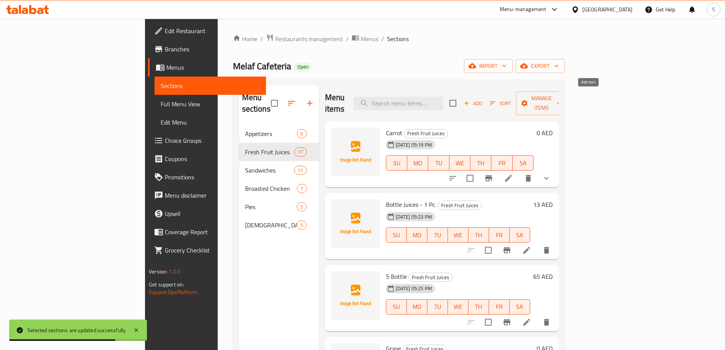
click at [483, 102] on span "Add" at bounding box center [473, 103] width 21 height 9
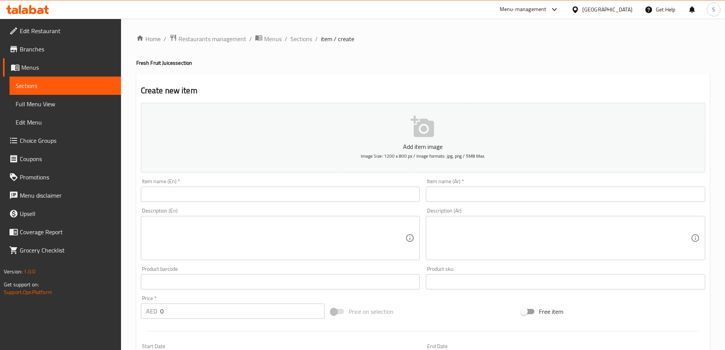
click at [210, 202] on input "text" at bounding box center [280, 193] width 279 height 15
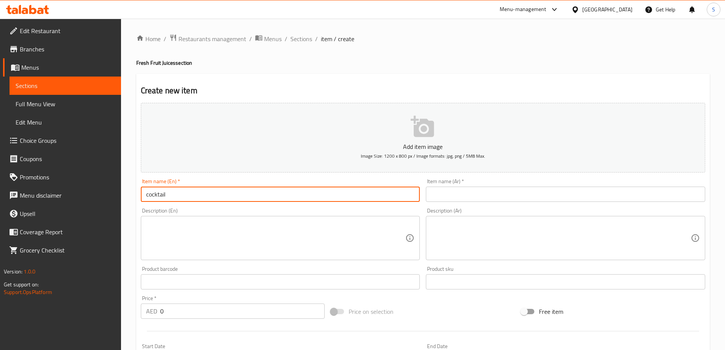
type input "cocktail"
click at [534, 184] on div "Item name (Ar)   * Item name (Ar) *" at bounding box center [565, 189] width 279 height 23
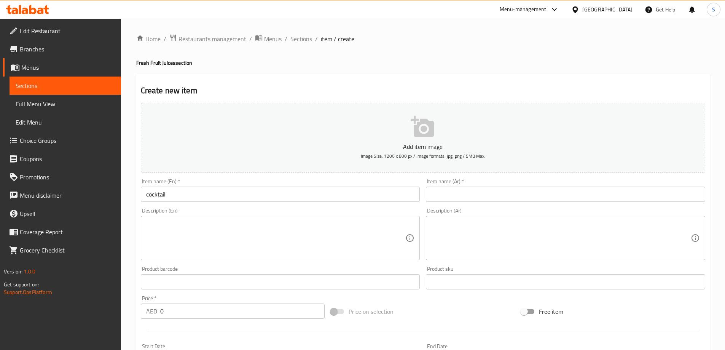
click at [530, 195] on input "text" at bounding box center [565, 193] width 279 height 15
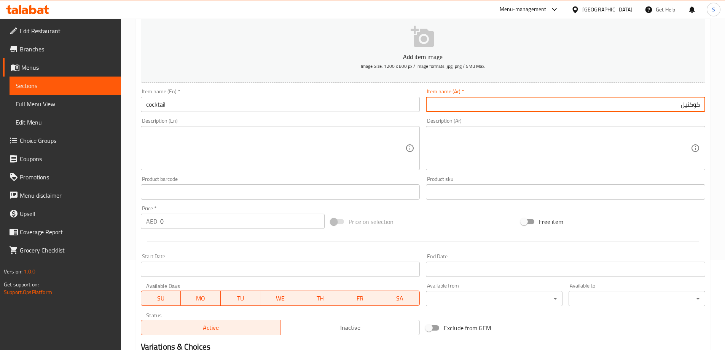
scroll to position [127, 0]
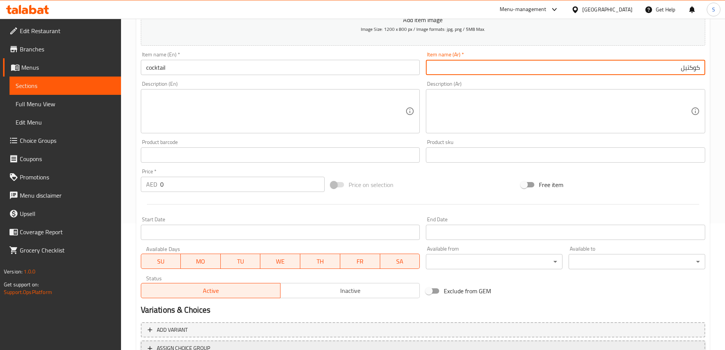
type input "كوكتيل"
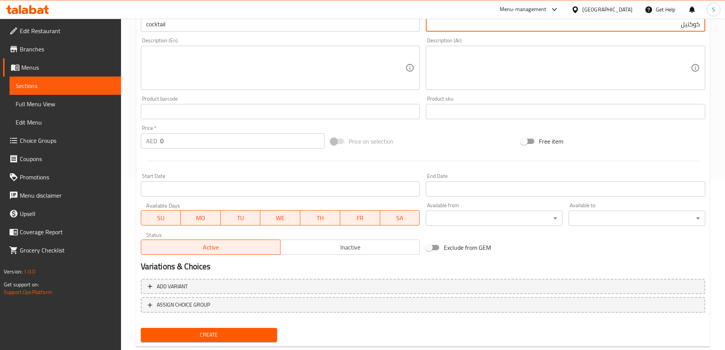
scroll to position [188, 0]
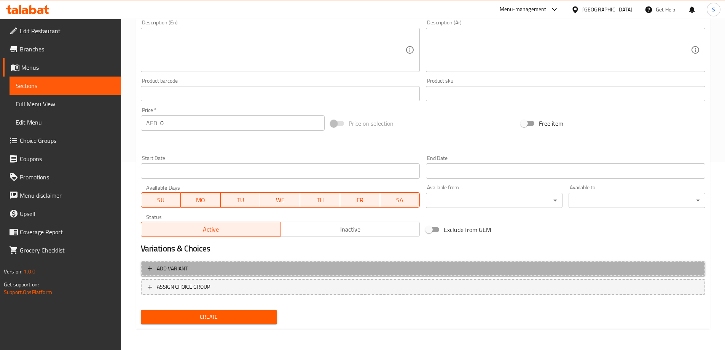
click at [198, 269] on span "Add variant" at bounding box center [423, 269] width 551 height 10
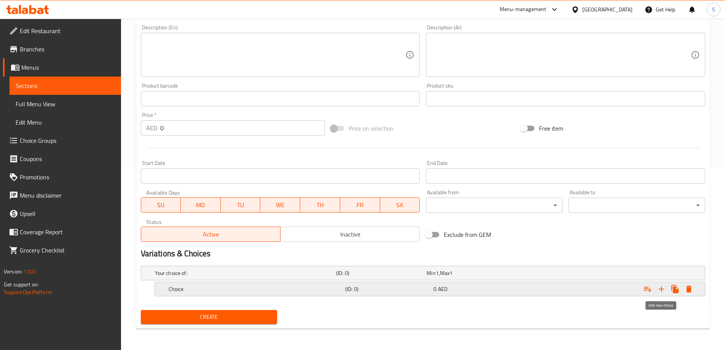
click at [659, 293] on icon "Expand" at bounding box center [661, 288] width 9 height 9
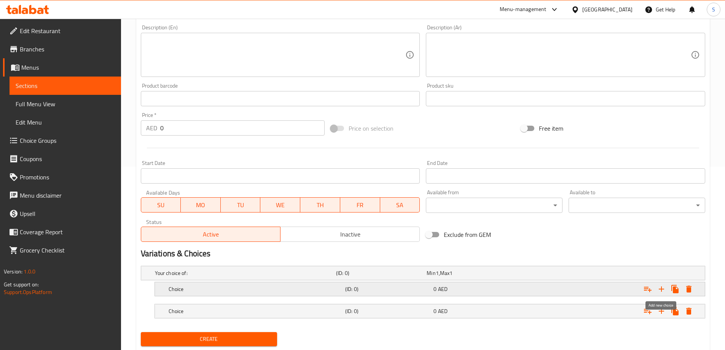
click at [659, 293] on icon "Expand" at bounding box center [661, 288] width 9 height 9
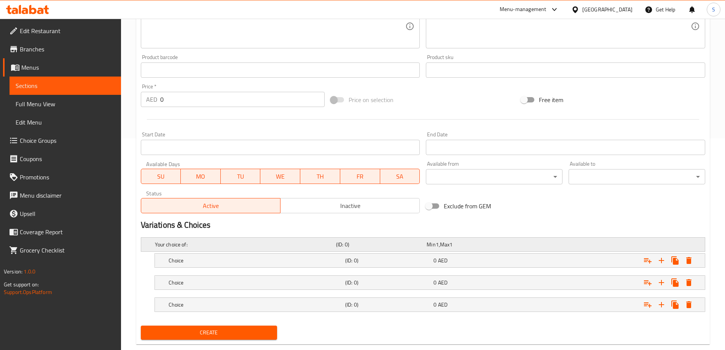
scroll to position [227, 0]
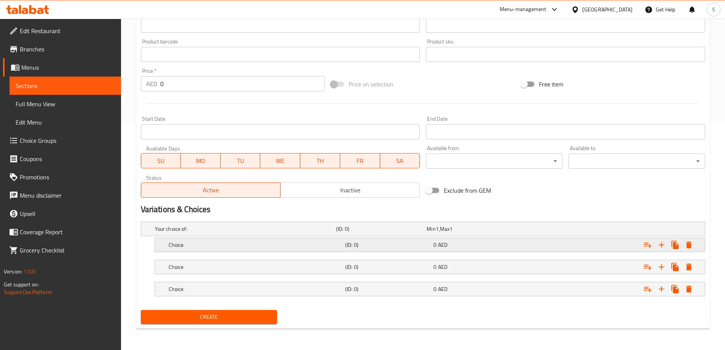
click at [183, 237] on div "Choice (ID: 0) 0 AED" at bounding box center [425, 228] width 544 height 17
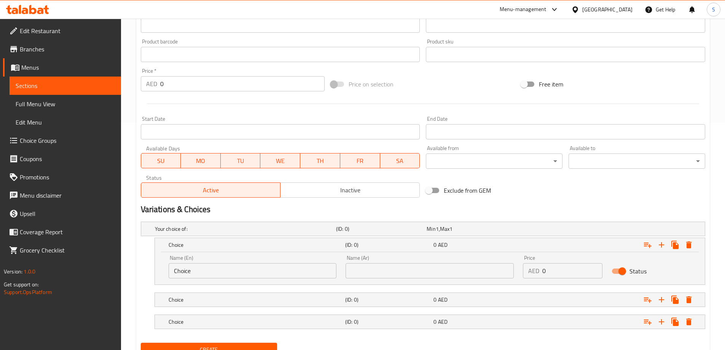
click at [217, 280] on div "Name (En) Choice Name (En)" at bounding box center [252, 266] width 177 height 32
click at [213, 268] on input "Choice" at bounding box center [253, 270] width 168 height 15
type input "ٍ"
type input "Small"
click at [293, 237] on div "Choice (ID: 0) 0 AED" at bounding box center [425, 228] width 544 height 17
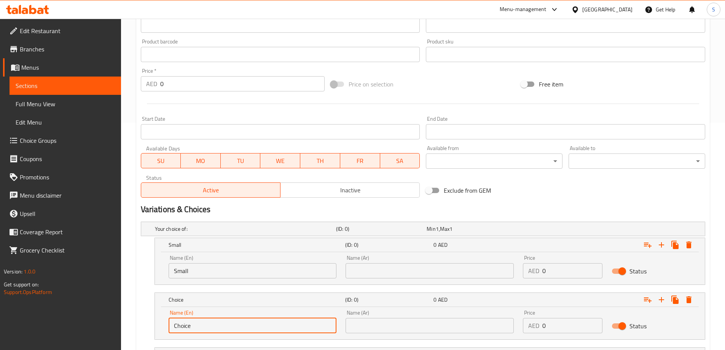
click at [210, 323] on input "Choice" at bounding box center [253, 325] width 168 height 15
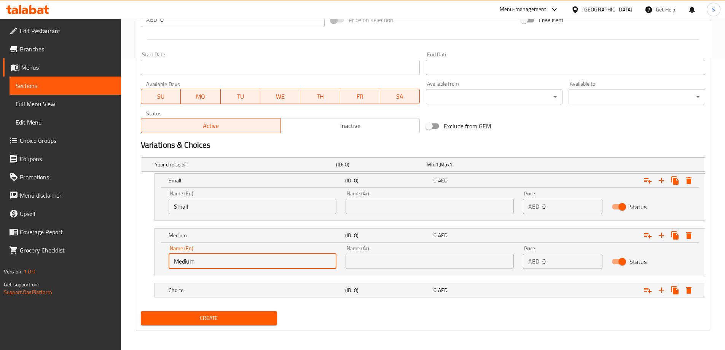
scroll to position [293, 0]
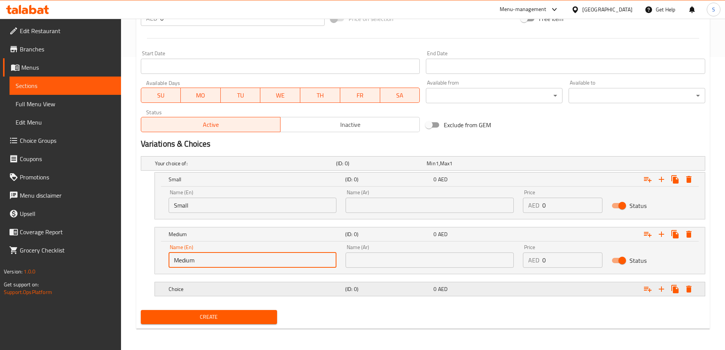
type input "Medium"
click at [218, 167] on h5 "Choice" at bounding box center [244, 163] width 178 height 8
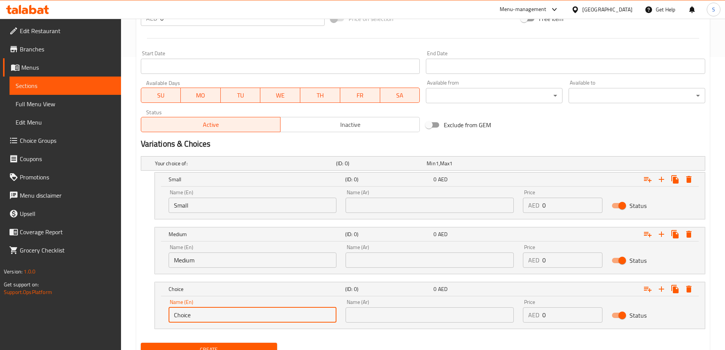
click at [227, 312] on input "Choice" at bounding box center [253, 314] width 168 height 15
type input "Large"
click at [395, 201] on input "text" at bounding box center [430, 204] width 168 height 15
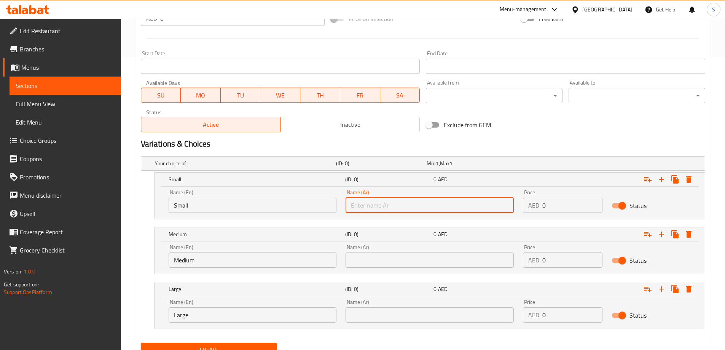
type input "صغير"
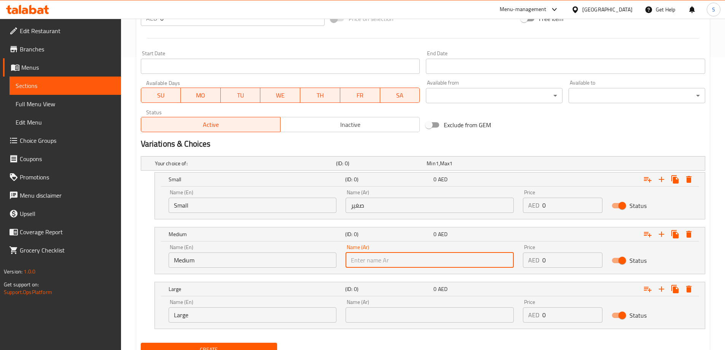
click at [381, 254] on input "text" at bounding box center [430, 259] width 168 height 15
type input "وسط"
click at [387, 311] on input "text" at bounding box center [430, 314] width 168 height 15
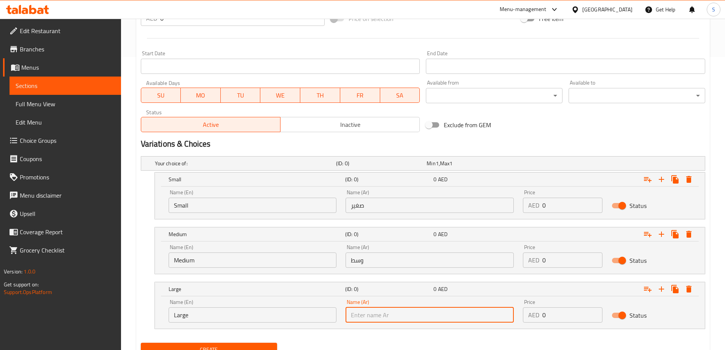
type input "كبير"
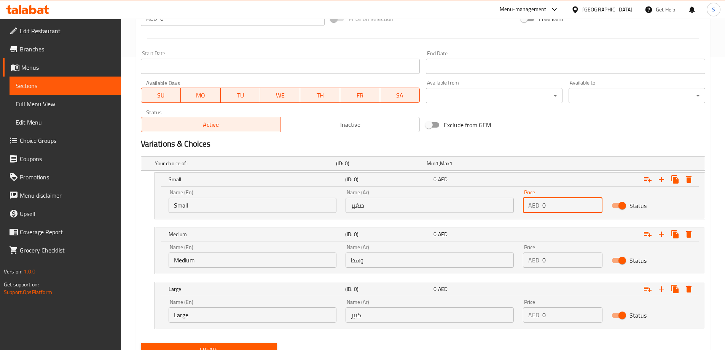
drag, startPoint x: 554, startPoint y: 206, endPoint x: 523, endPoint y: 208, distance: 31.6
click at [523, 208] on div "AED 0 Price" at bounding box center [563, 204] width 80 height 15
type input "6.5"
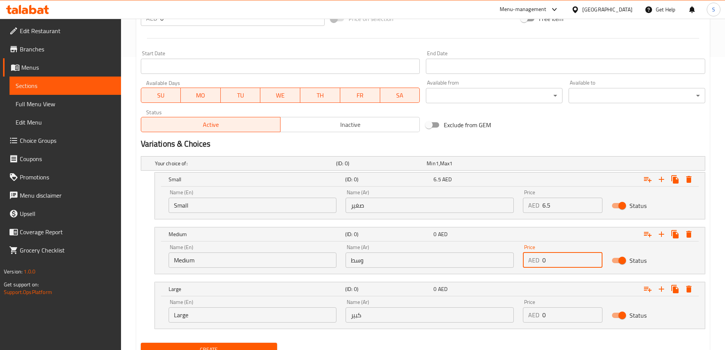
click at [545, 264] on input "0" at bounding box center [572, 259] width 60 height 15
type input "8.5"
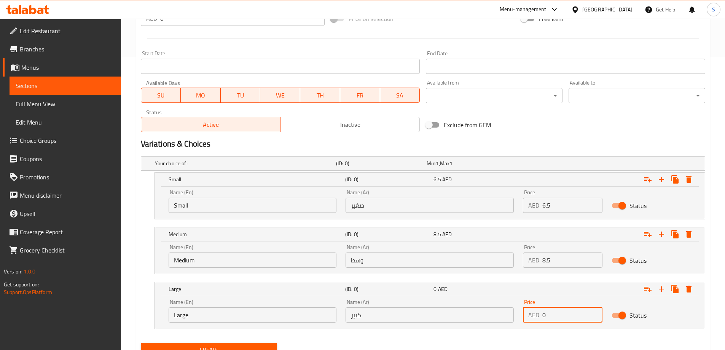
drag, startPoint x: 549, startPoint y: 318, endPoint x: 528, endPoint y: 313, distance: 21.5
click at [528, 313] on div "AED 0 Price" at bounding box center [563, 314] width 80 height 15
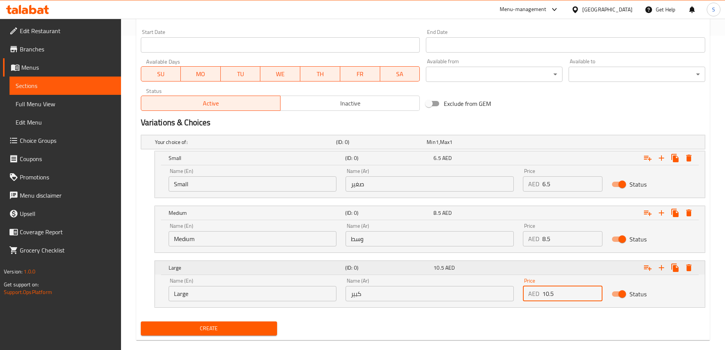
scroll to position [325, 0]
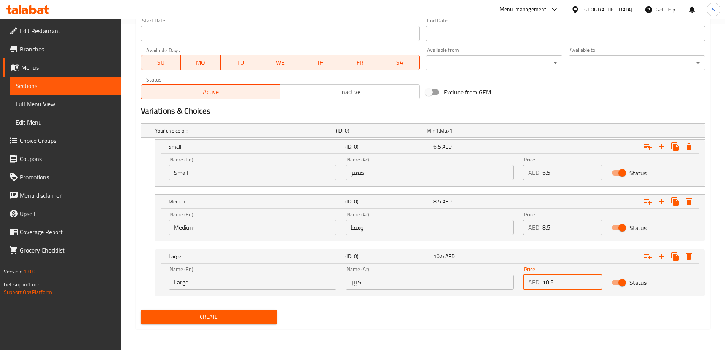
type input "10.5"
click at [197, 314] on span "Create" at bounding box center [209, 317] width 124 height 10
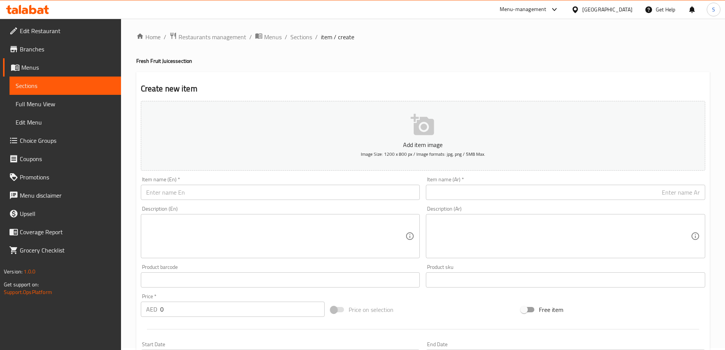
scroll to position [0, 0]
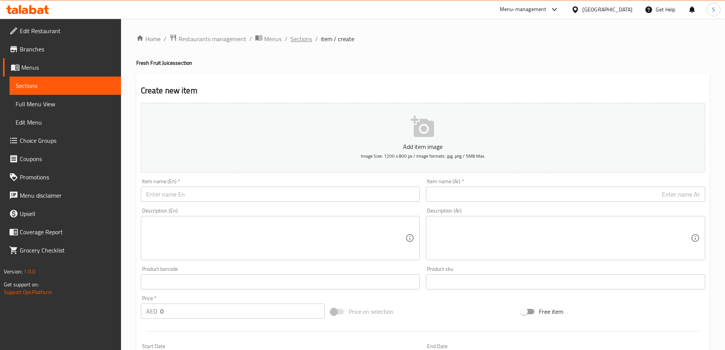
click at [307, 43] on span "Sections" at bounding box center [301, 38] width 22 height 9
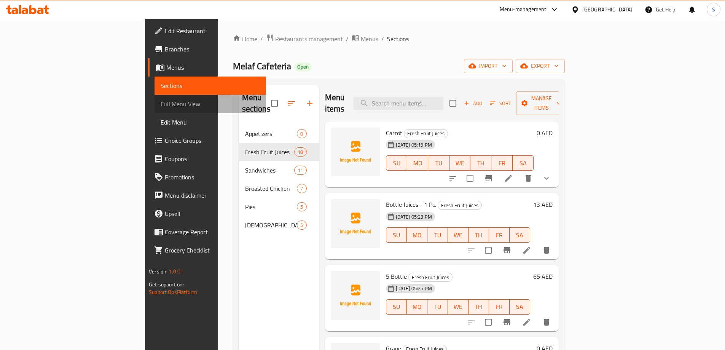
click at [154, 97] on link "Full Menu View" at bounding box center [209, 104] width 111 height 18
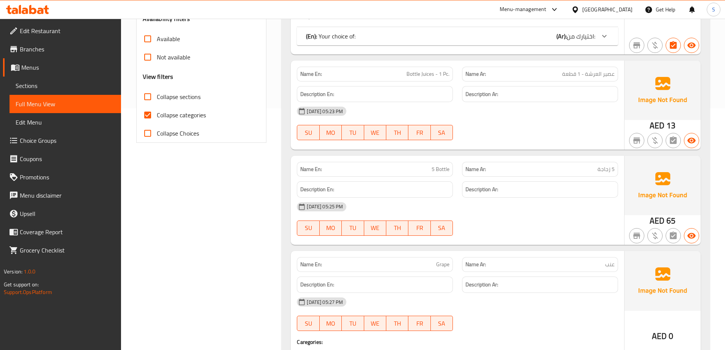
scroll to position [317, 0]
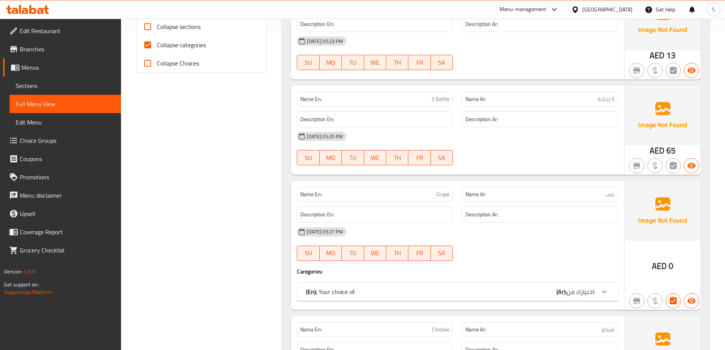
click at [187, 46] on span "Collapse categories" at bounding box center [181, 44] width 49 height 9
click at [157, 46] on input "Collapse categories" at bounding box center [148, 45] width 18 height 18
checkbox input "false"
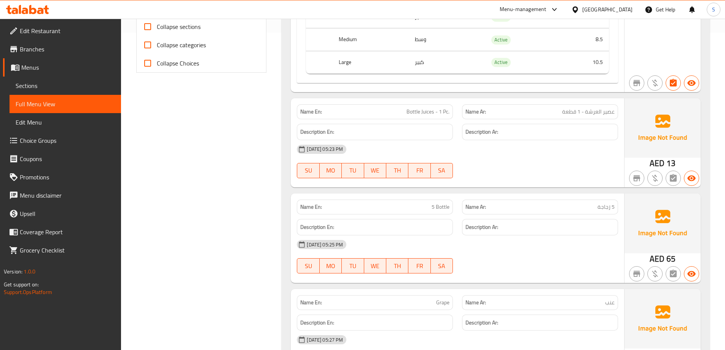
click at [188, 31] on span "Collapse sections" at bounding box center [179, 26] width 44 height 9
click at [157, 31] on input "Collapse sections" at bounding box center [148, 27] width 18 height 18
checkbox input "true"
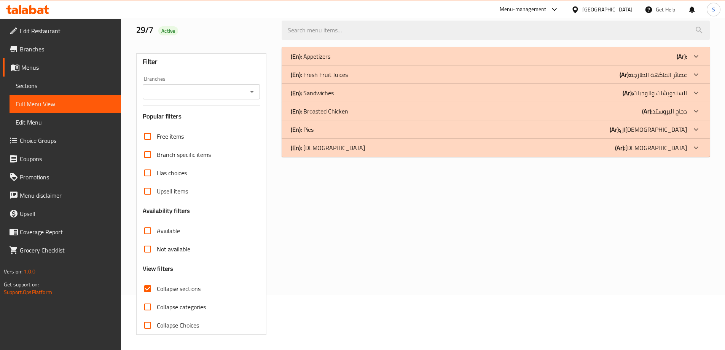
scroll to position [55, 0]
click at [330, 61] on p "(En): Fresh Fruit Juices" at bounding box center [311, 56] width 40 height 9
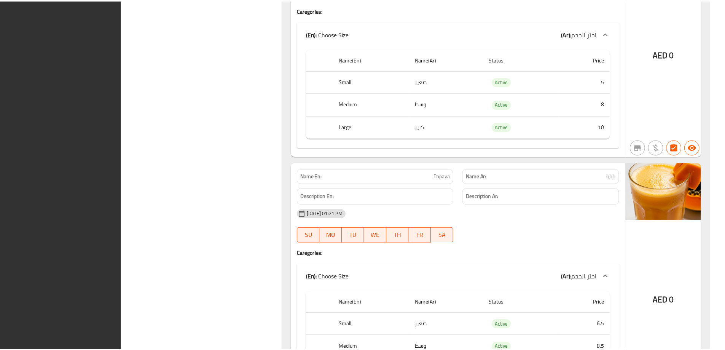
scroll to position [3984, 0]
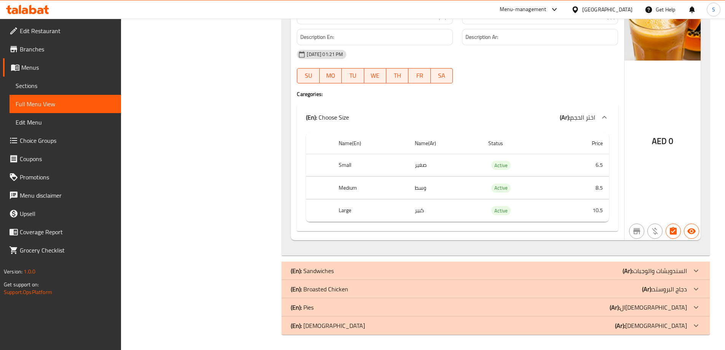
click at [52, 72] on span "Menus" at bounding box center [68, 67] width 94 height 9
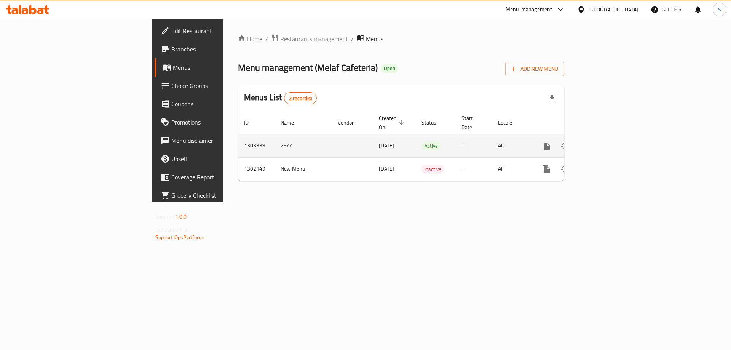
click at [238, 136] on td "1303339" at bounding box center [256, 145] width 37 height 23
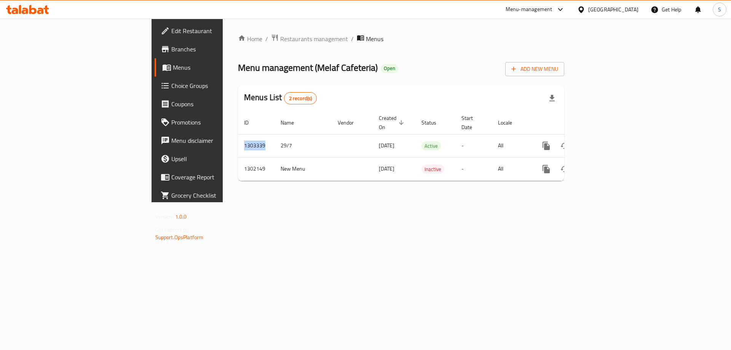
copy td "1303339"
click at [171, 47] on span "Branches" at bounding box center [219, 49] width 96 height 9
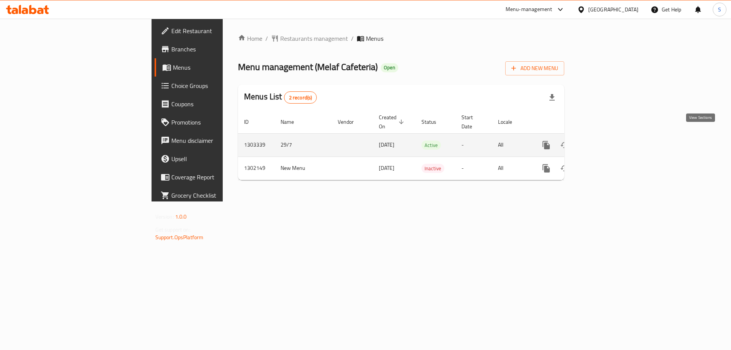
click at [610, 136] on link "enhanced table" at bounding box center [601, 145] width 18 height 18
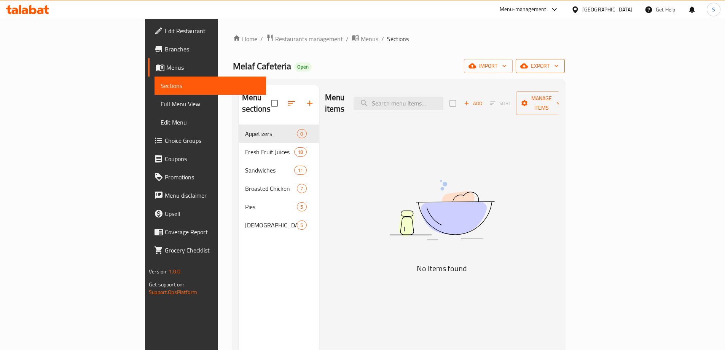
click at [559, 70] on span "export" at bounding box center [540, 66] width 37 height 10
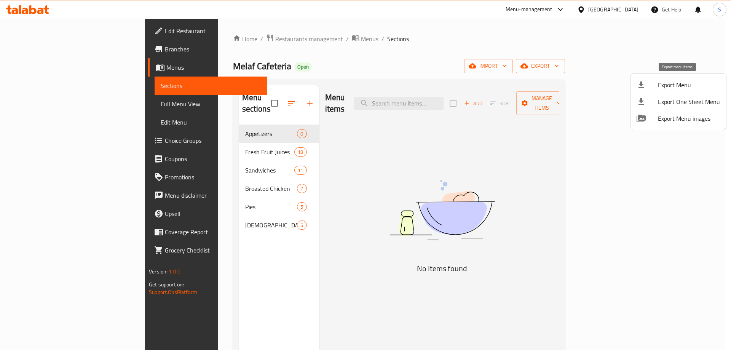
click at [680, 81] on span "Export Menu" at bounding box center [689, 84] width 62 height 9
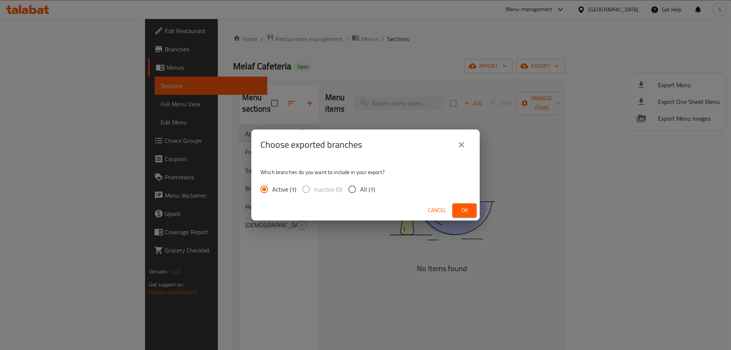
click at [364, 185] on span "All (1)" at bounding box center [367, 189] width 15 height 9
click at [360, 185] on input "All (1)" at bounding box center [352, 189] width 16 height 16
radio input "true"
click at [457, 203] on button "Ok" at bounding box center [464, 210] width 24 height 14
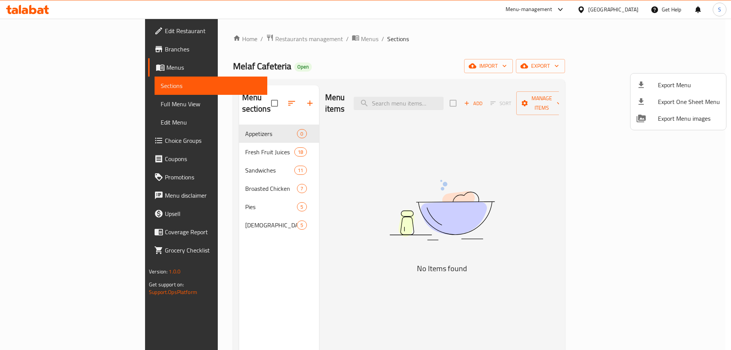
click at [84, 51] on div at bounding box center [365, 175] width 731 height 350
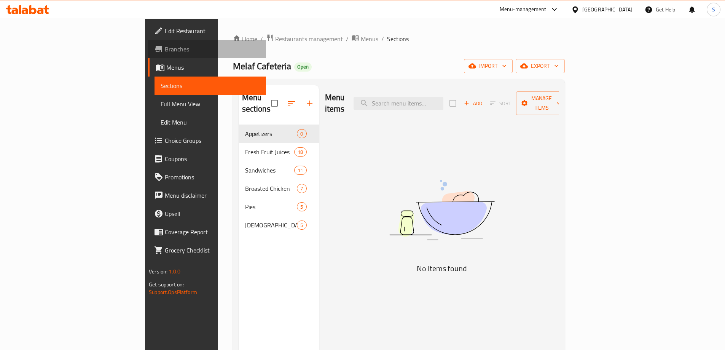
click at [165, 51] on span "Branches" at bounding box center [212, 49] width 95 height 9
